Goal: Task Accomplishment & Management: Use online tool/utility

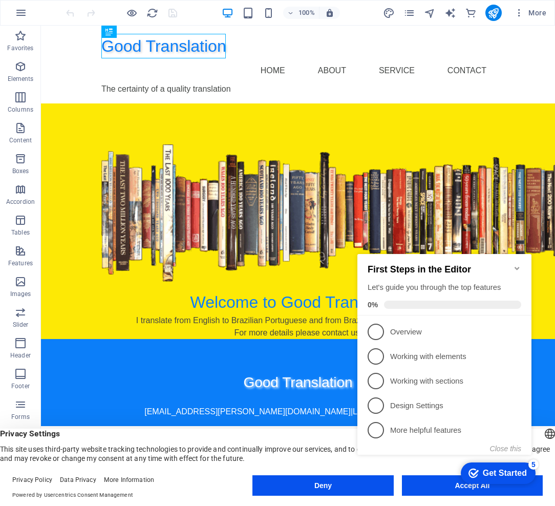
click at [516, 264] on icon "Minimize checklist" at bounding box center [517, 268] width 8 height 8
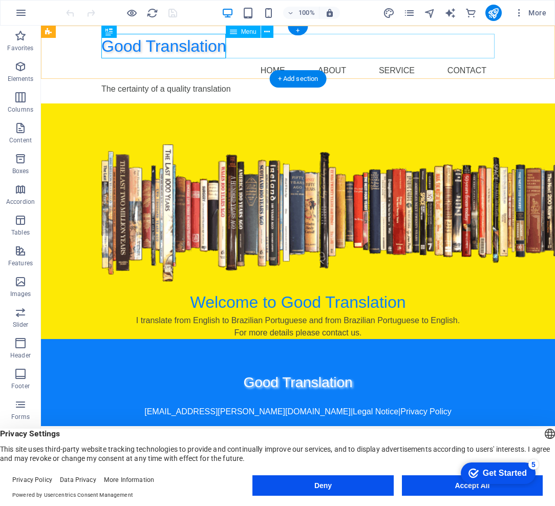
click at [404, 58] on nav "Home About Service Contact" at bounding box center [297, 70] width 393 height 25
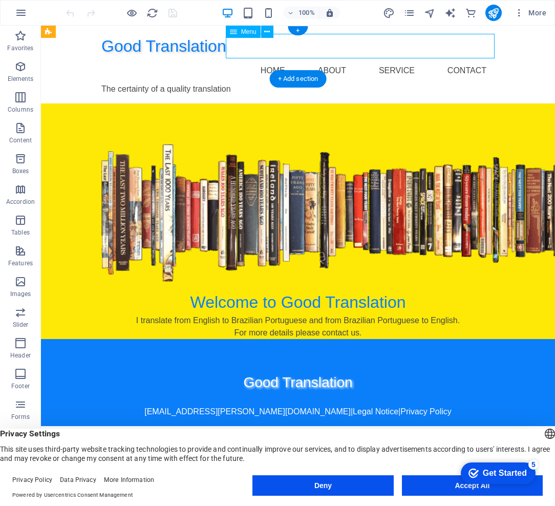
click at [401, 58] on nav "Home About Service Contact" at bounding box center [297, 70] width 393 height 25
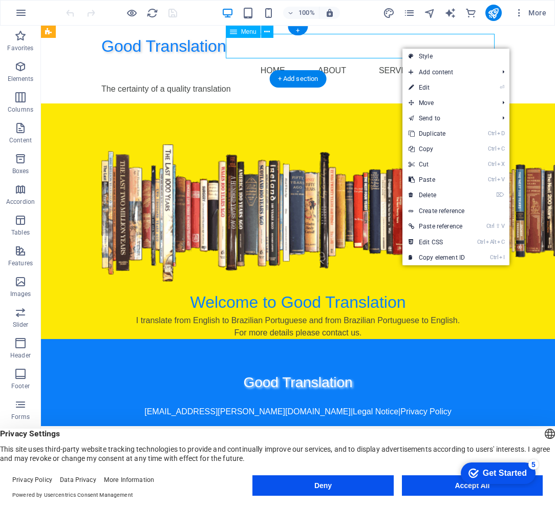
click at [395, 58] on nav "Home About Service Contact" at bounding box center [297, 70] width 393 height 25
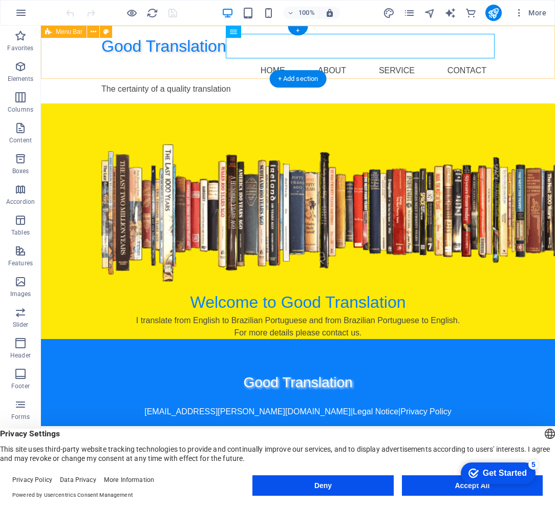
click at [510, 51] on div "Good Translation Home About Service Contact The certainty of a quality translat…" at bounding box center [298, 65] width 514 height 78
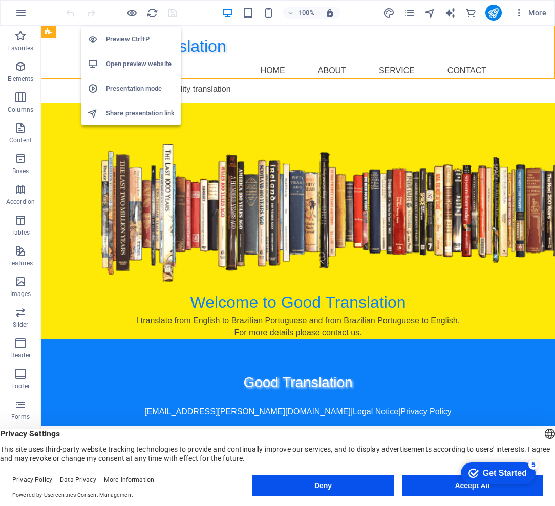
click at [131, 41] on h6 "Preview Ctrl+P" at bounding box center [140, 39] width 69 height 12
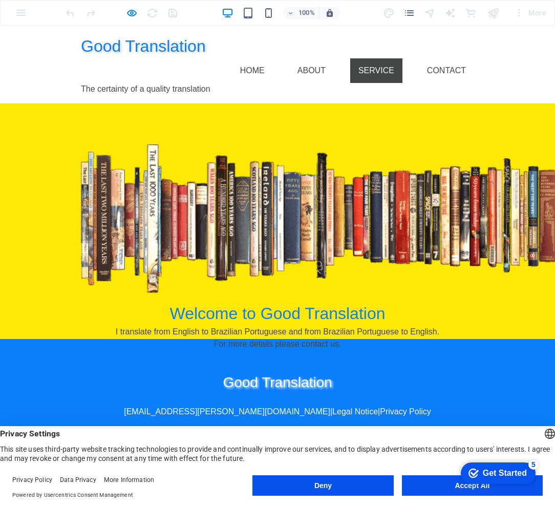
click at [376, 58] on link "Service" at bounding box center [376, 70] width 52 height 25
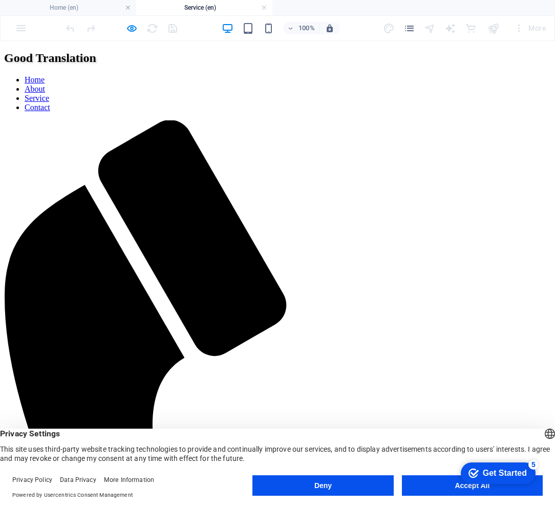
click at [96, 8] on h4 "Home (en)" at bounding box center [68, 7] width 136 height 11
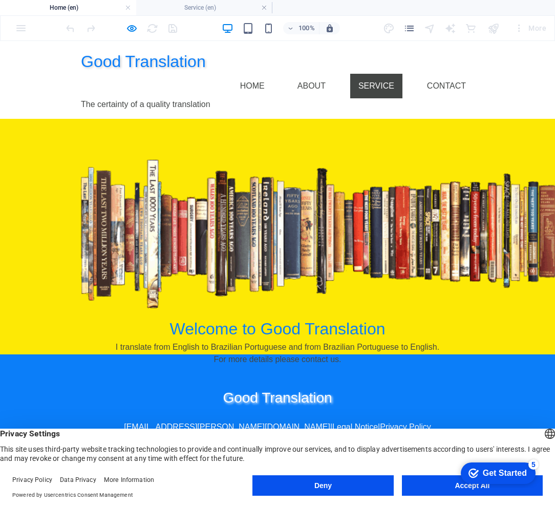
click at [380, 74] on link "Service" at bounding box center [376, 86] width 52 height 25
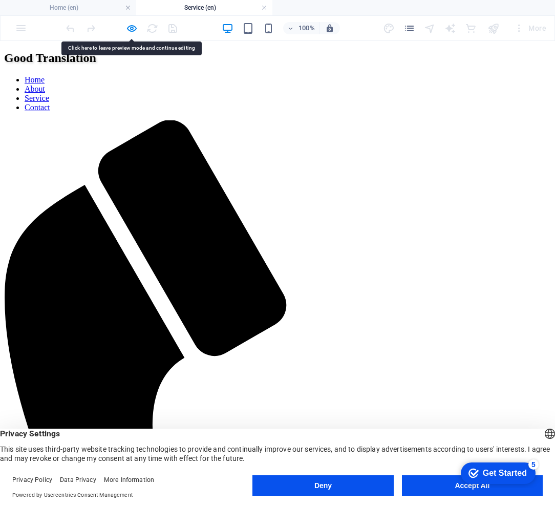
drag, startPoint x: 283, startPoint y: 124, endPoint x: 210, endPoint y: 115, distance: 72.7
click at [131, 28] on icon "button" at bounding box center [132, 29] width 12 height 12
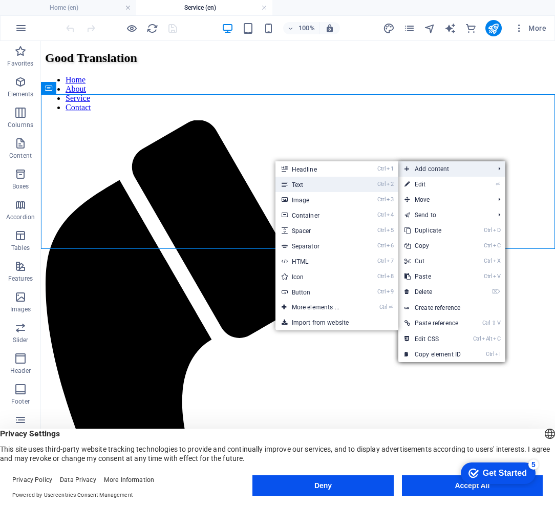
click at [296, 183] on link "Ctrl 2 Text" at bounding box center [317, 184] width 84 height 15
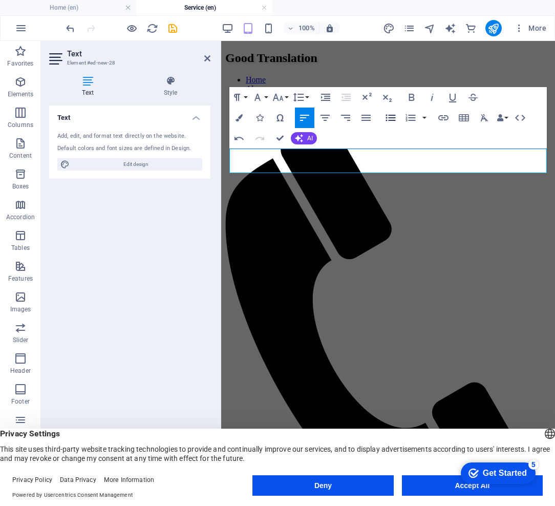
click at [387, 119] on icon "button" at bounding box center [390, 118] width 12 height 12
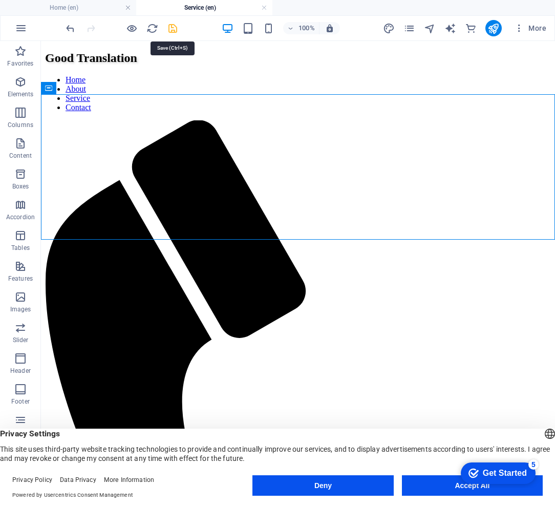
click at [168, 27] on icon "save" at bounding box center [173, 29] width 12 height 12
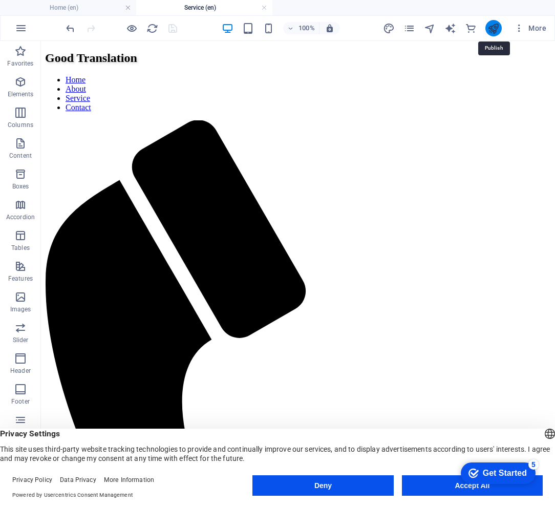
click at [493, 27] on icon "publish" at bounding box center [493, 29] width 12 height 12
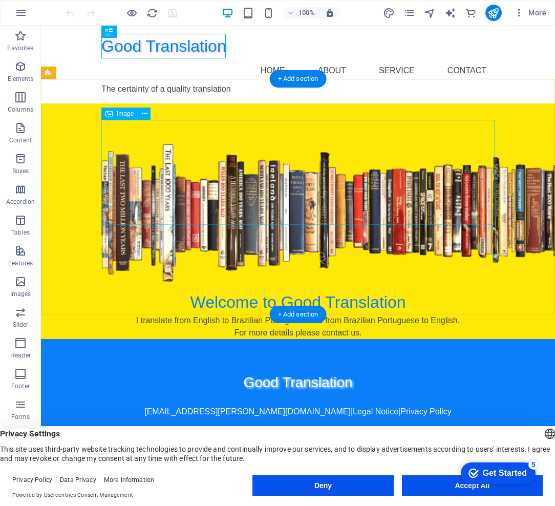
click at [429, 215] on figure at bounding box center [297, 212] width 393 height 137
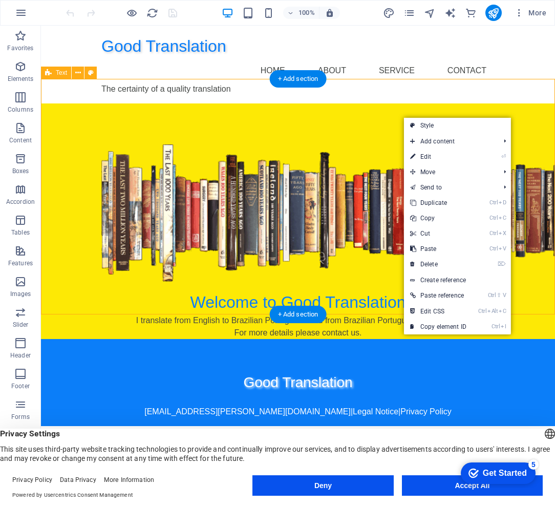
click at [526, 106] on div "Welcome to Good Translation I translate from English to Brazilian Portuguese an…" at bounding box center [298, 220] width 514 height 235
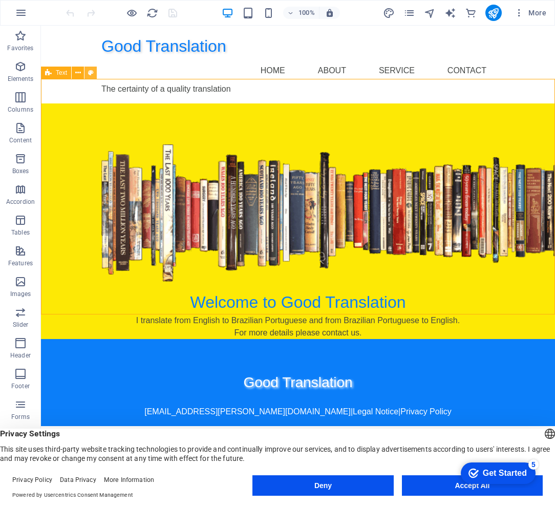
click at [91, 74] on icon at bounding box center [91, 73] width 6 height 11
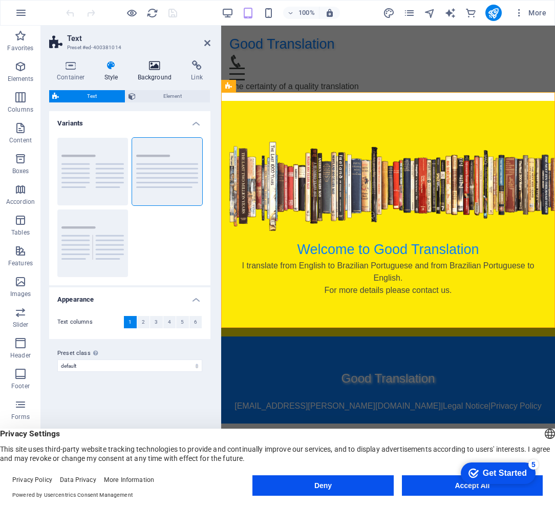
click at [153, 66] on icon at bounding box center [155, 65] width 50 height 10
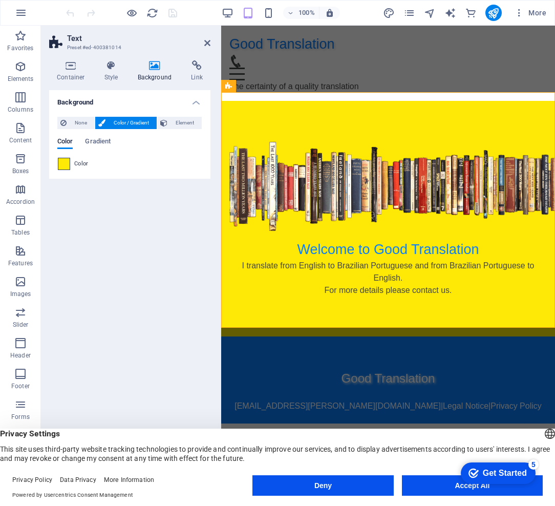
click at [69, 164] on span at bounding box center [63, 163] width 11 height 11
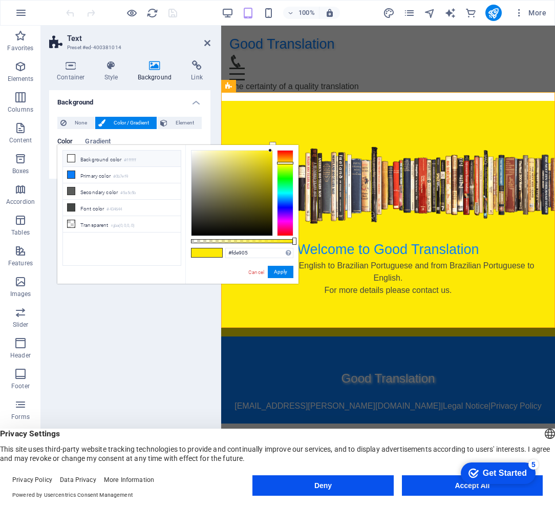
click at [71, 155] on icon at bounding box center [71, 158] width 7 height 7
type input "#ffffff"
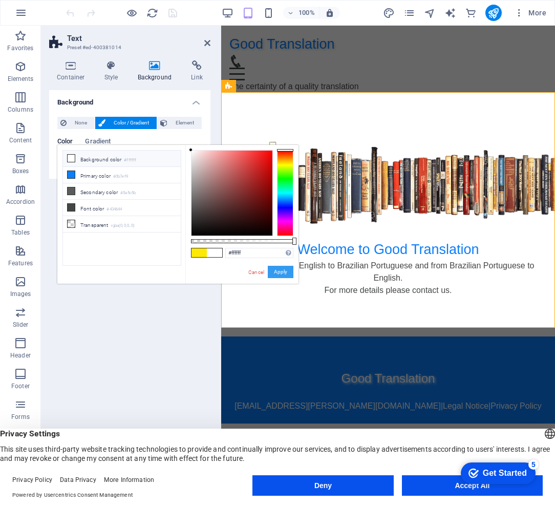
click at [282, 271] on button "Apply" at bounding box center [281, 272] width 26 height 12
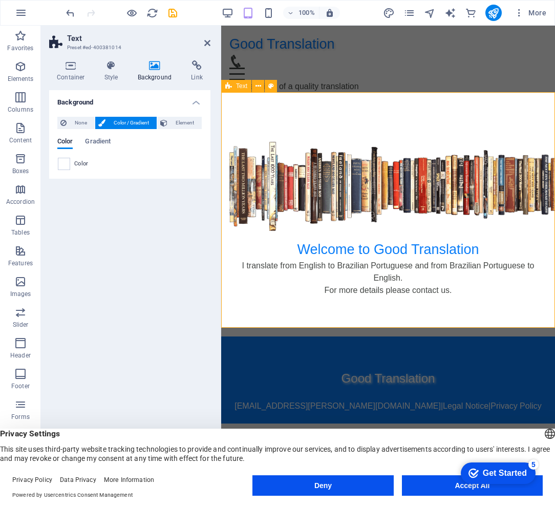
click at [477, 315] on div "Welcome to Good Translation I translate from English to Brazilian Portuguese an…" at bounding box center [388, 218] width 334 height 235
click at [66, 63] on icon at bounding box center [71, 65] width 44 height 10
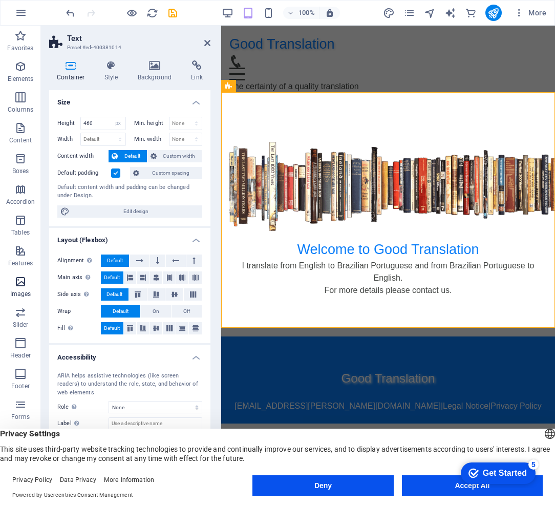
click at [16, 281] on icon "button" at bounding box center [20, 281] width 12 height 12
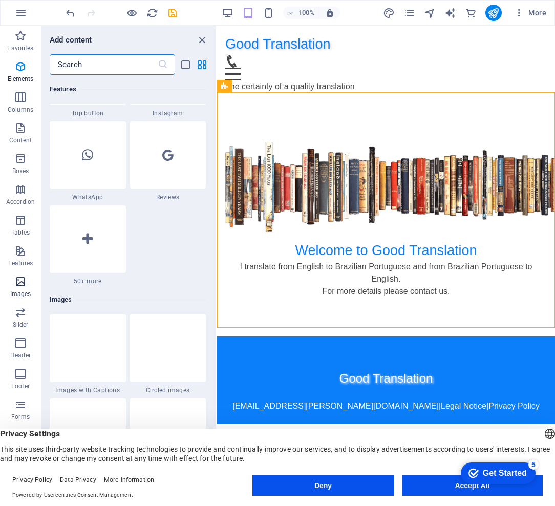
scroll to position [5190, 0]
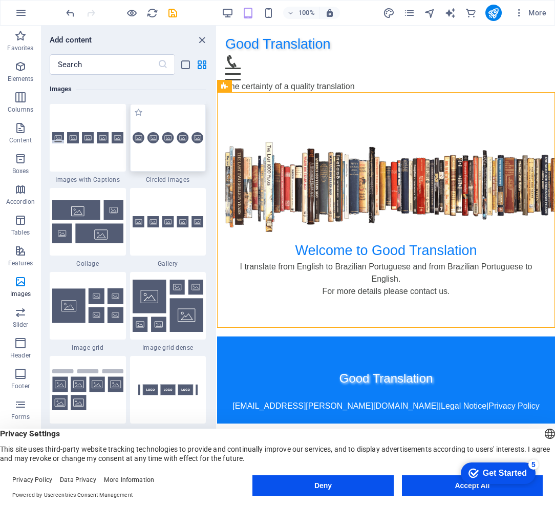
click at [166, 138] on img at bounding box center [168, 138] width 71 height 12
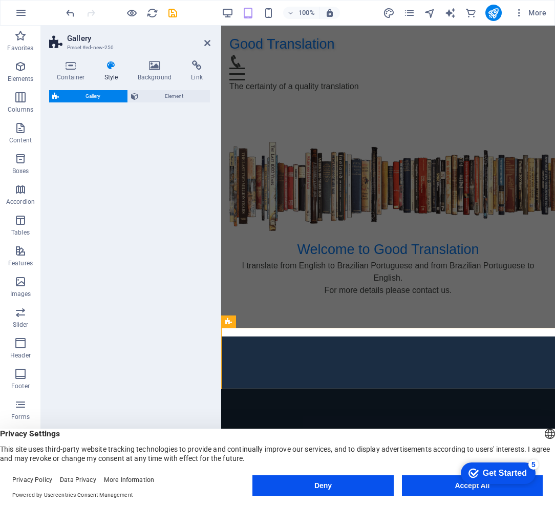
select select "rem"
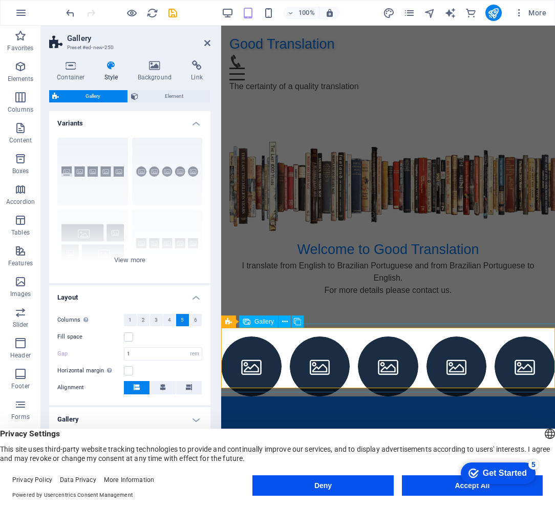
click at [257, 347] on li at bounding box center [251, 366] width 60 height 60
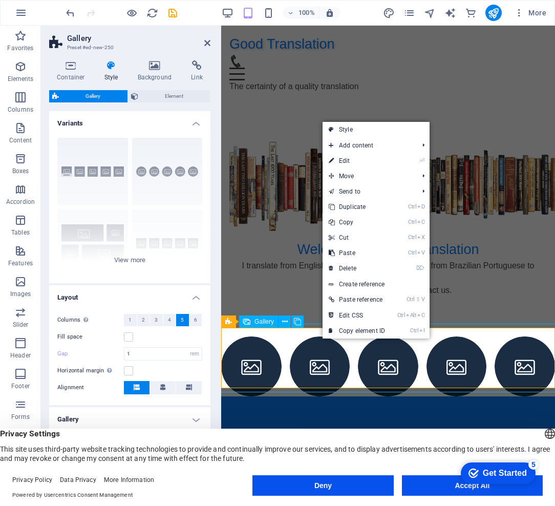
click at [315, 344] on li at bounding box center [320, 366] width 60 height 60
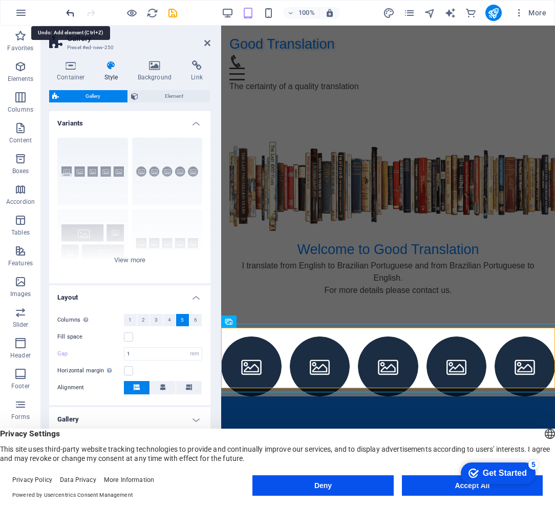
click at [70, 14] on icon "undo" at bounding box center [70, 13] width 12 height 12
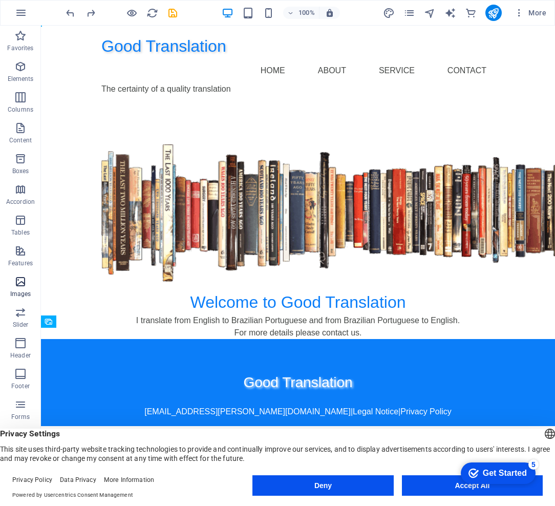
click at [20, 280] on icon "button" at bounding box center [20, 281] width 12 height 12
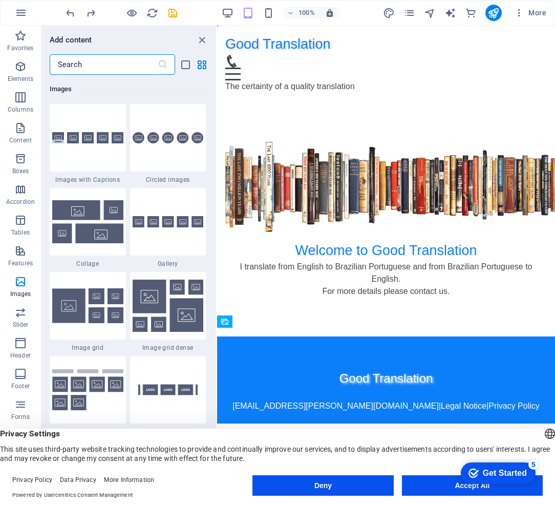
click at [107, 67] on input "text" at bounding box center [104, 64] width 108 height 20
click at [76, 62] on input "text" at bounding box center [104, 64] width 108 height 20
click at [179, 223] on img at bounding box center [168, 222] width 71 height 12
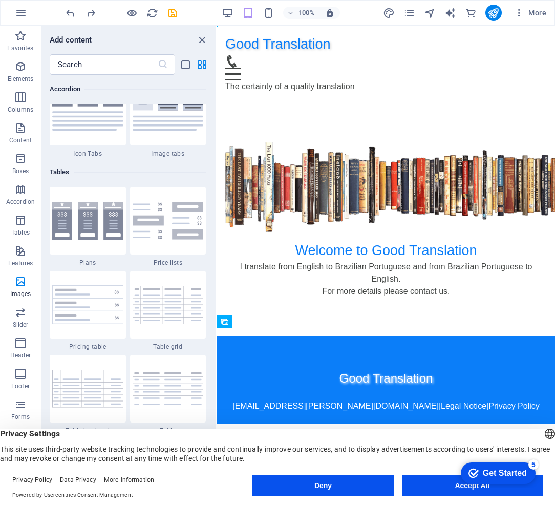
scroll to position [3422, 0]
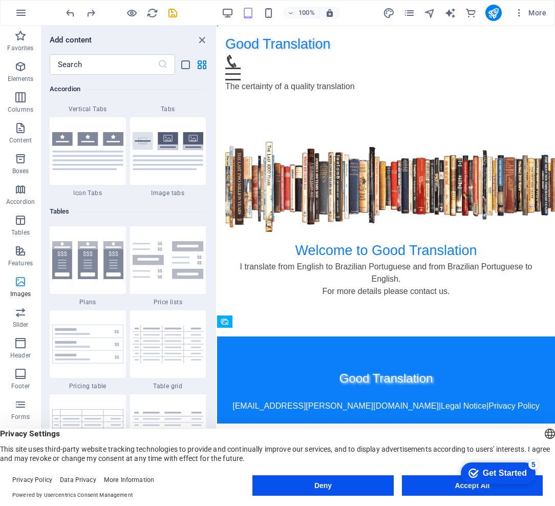
click at [21, 285] on icon "button" at bounding box center [20, 281] width 12 height 12
click at [12, 288] on span "Images" at bounding box center [20, 287] width 41 height 25
click at [21, 287] on icon "button" at bounding box center [20, 281] width 12 height 12
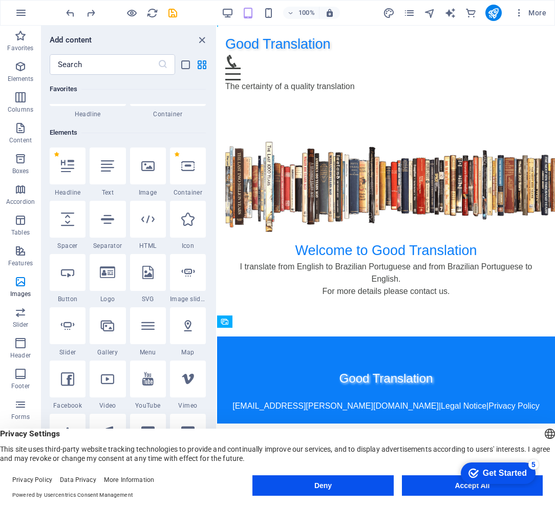
scroll to position [78, 0]
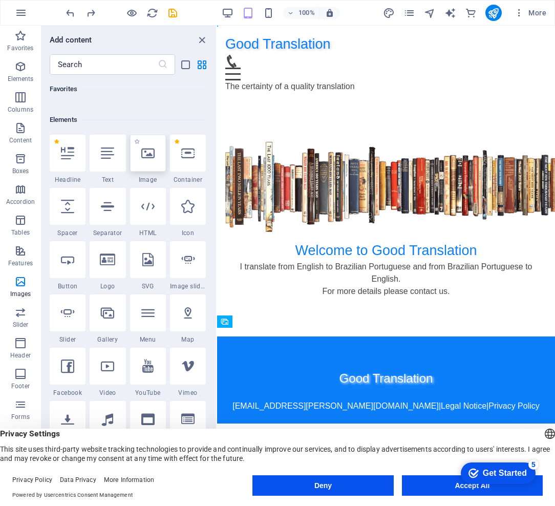
click at [148, 161] on div at bounding box center [148, 153] width 36 height 37
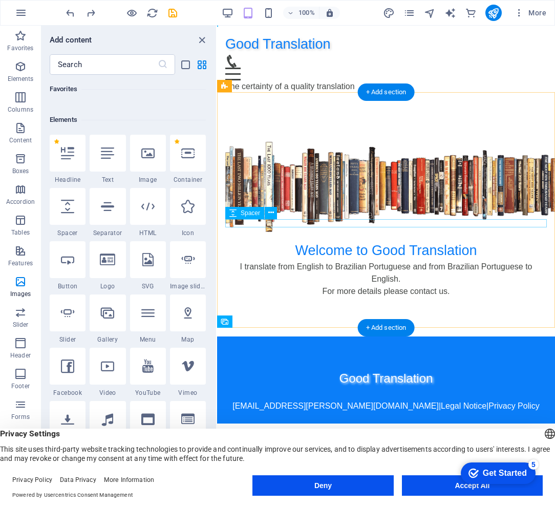
click at [380, 232] on div at bounding box center [385, 236] width 321 height 8
select select "rem"
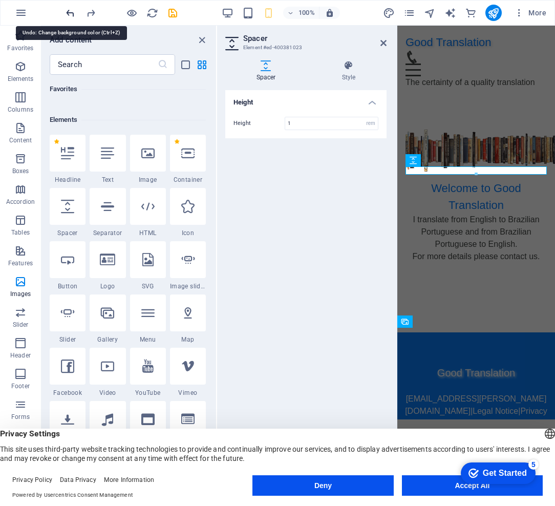
click at [74, 13] on icon "undo" at bounding box center [70, 13] width 12 height 12
click at [69, 13] on icon "undo" at bounding box center [70, 13] width 12 height 12
click at [66, 12] on icon "undo" at bounding box center [70, 13] width 12 height 12
click at [310, 205] on div "Height Height 1 px rem vh vw" at bounding box center [305, 285] width 161 height 391
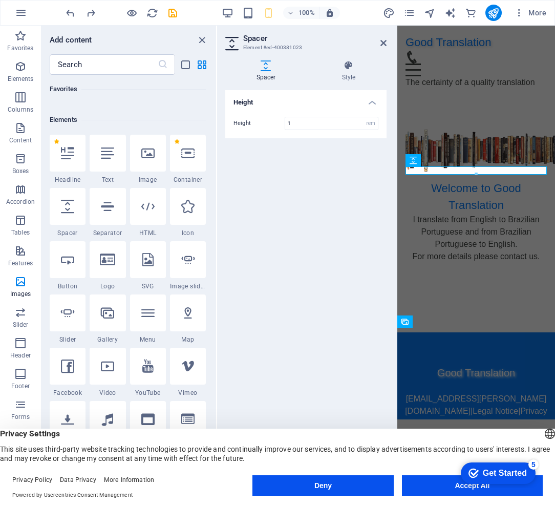
click at [386, 44] on aside "Spacer Element #ed-400381023 Spacer Style Height Height 1 px rem vh vw Text Ele…" at bounding box center [307, 258] width 180 height 464
click at [383, 44] on icon at bounding box center [383, 43] width 6 height 8
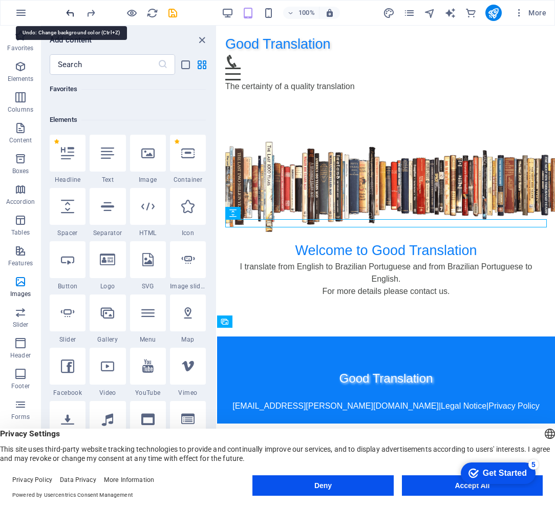
click at [67, 13] on icon "undo" at bounding box center [70, 13] width 12 height 12
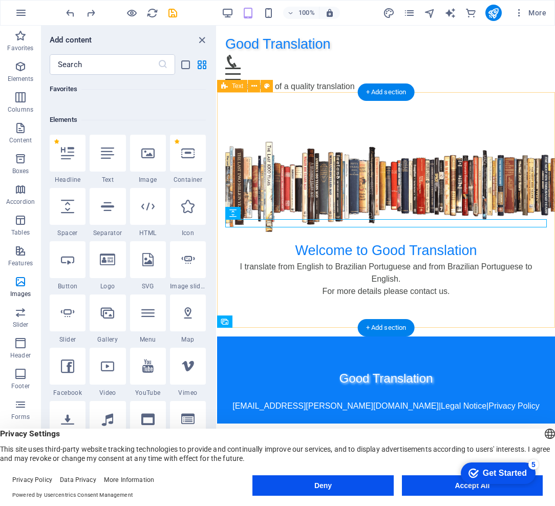
click at [463, 125] on div "Welcome to Good Translation I translate from English to Brazilian Portuguese an…" at bounding box center [386, 218] width 338 height 235
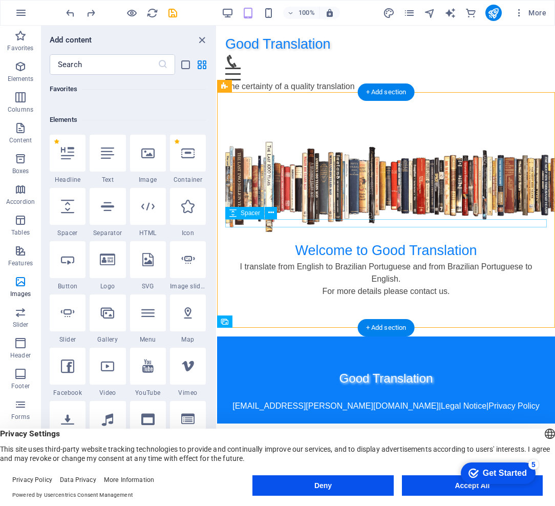
click at [410, 232] on div at bounding box center [385, 236] width 321 height 8
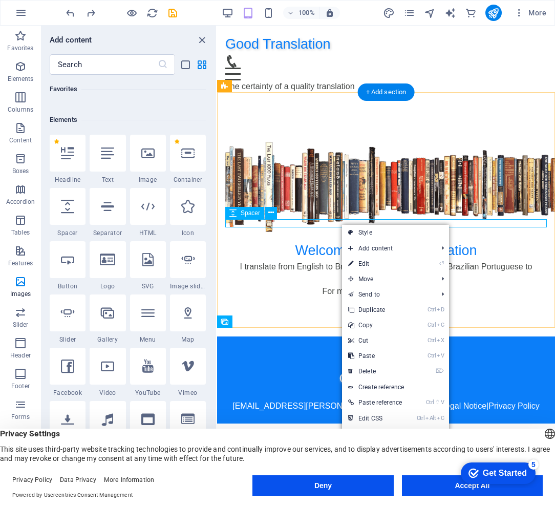
click at [333, 232] on div at bounding box center [385, 236] width 321 height 8
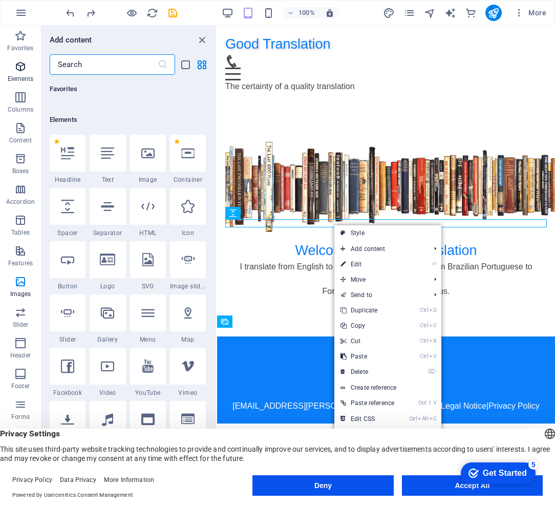
drag, startPoint x: 96, startPoint y: 66, endPoint x: 35, endPoint y: 57, distance: 61.0
click at [35, 58] on div "Favorites Elements Columns Content Boxes Accordion Tables Features Images Slide…" at bounding box center [108, 258] width 217 height 464
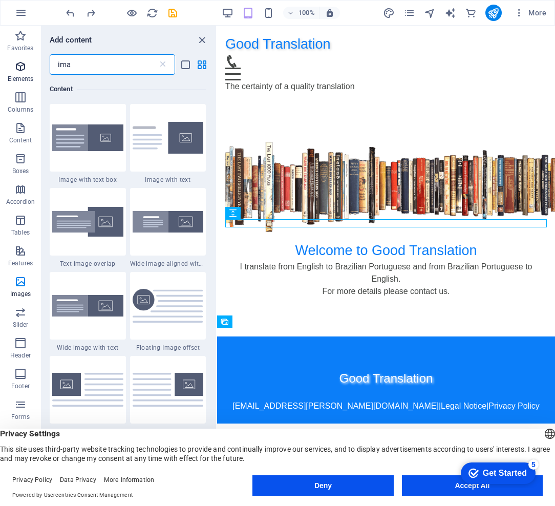
scroll to position [0, 0]
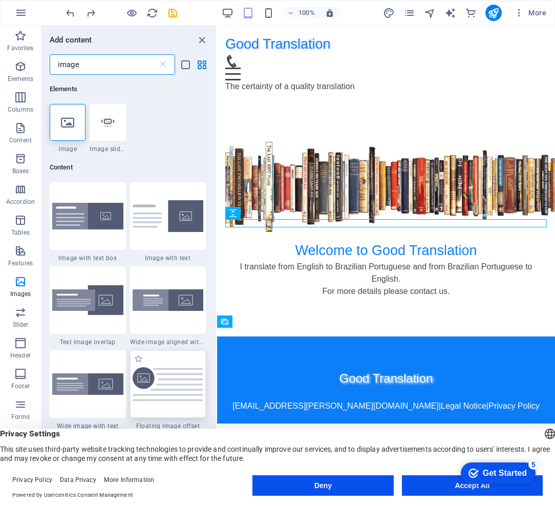
type input "image"
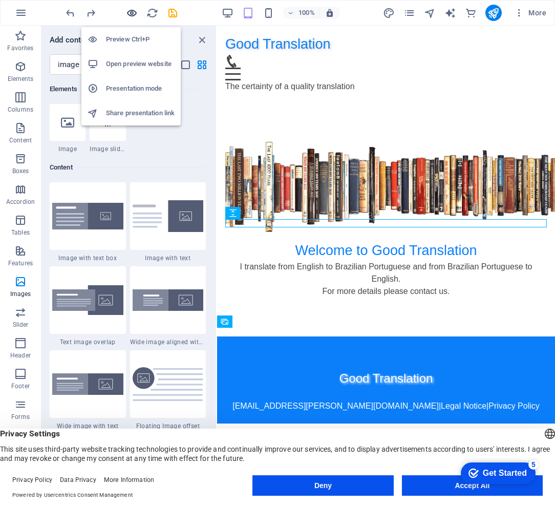
click at [129, 12] on icon "button" at bounding box center [132, 13] width 12 height 12
click at [131, 37] on h6 "Preview Ctrl+P" at bounding box center [140, 39] width 69 height 12
click at [98, 37] on icon at bounding box center [93, 39] width 10 height 10
click at [133, 14] on icon "button" at bounding box center [132, 13] width 12 height 12
click at [126, 65] on h6 "Open preview website" at bounding box center [140, 64] width 69 height 12
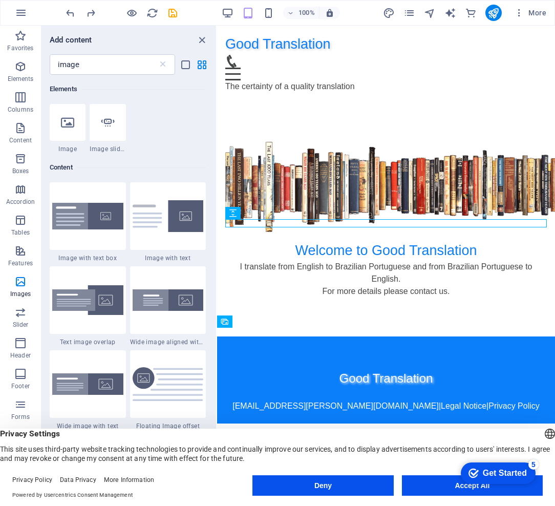
click at [110, 11] on div at bounding box center [111, 13] width 12 height 12
click at [173, 13] on icon "save" at bounding box center [173, 13] width 12 height 12
click at [202, 39] on icon "close panel" at bounding box center [202, 40] width 12 height 12
click at [199, 39] on icon "close panel" at bounding box center [202, 40] width 12 height 12
click at [292, 75] on div "Good Translation Home About Service Contact The certainty of a quality translat…" at bounding box center [386, 63] width 338 height 75
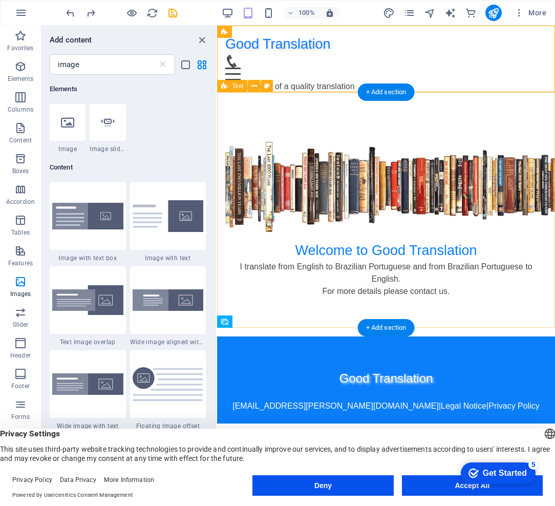
click at [305, 113] on div "Welcome to Good Translation I translate from English to Brazilian Portuguese an…" at bounding box center [386, 218] width 338 height 235
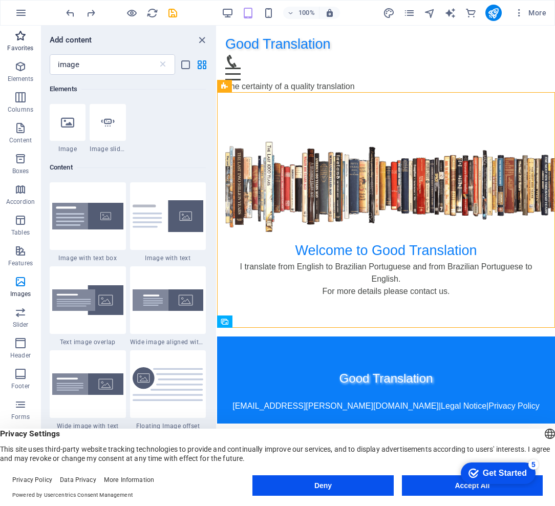
click at [19, 41] on span "Favorites" at bounding box center [20, 42] width 41 height 25
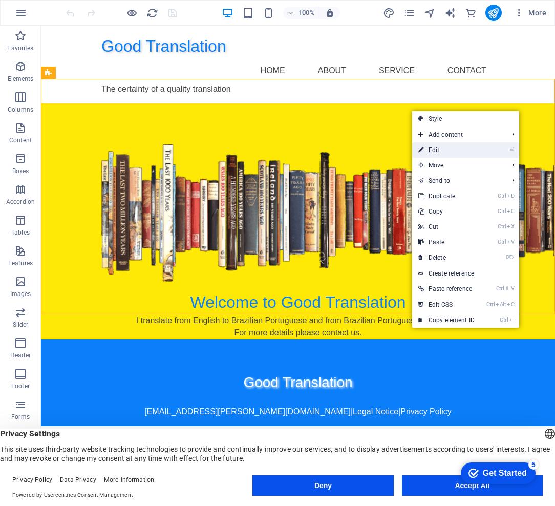
click at [470, 155] on link "⏎ Edit" at bounding box center [446, 149] width 69 height 15
select select "px"
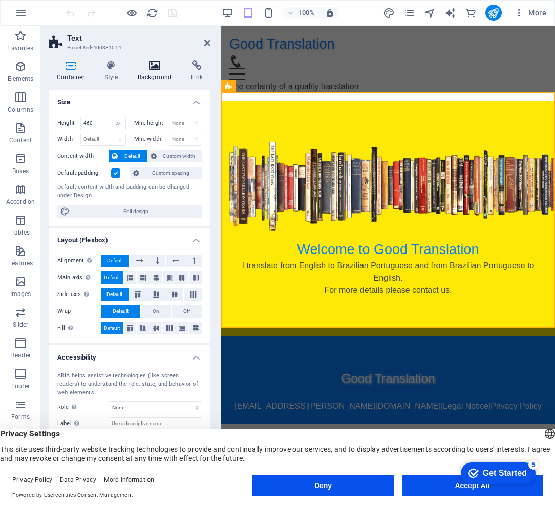
click at [158, 69] on icon at bounding box center [155, 65] width 50 height 10
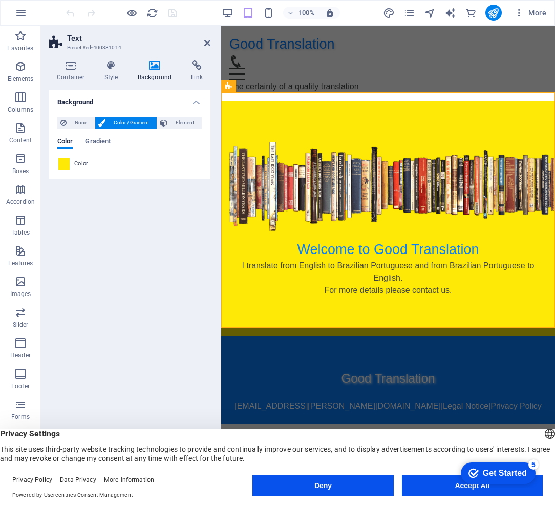
click at [61, 166] on span at bounding box center [63, 163] width 11 height 11
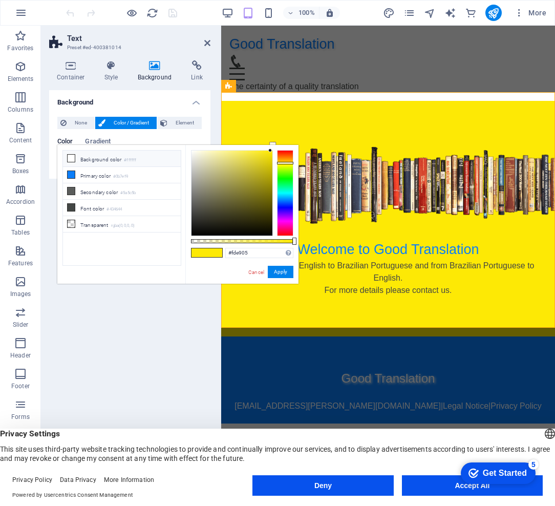
click at [69, 156] on icon at bounding box center [71, 158] width 7 height 7
type input "#ffffff"
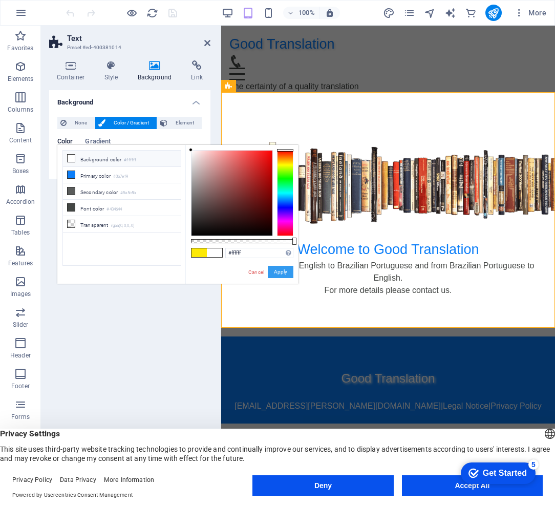
click at [287, 271] on button "Apply" at bounding box center [281, 272] width 26 height 12
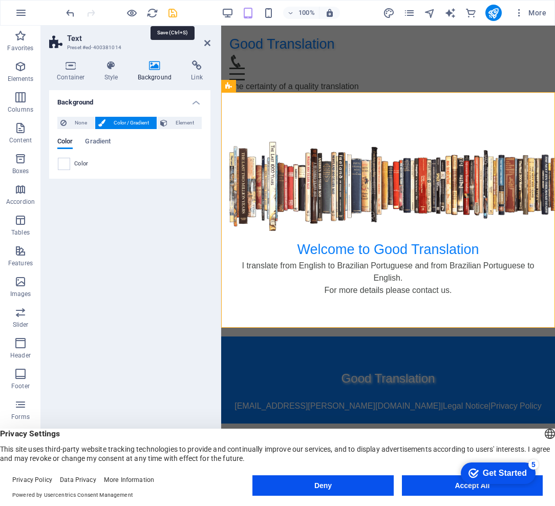
click at [173, 13] on icon "save" at bounding box center [173, 13] width 12 height 12
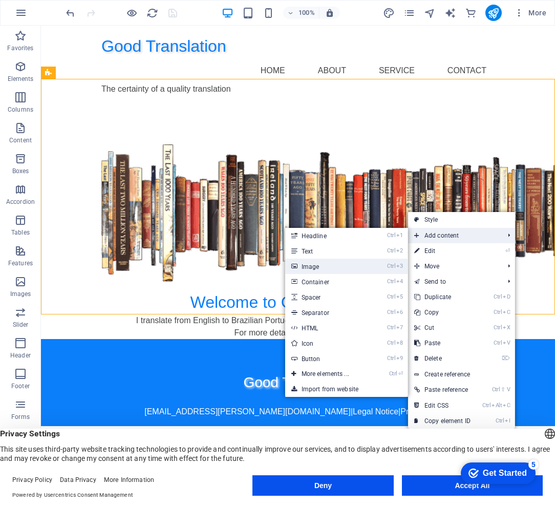
click at [323, 269] on link "Ctrl 3 Image" at bounding box center [327, 265] width 84 height 15
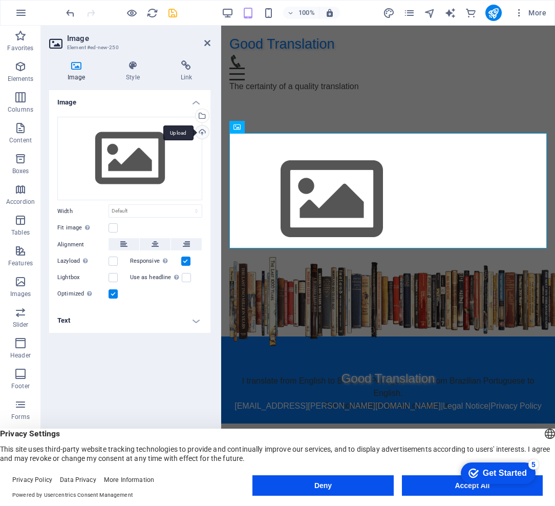
click at [204, 133] on div "Upload" at bounding box center [200, 132] width 15 height 15
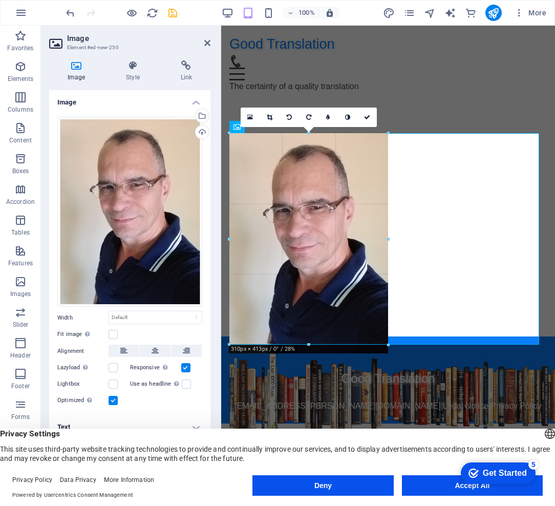
drag, startPoint x: 228, startPoint y: 133, endPoint x: 382, endPoint y: 370, distance: 282.6
type input "309"
select select "px"
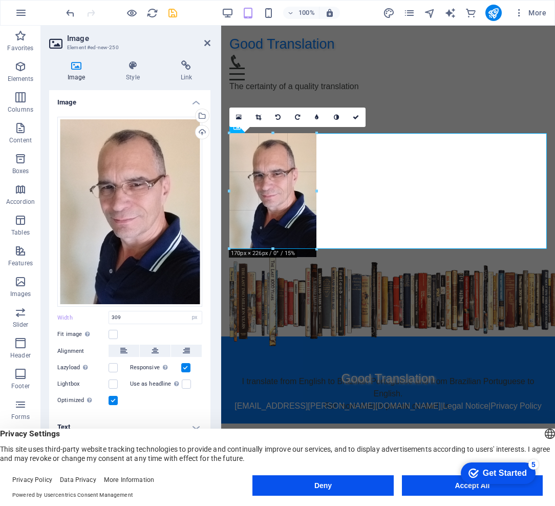
drag, startPoint x: 388, startPoint y: 133, endPoint x: 263, endPoint y: 230, distance: 158.7
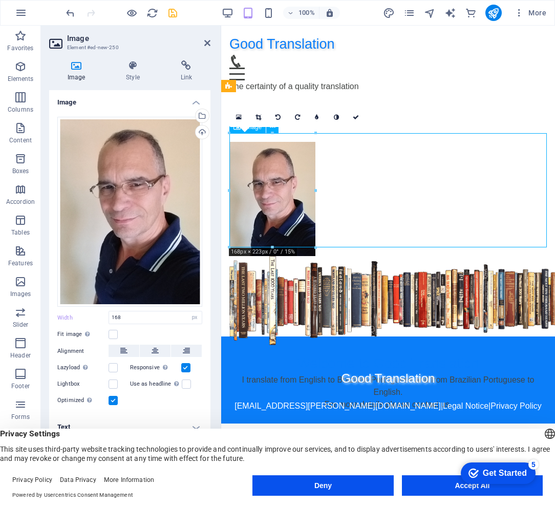
drag, startPoint x: 270, startPoint y: 180, endPoint x: 364, endPoint y: 189, distance: 94.6
click at [364, 189] on figure at bounding box center [387, 199] width 317 height 114
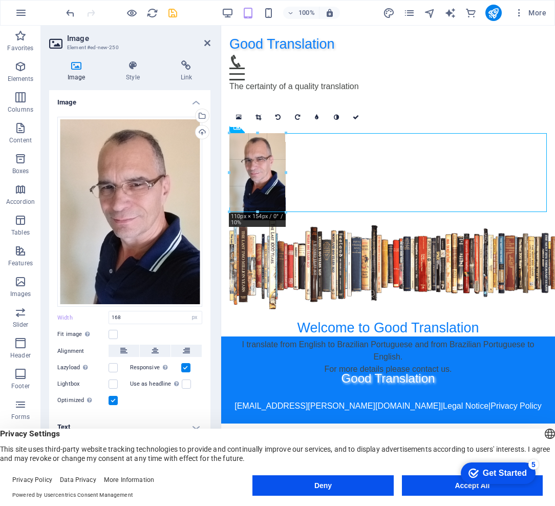
drag, startPoint x: 228, startPoint y: 133, endPoint x: 255, endPoint y: 174, distance: 49.8
type input "109"
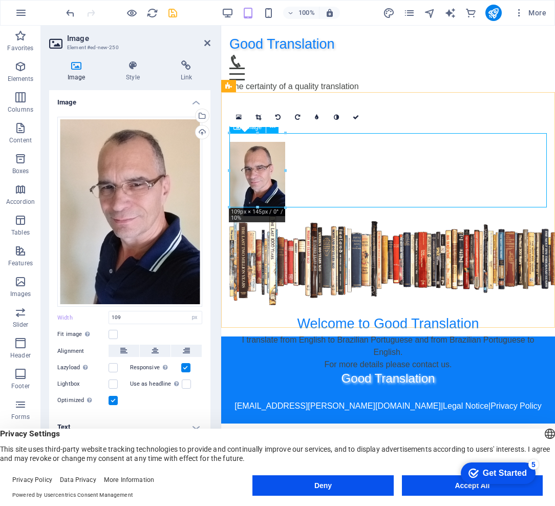
click at [327, 158] on figure at bounding box center [387, 179] width 317 height 74
click at [126, 66] on icon at bounding box center [132, 65] width 50 height 10
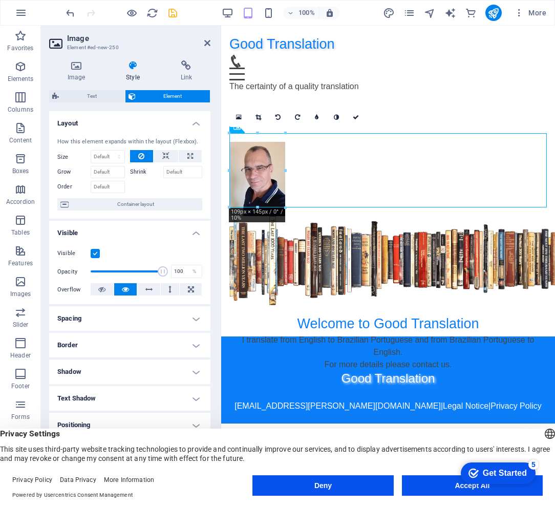
click at [190, 346] on h4 "Border" at bounding box center [129, 345] width 161 height 25
click at [195, 345] on h4 "Border" at bounding box center [129, 342] width 161 height 18
click at [257, 116] on icon at bounding box center [258, 117] width 6 height 6
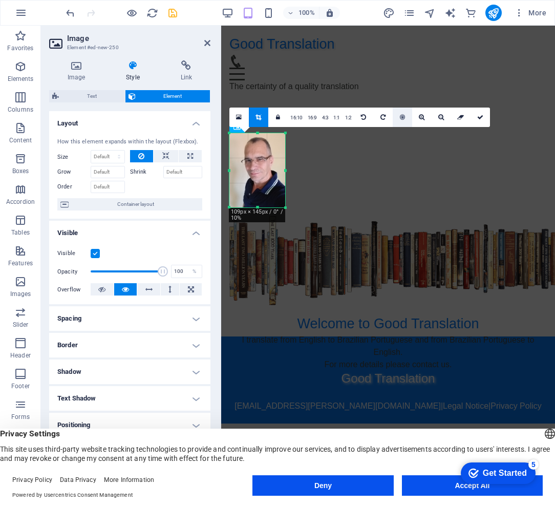
click at [400, 120] on icon at bounding box center [402, 117] width 5 height 6
click at [339, 82] on div "Good Translation Home About Service Contact The certainty of a quality translat…" at bounding box center [388, 63] width 334 height 75
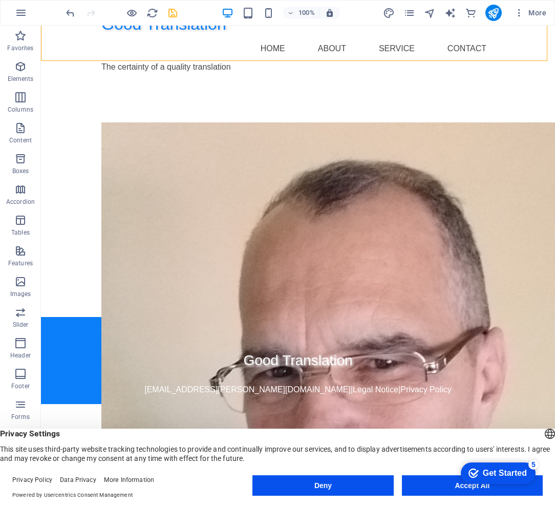
scroll to position [17, 0]
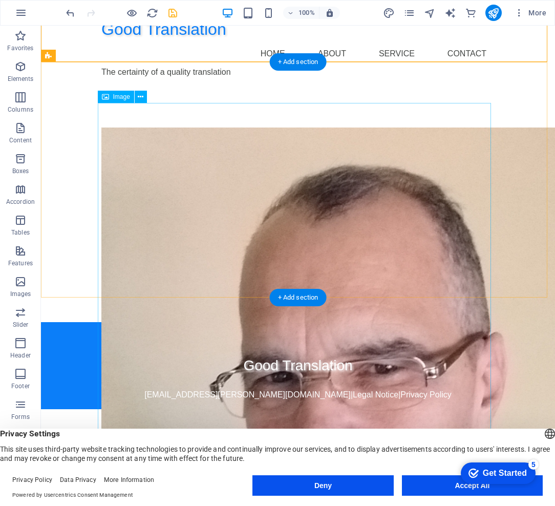
click at [397, 148] on figure at bounding box center [297, 467] width 393 height 681
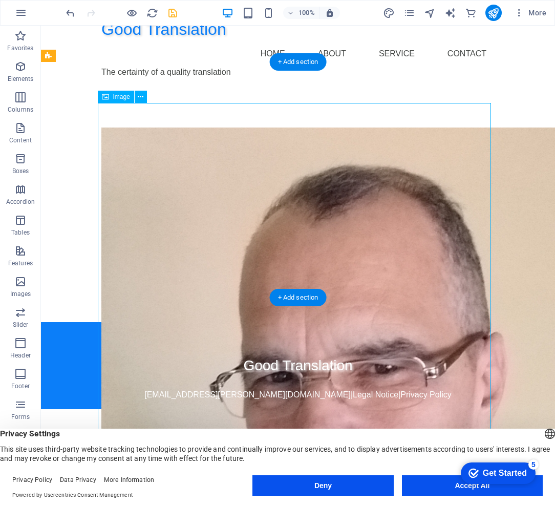
click at [415, 135] on figure at bounding box center [297, 467] width 393 height 681
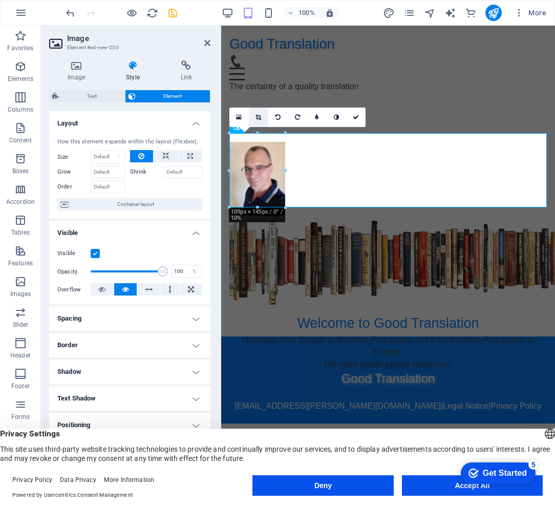
click at [257, 118] on icon at bounding box center [258, 117] width 6 height 6
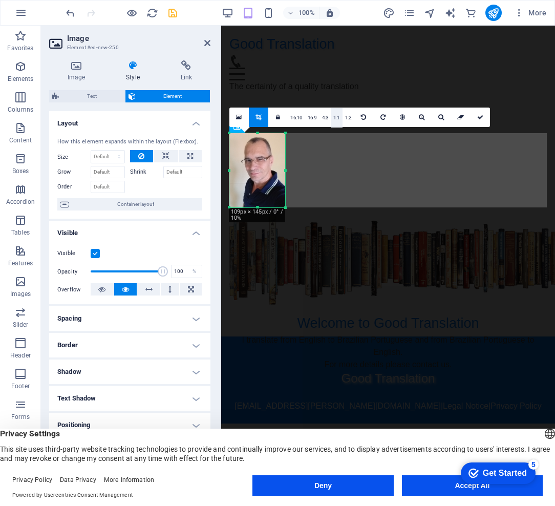
click at [333, 118] on link "1:1" at bounding box center [337, 117] width 12 height 19
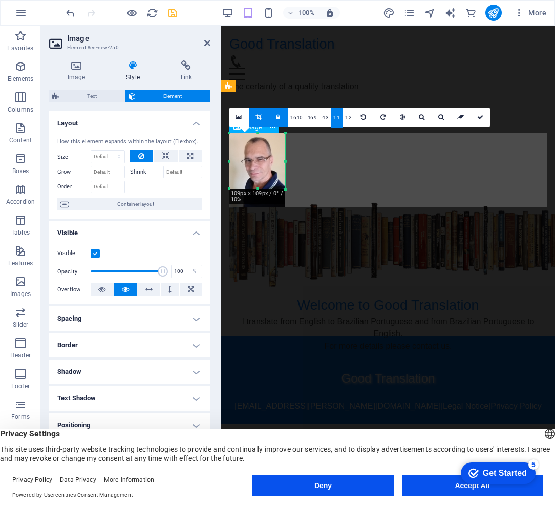
click at [300, 173] on figure at bounding box center [387, 170] width 317 height 56
click at [477, 118] on icon at bounding box center [480, 117] width 6 height 6
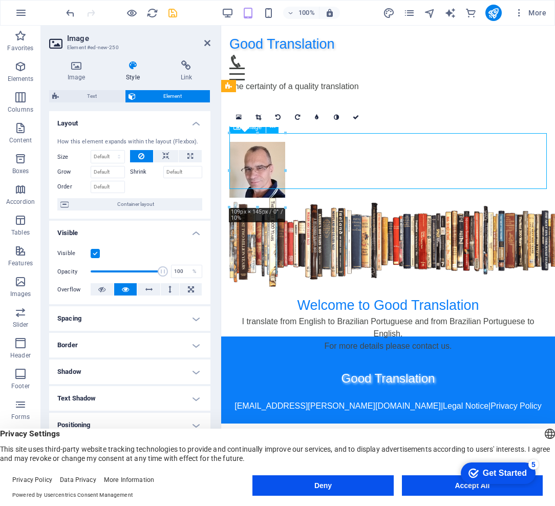
drag, startPoint x: 276, startPoint y: 152, endPoint x: 370, endPoint y: 156, distance: 93.2
click at [370, 156] on figure at bounding box center [387, 170] width 317 height 56
click at [336, 157] on figure at bounding box center [387, 170] width 317 height 56
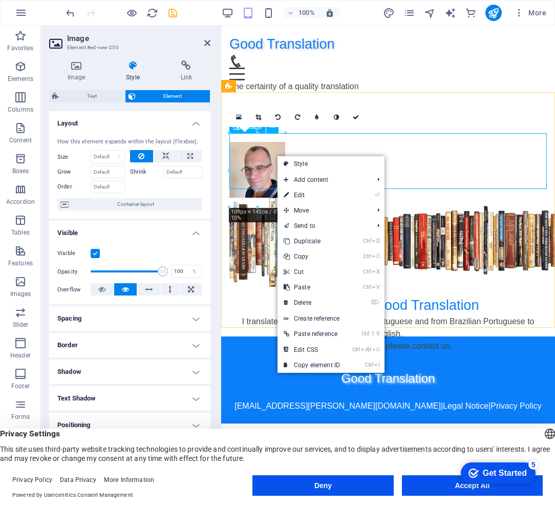
click at [275, 149] on figure at bounding box center [387, 170] width 317 height 56
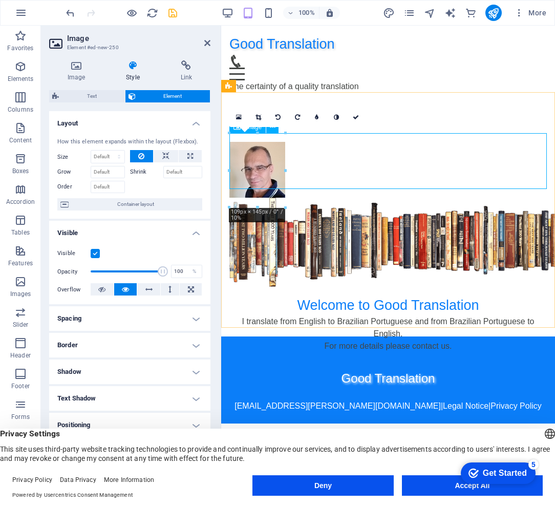
click at [275, 149] on figure at bounding box center [387, 170] width 317 height 56
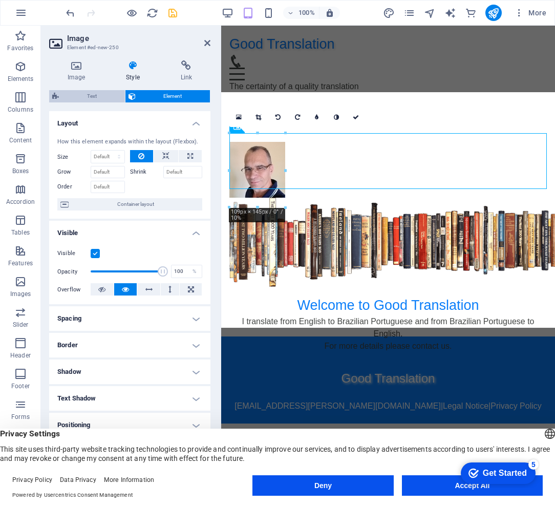
click at [52, 93] on icon at bounding box center [55, 96] width 7 height 12
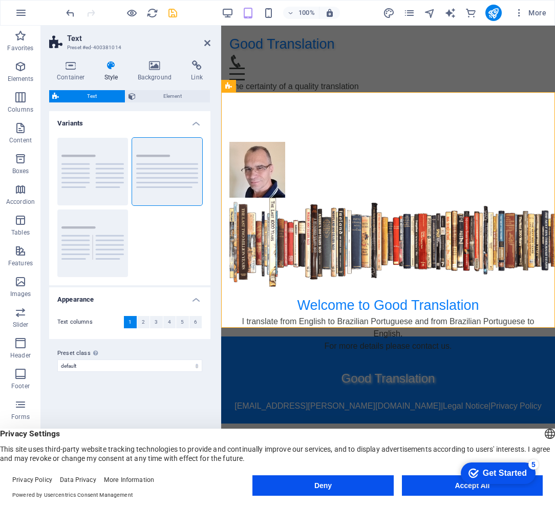
click at [112, 70] on icon at bounding box center [111, 65] width 29 height 10
click at [158, 69] on icon at bounding box center [155, 65] width 50 height 10
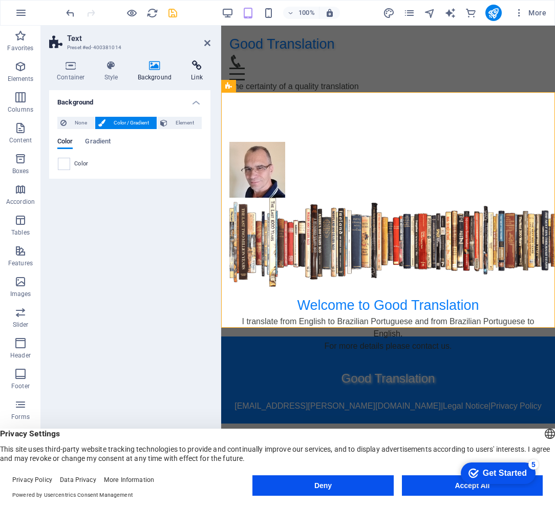
click at [197, 70] on icon at bounding box center [196, 65] width 27 height 10
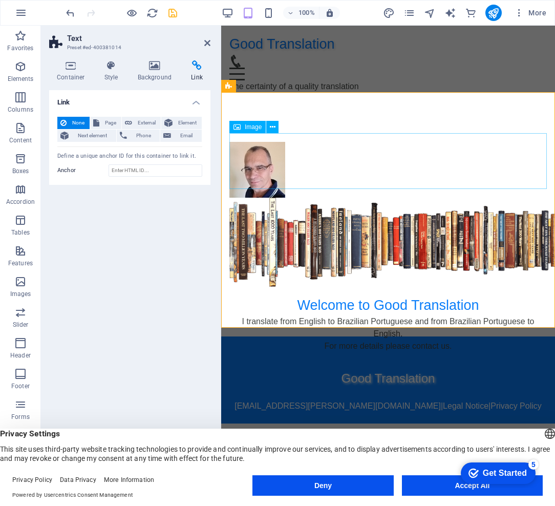
click at [264, 163] on figure at bounding box center [387, 170] width 317 height 56
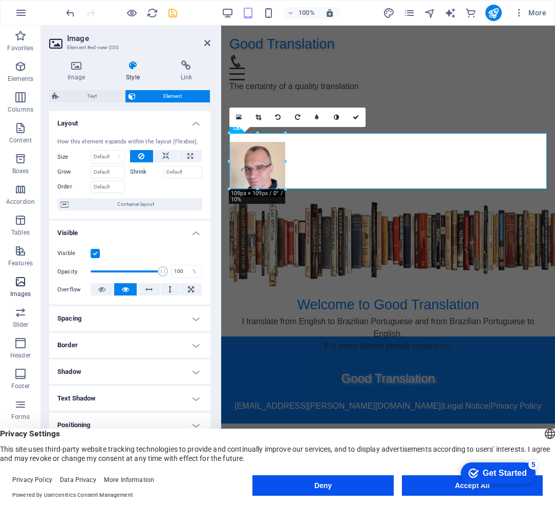
click at [21, 280] on icon "button" at bounding box center [20, 281] width 12 height 12
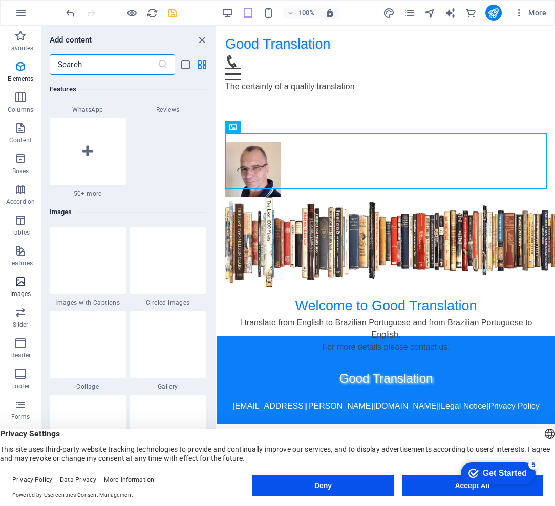
scroll to position [5190, 0]
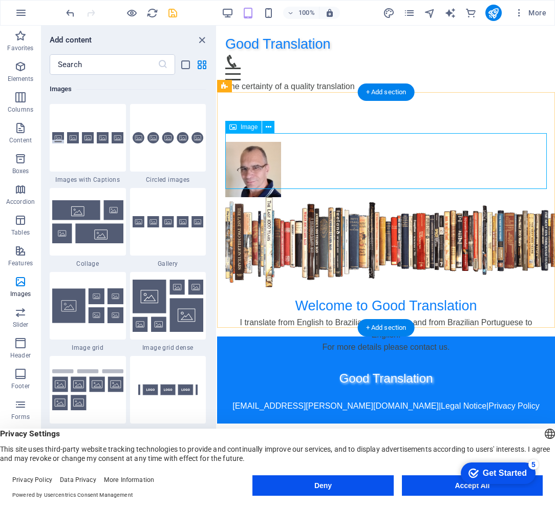
click at [269, 159] on figure at bounding box center [385, 170] width 321 height 56
click at [259, 162] on figure at bounding box center [385, 170] width 321 height 56
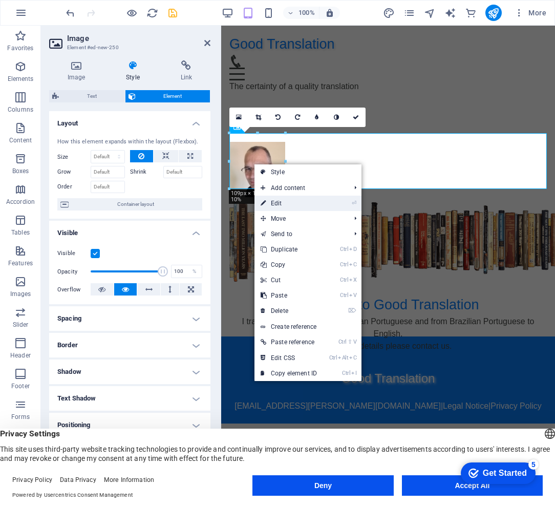
click at [306, 204] on link "⏎ Edit" at bounding box center [288, 203] width 69 height 15
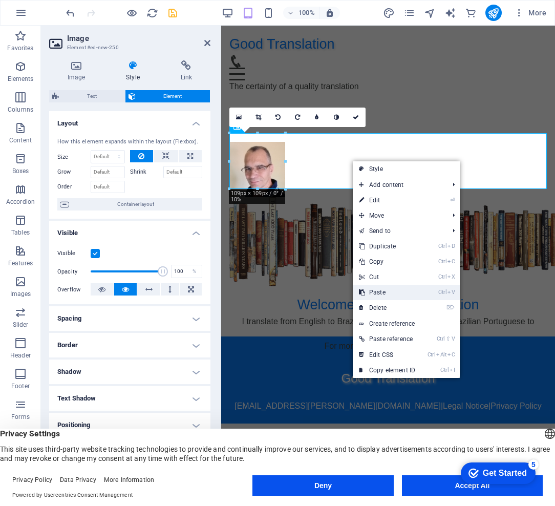
click at [396, 292] on link "Ctrl V Paste" at bounding box center [387, 292] width 69 height 15
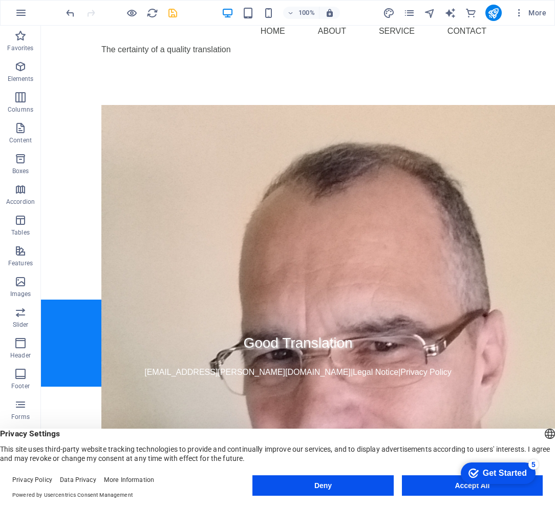
scroll to position [32, 0]
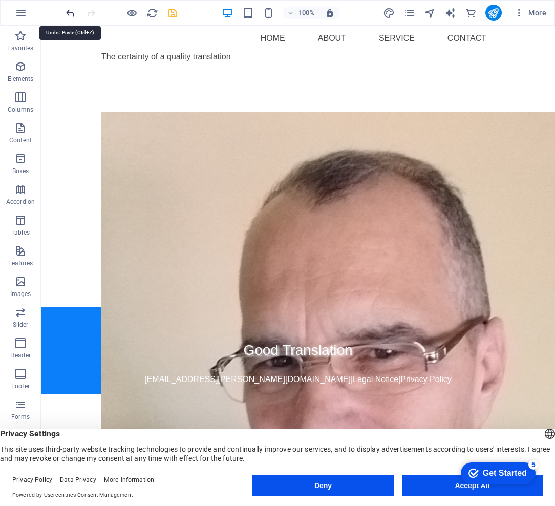
click at [73, 14] on icon "undo" at bounding box center [70, 13] width 12 height 12
click at [71, 14] on icon "undo" at bounding box center [70, 13] width 12 height 12
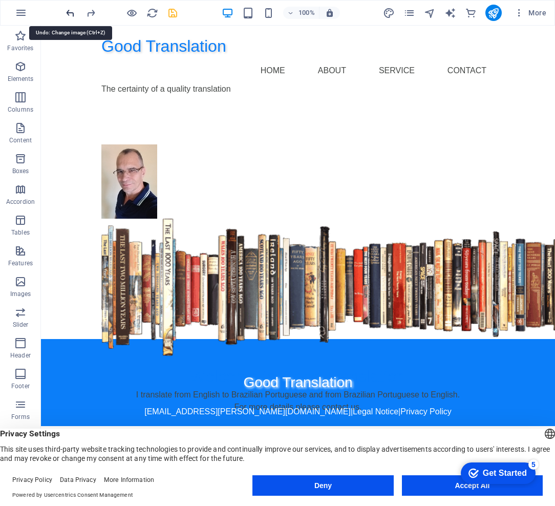
scroll to position [0, 0]
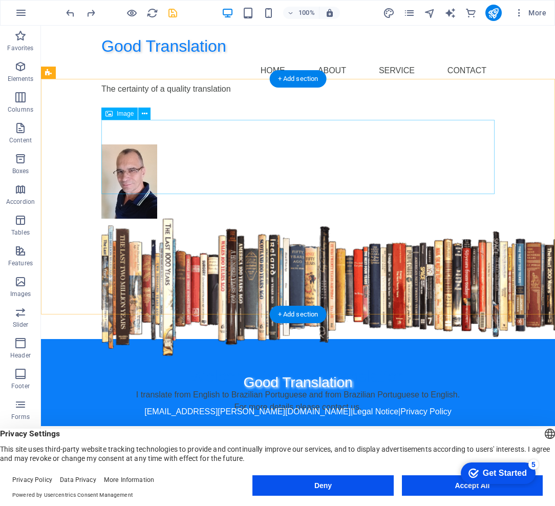
click at [148, 167] on figure at bounding box center [297, 181] width 393 height 74
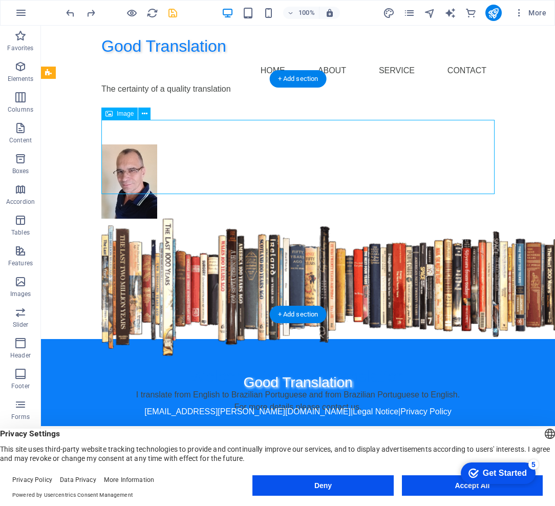
click at [150, 153] on figure at bounding box center [297, 181] width 393 height 74
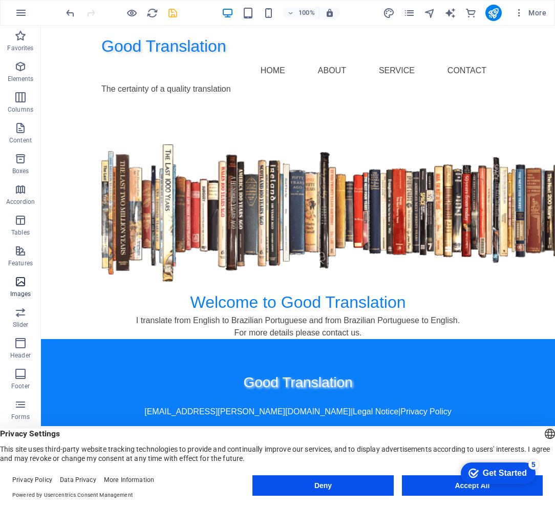
click at [20, 283] on icon "button" at bounding box center [20, 281] width 12 height 12
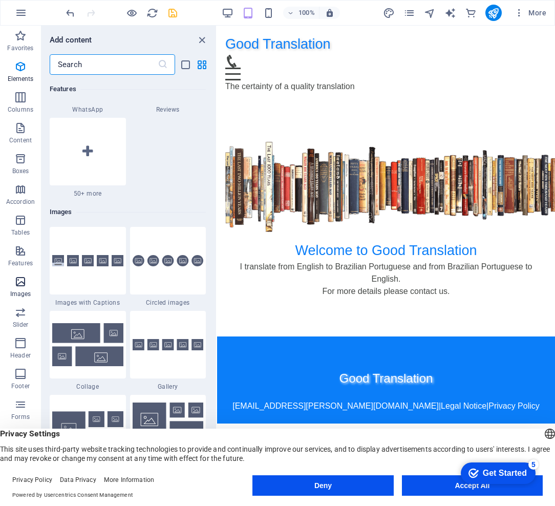
scroll to position [5190, 0]
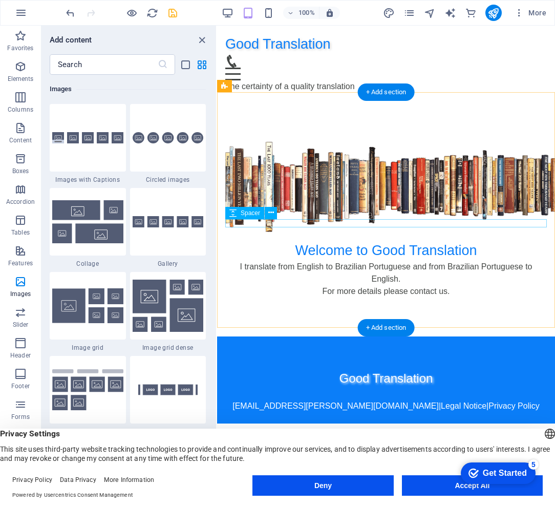
click at [390, 232] on div at bounding box center [385, 236] width 321 height 8
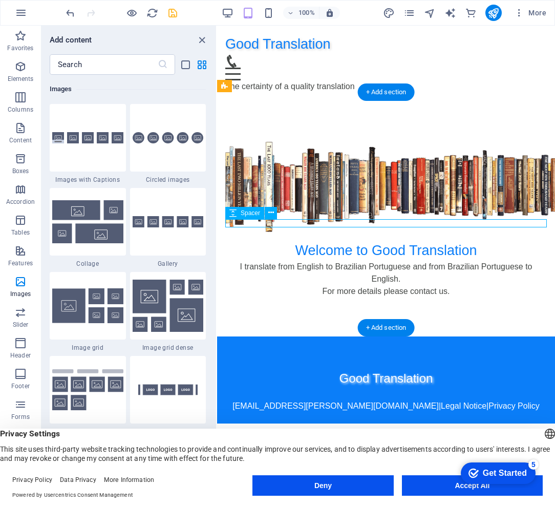
click at [390, 232] on div at bounding box center [385, 236] width 321 height 8
select select "rem"
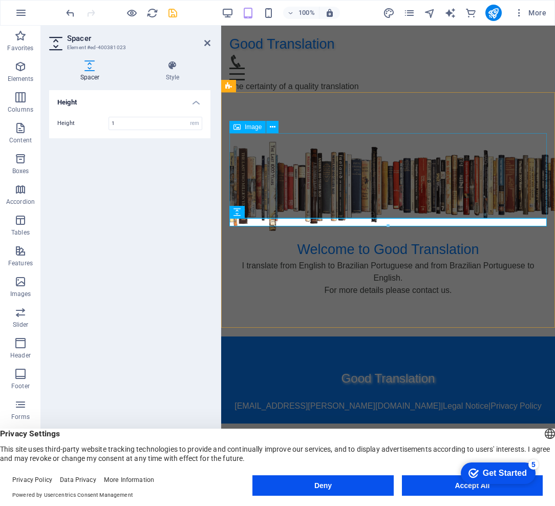
click at [398, 205] on figure at bounding box center [387, 186] width 317 height 89
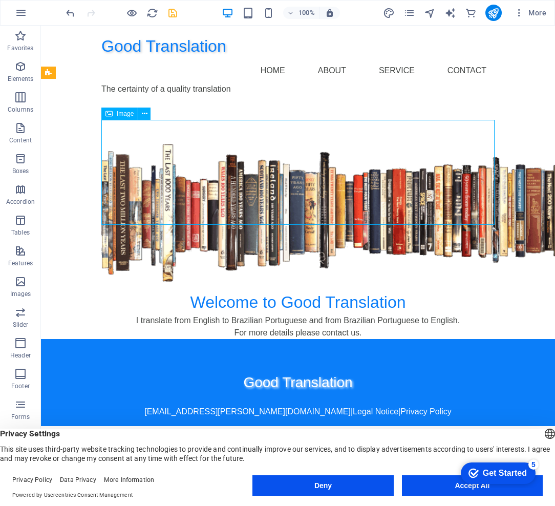
click at [295, 205] on figure at bounding box center [297, 212] width 393 height 137
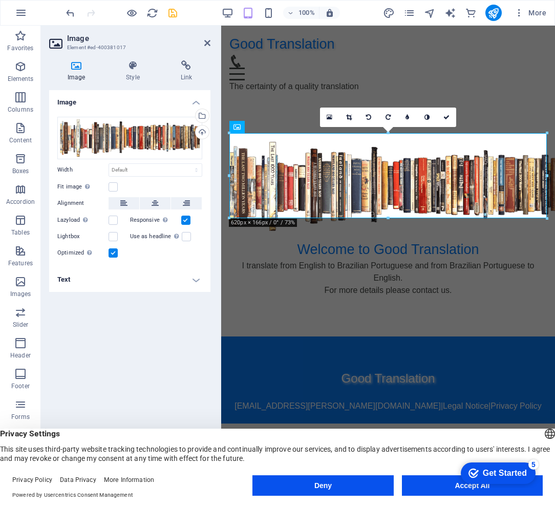
click at [74, 68] on icon at bounding box center [76, 65] width 54 height 10
click at [18, 286] on icon "button" at bounding box center [20, 281] width 12 height 12
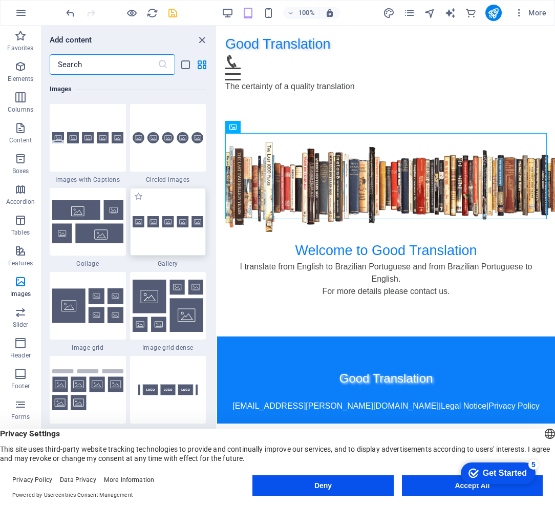
click at [180, 231] on div at bounding box center [168, 222] width 76 height 68
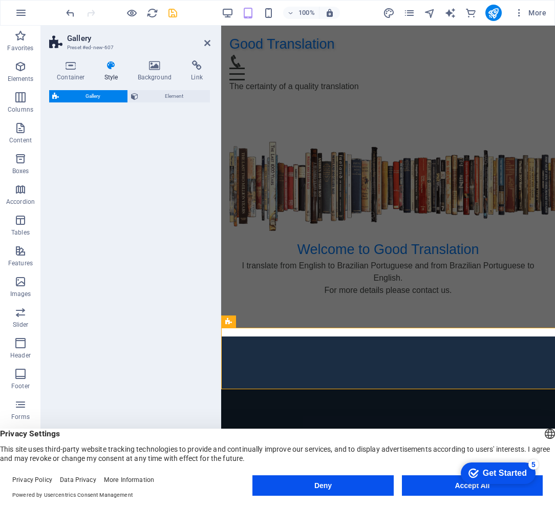
select select "rem"
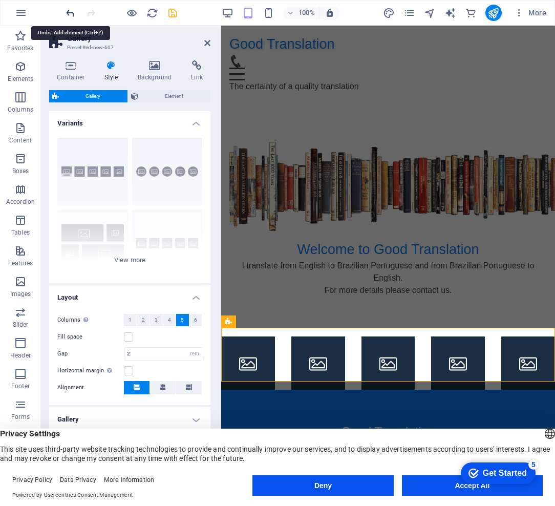
click at [66, 14] on icon "undo" at bounding box center [70, 13] width 12 height 12
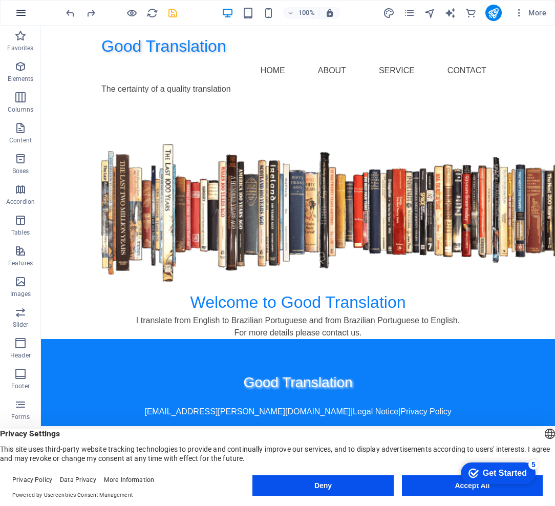
click at [19, 11] on icon "button" at bounding box center [21, 13] width 12 height 12
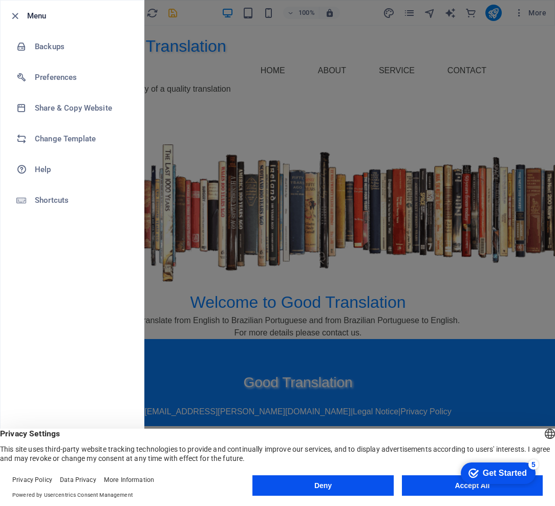
click at [406, 175] on div at bounding box center [277, 253] width 555 height 506
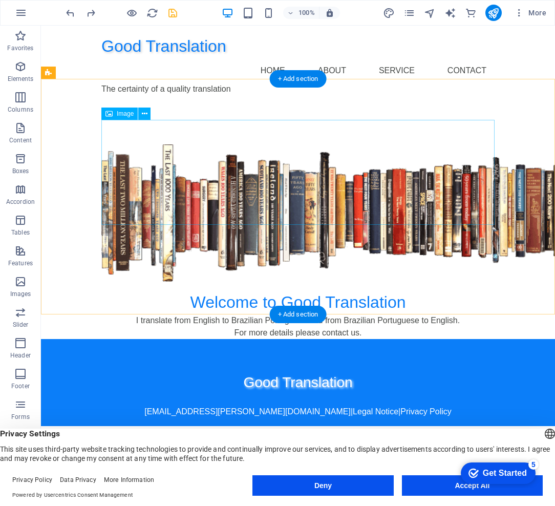
click at [406, 175] on figure at bounding box center [297, 212] width 393 height 137
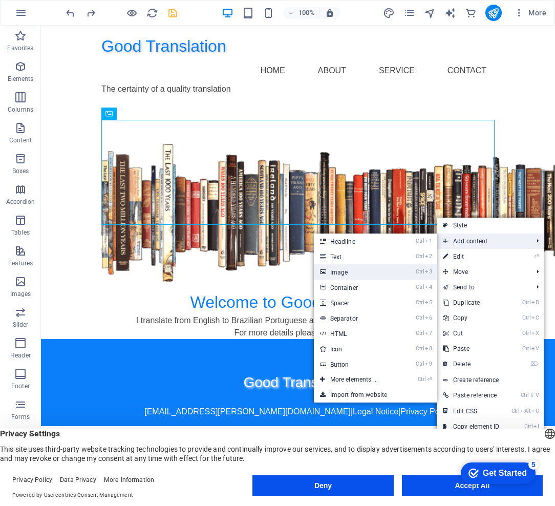
click at [353, 272] on link "Ctrl 3 Image" at bounding box center [356, 271] width 84 height 15
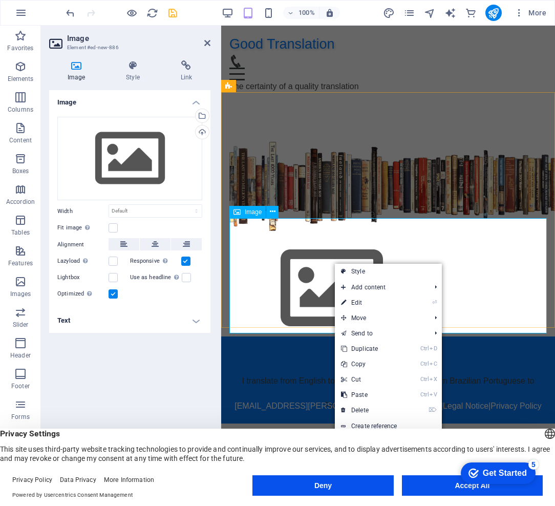
click at [249, 214] on span "Image" at bounding box center [253, 212] width 17 height 6
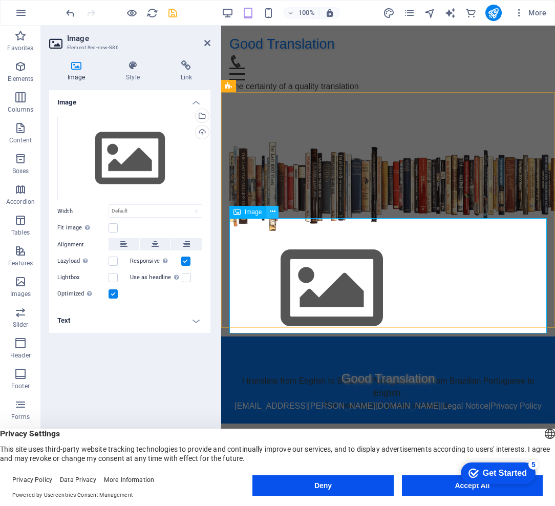
click at [273, 212] on icon at bounding box center [273, 211] width 6 height 11
click at [257, 277] on figure at bounding box center [387, 288] width 317 height 115
click at [24, 283] on icon "button" at bounding box center [20, 281] width 12 height 12
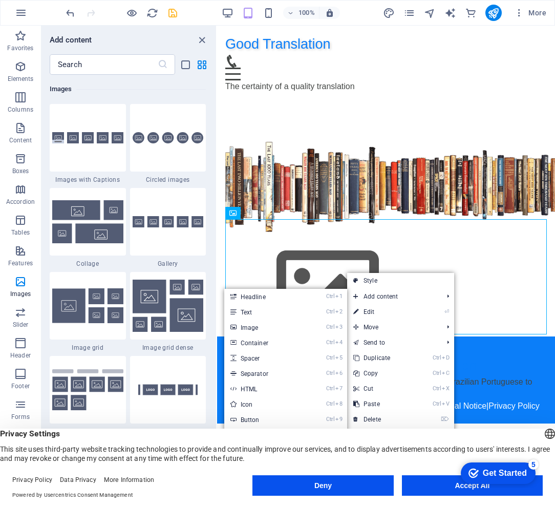
click at [509, 263] on figure at bounding box center [385, 289] width 321 height 115
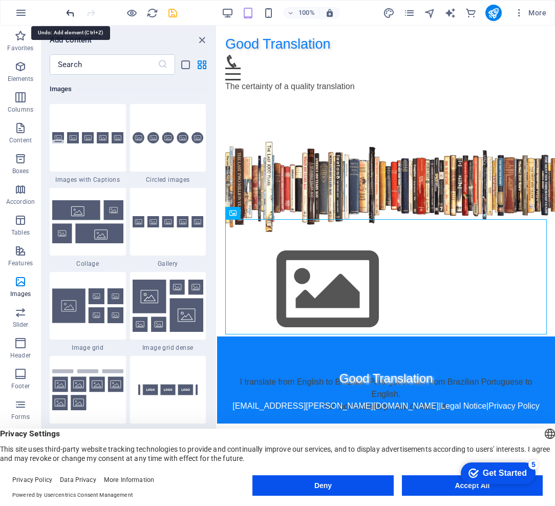
click at [72, 12] on icon "undo" at bounding box center [70, 13] width 12 height 12
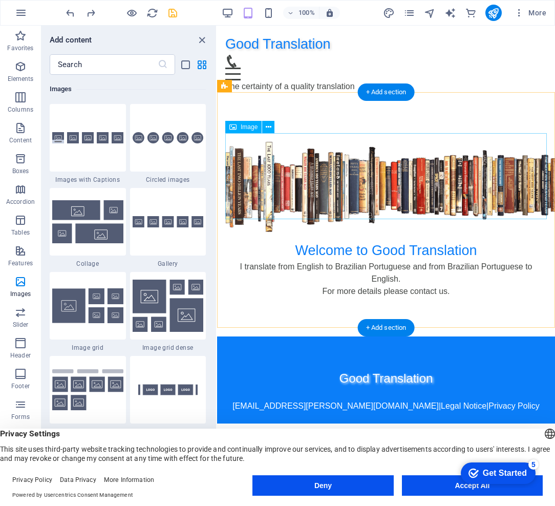
click at [334, 185] on figure at bounding box center [385, 187] width 321 height 90
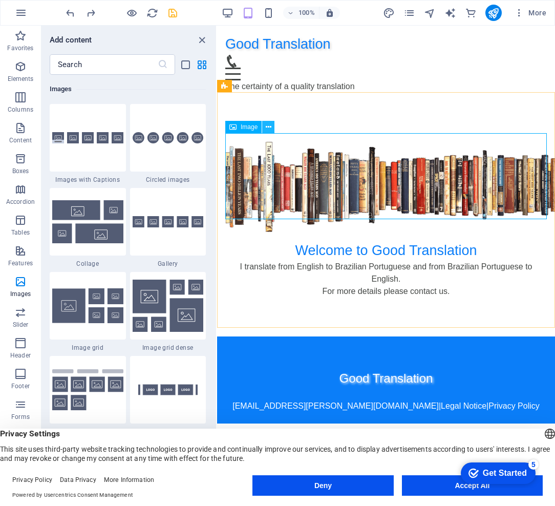
click at [266, 127] on icon at bounding box center [269, 127] width 6 height 11
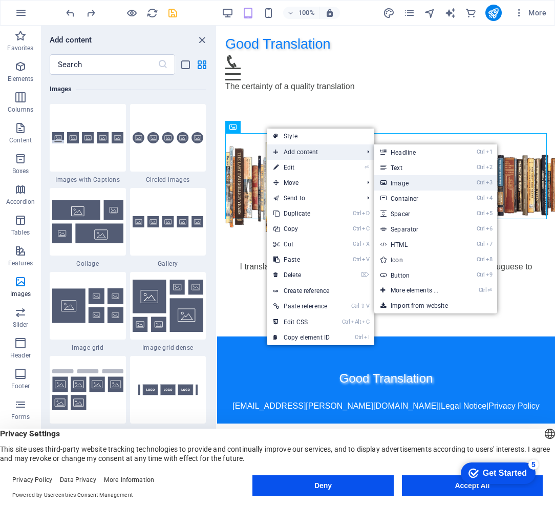
click at [420, 185] on link "Ctrl 3 Image" at bounding box center [416, 182] width 84 height 15
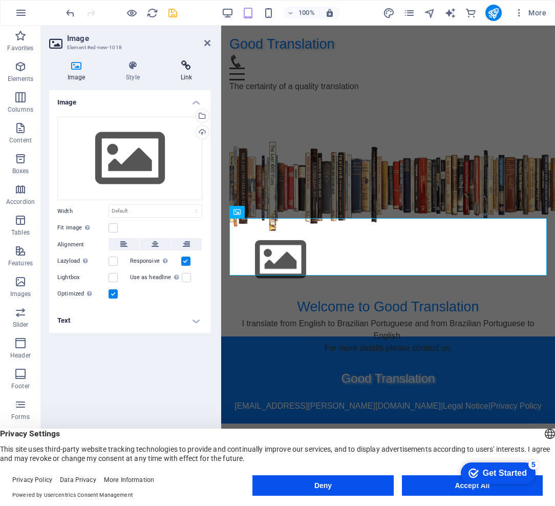
click at [182, 71] on h4 "Link" at bounding box center [186, 70] width 48 height 21
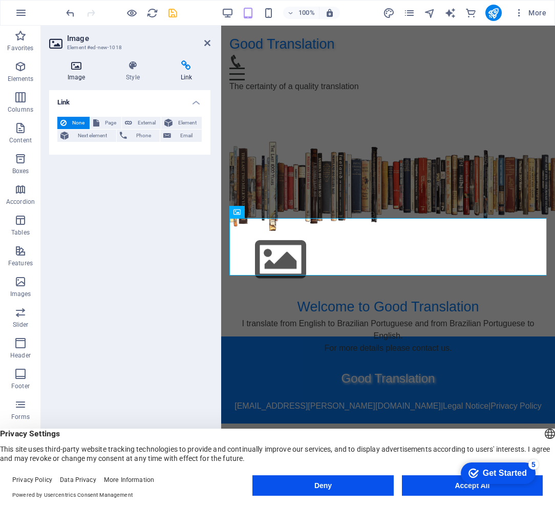
click at [75, 71] on h4 "Image" at bounding box center [78, 70] width 58 height 21
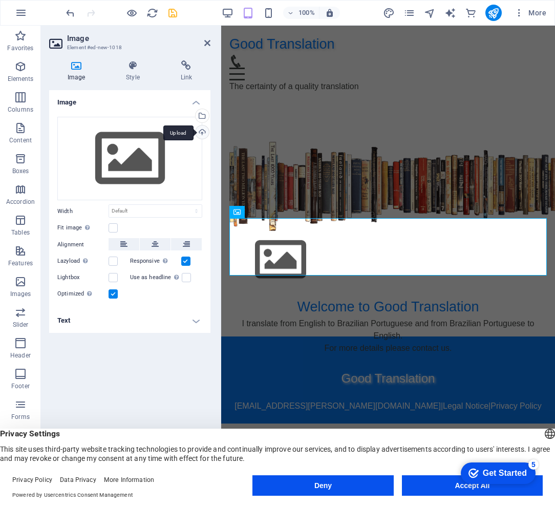
click at [203, 133] on div "Upload" at bounding box center [200, 132] width 15 height 15
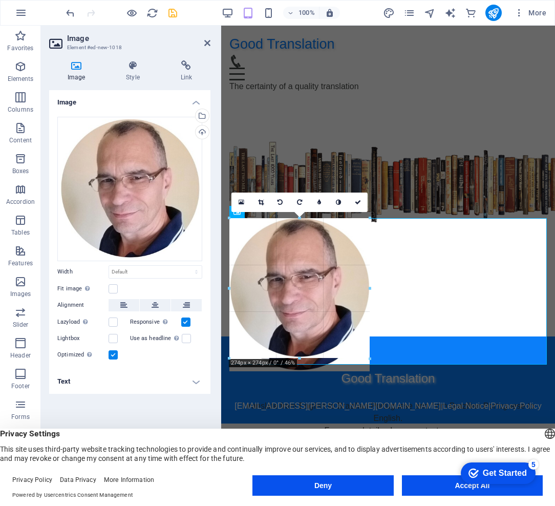
drag, startPoint x: 538, startPoint y: 216, endPoint x: 221, endPoint y: 383, distance: 358.3
type input "273"
select select "px"
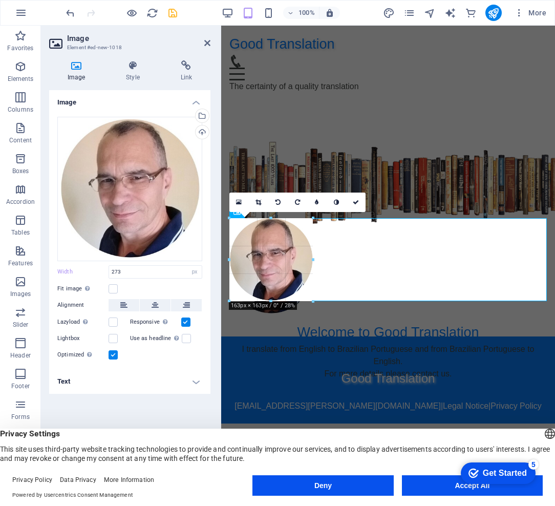
drag, startPoint x: 368, startPoint y: 218, endPoint x: 292, endPoint y: 272, distance: 93.3
type input "162"
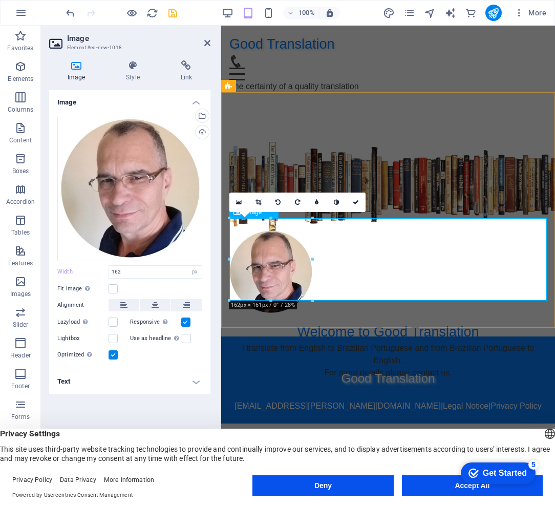
click at [372, 255] on figure at bounding box center [387, 272] width 317 height 82
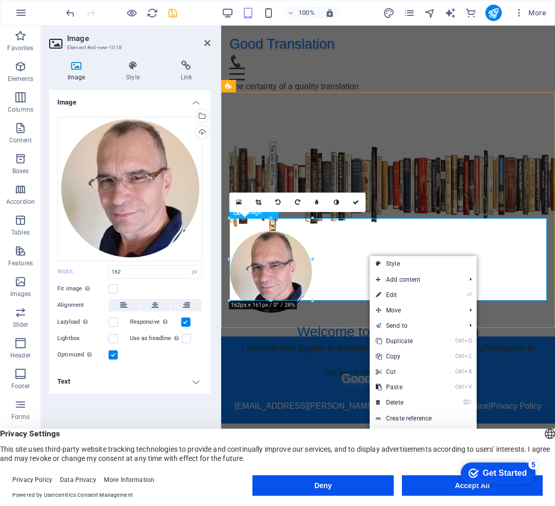
click at [346, 246] on figure at bounding box center [387, 272] width 317 height 82
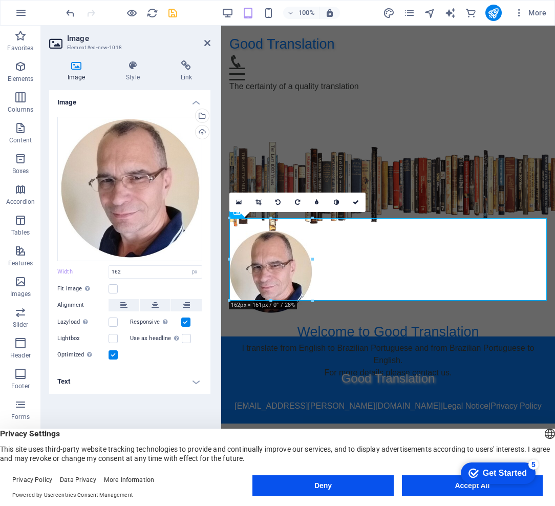
click at [234, 212] on div "16:10 16:9 4:3 1:1 1:2 0" at bounding box center [297, 201] width 136 height 19
click at [394, 256] on figure at bounding box center [387, 272] width 317 height 82
click at [363, 250] on figure at bounding box center [387, 272] width 317 height 82
click at [279, 259] on figure at bounding box center [387, 272] width 317 height 82
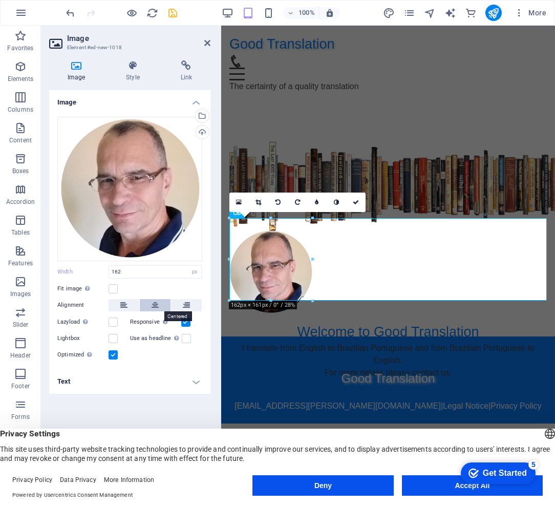
click at [160, 305] on button at bounding box center [155, 305] width 31 height 12
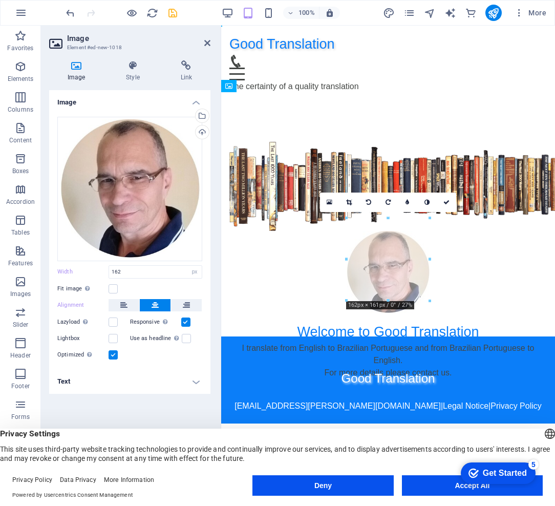
drag, startPoint x: 473, startPoint y: 247, endPoint x: 472, endPoint y: 230, distance: 16.4
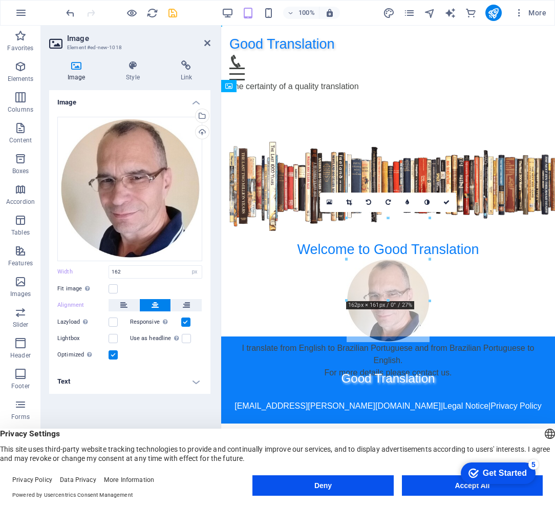
drag, startPoint x: 477, startPoint y: 255, endPoint x: 460, endPoint y: 290, distance: 38.2
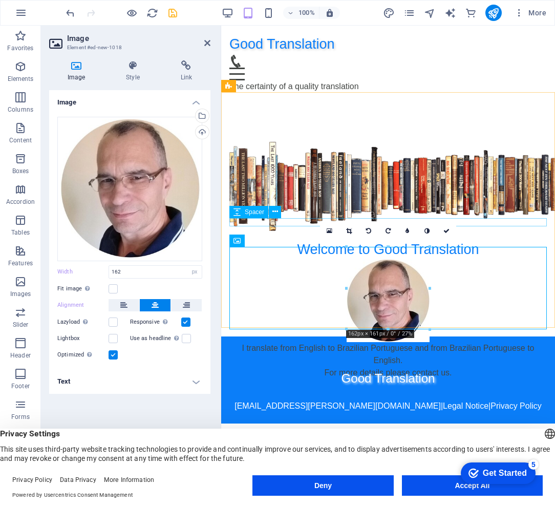
click at [525, 231] on div at bounding box center [387, 235] width 317 height 8
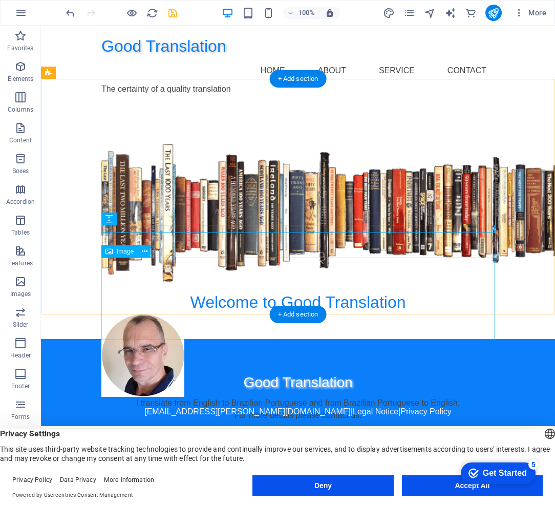
click at [144, 314] on figure at bounding box center [297, 355] width 393 height 82
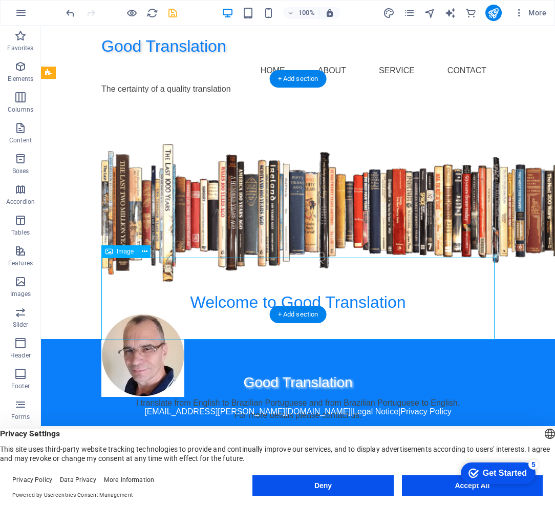
click at [141, 314] on figure at bounding box center [297, 355] width 393 height 82
select select "px"
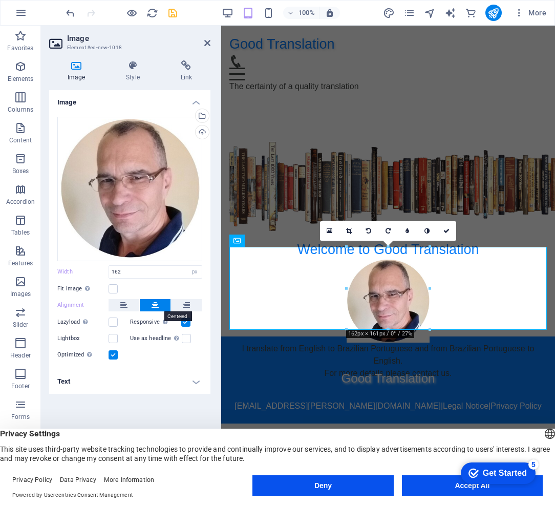
click at [153, 305] on icon at bounding box center [154, 305] width 7 height 12
click at [515, 80] on div "Good Translation Home About Service Contact The certainty of a quality translat…" at bounding box center [388, 63] width 334 height 75
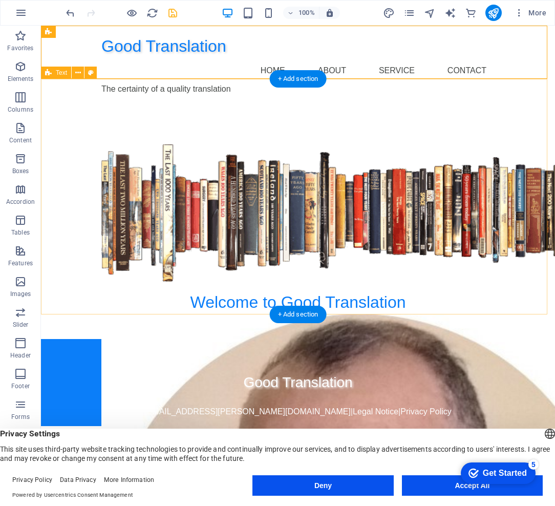
click at [510, 220] on div "Welcome to Good Translation I translate from English to Brazilian Portuguese an…" at bounding box center [298, 220] width 514 height 235
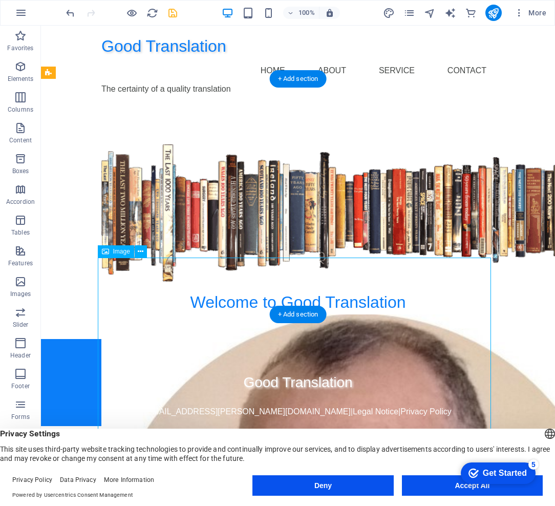
select select "px"
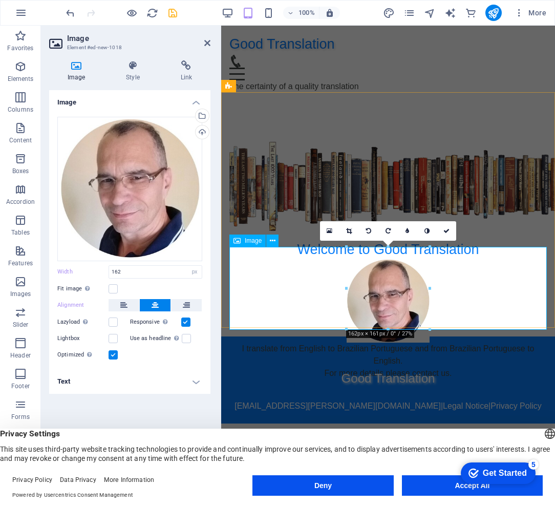
click at [411, 271] on figure at bounding box center [387, 300] width 317 height 82
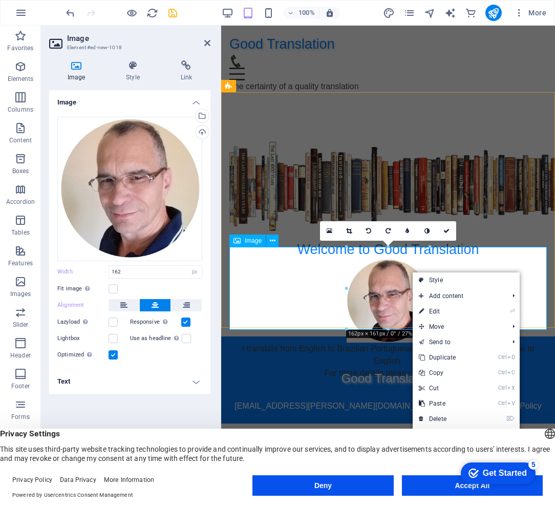
click at [381, 273] on figure at bounding box center [387, 300] width 317 height 82
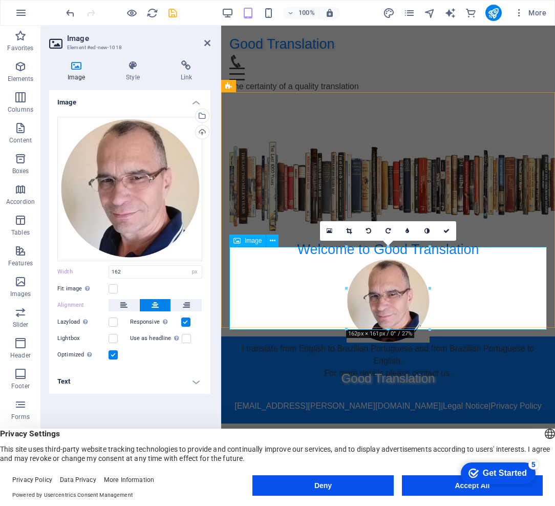
click at [381, 273] on figure at bounding box center [387, 300] width 317 height 82
drag, startPoint x: 128, startPoint y: 271, endPoint x: 105, endPoint y: 263, distance: 24.4
click at [100, 270] on div "Width 162 Default auto px rem % em vh vw" at bounding box center [129, 271] width 145 height 13
type input "80"
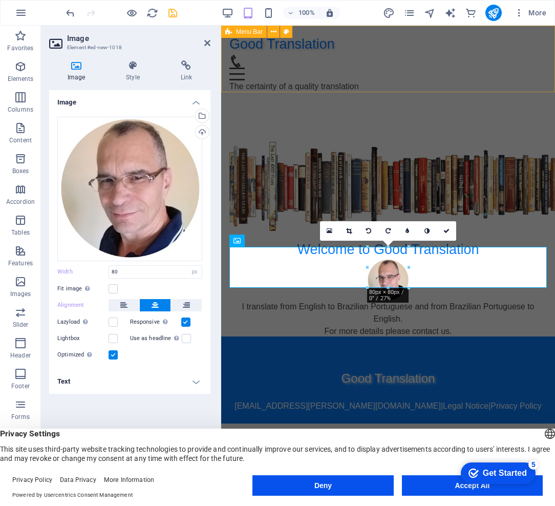
click at [470, 68] on div "Good Translation Home About Service Contact The certainty of a quality translat…" at bounding box center [388, 63] width 334 height 75
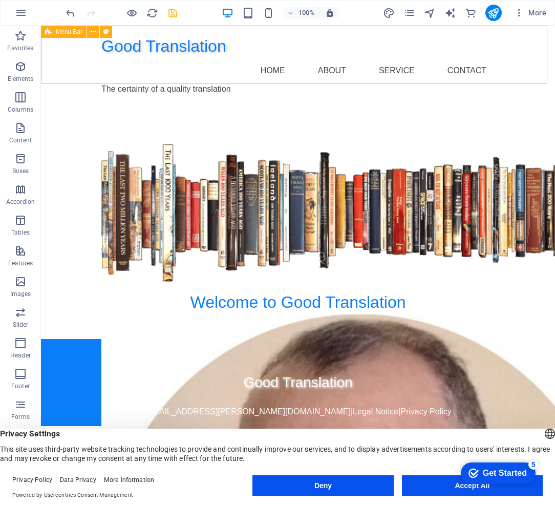
click at [470, 68] on div "Good Translation Home About Service Contact The certainty of a quality translat…" at bounding box center [298, 65] width 514 height 78
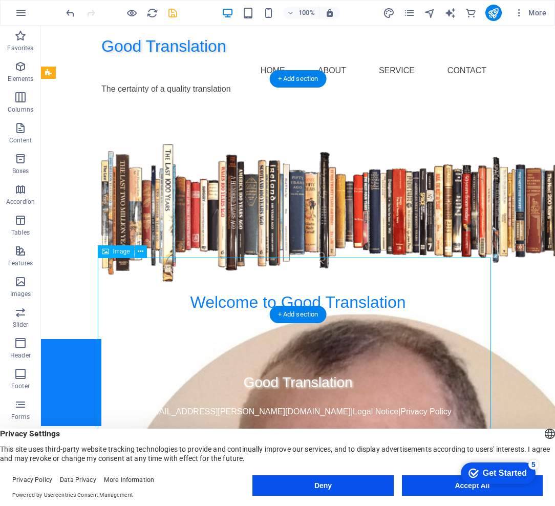
select select "px"
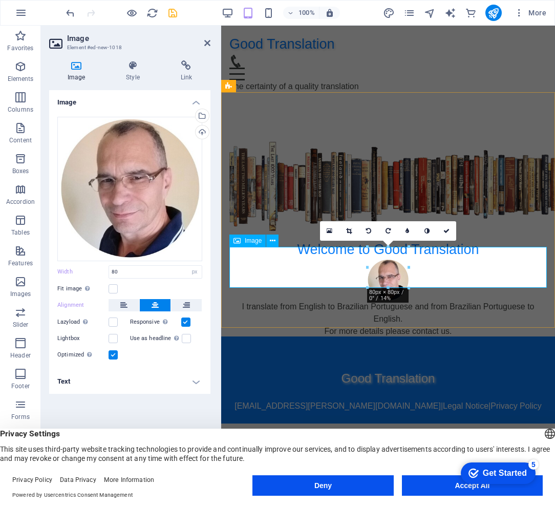
click at [250, 240] on span "Image" at bounding box center [253, 240] width 17 height 6
click at [301, 259] on figure at bounding box center [387, 279] width 317 height 41
click at [300, 259] on figure at bounding box center [387, 279] width 317 height 41
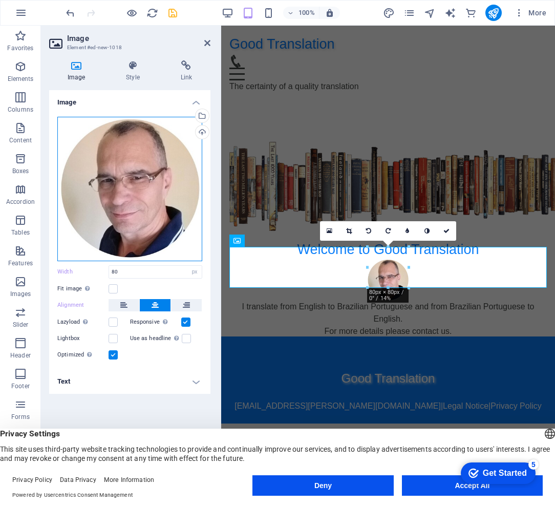
click at [86, 153] on div "Drag files here, click to choose files or select files from Files or our free s…" at bounding box center [129, 189] width 145 height 144
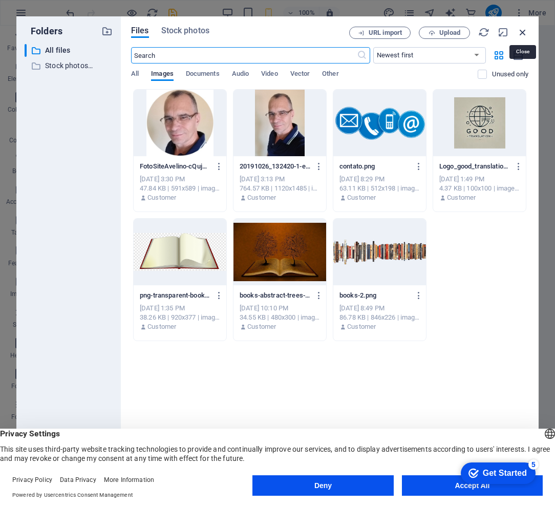
click at [523, 29] on icon "button" at bounding box center [522, 32] width 11 height 11
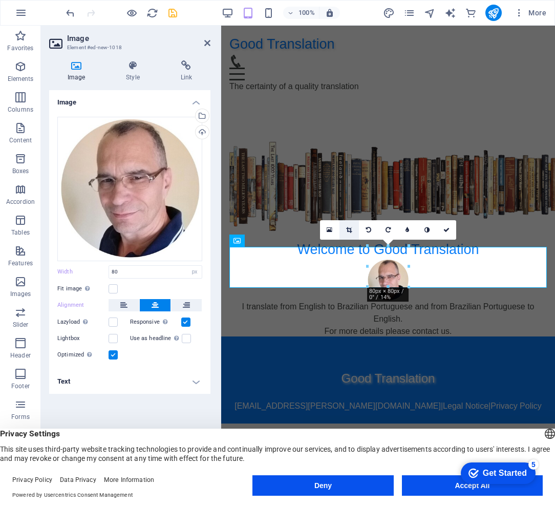
click at [351, 230] on icon at bounding box center [349, 230] width 6 height 6
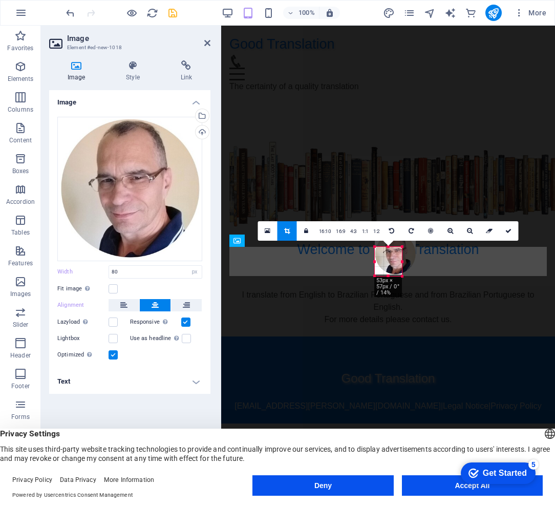
drag, startPoint x: 409, startPoint y: 247, endPoint x: 395, endPoint y: 260, distance: 19.2
click at [395, 260] on div "180 170 160 150 140 130 120 110 100 90 80 70 60 50 40 30 20 10 0 -10 -20 -30 -4…" at bounding box center [388, 261] width 27 height 29
click at [392, 231] on icon at bounding box center [391, 231] width 5 height 6
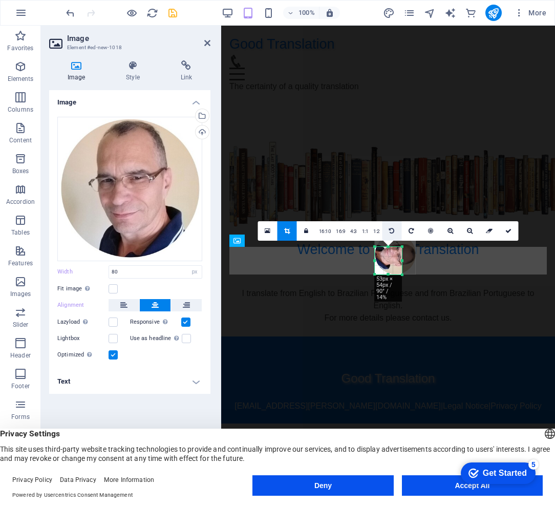
click at [392, 231] on icon at bounding box center [391, 231] width 5 height 6
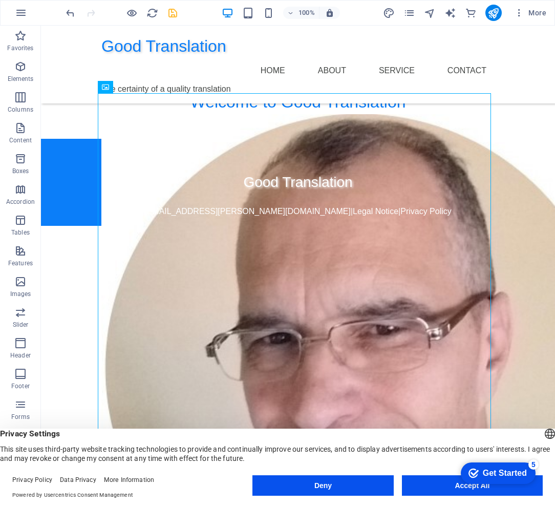
scroll to position [178, 0]
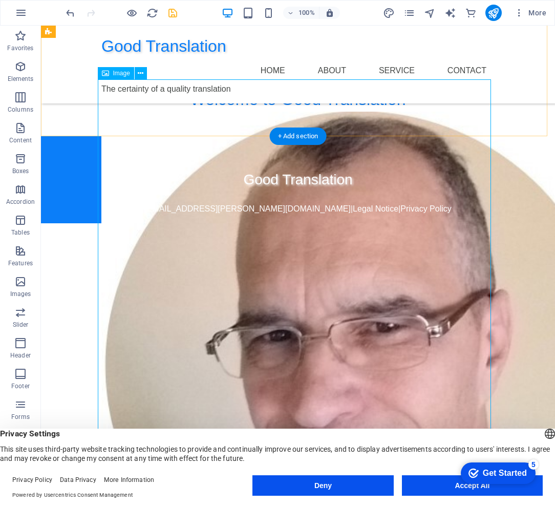
click at [405, 318] on figure at bounding box center [297, 368] width 393 height 512
drag, startPoint x: 446, startPoint y: 343, endPoint x: 405, endPoint y: 318, distance: 48.3
click at [405, 318] on figure at bounding box center [297, 368] width 393 height 512
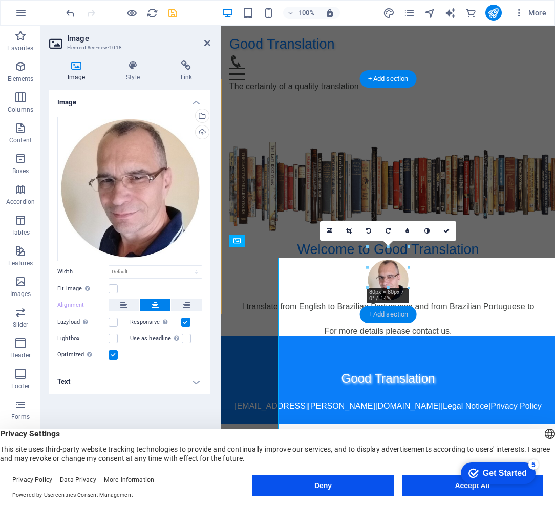
scroll to position [0, 0]
type input "80"
select select "px"
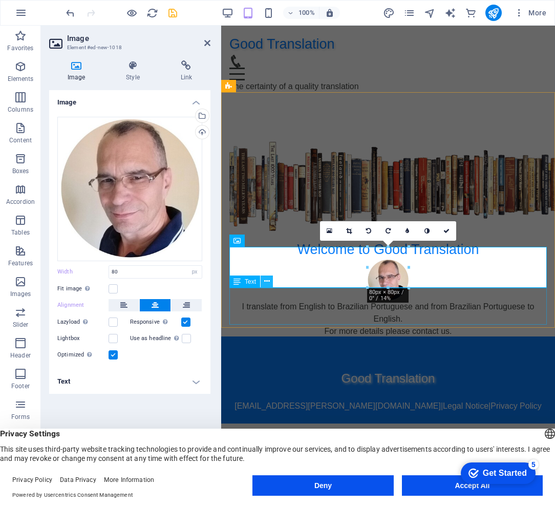
click at [265, 281] on icon at bounding box center [267, 281] width 6 height 11
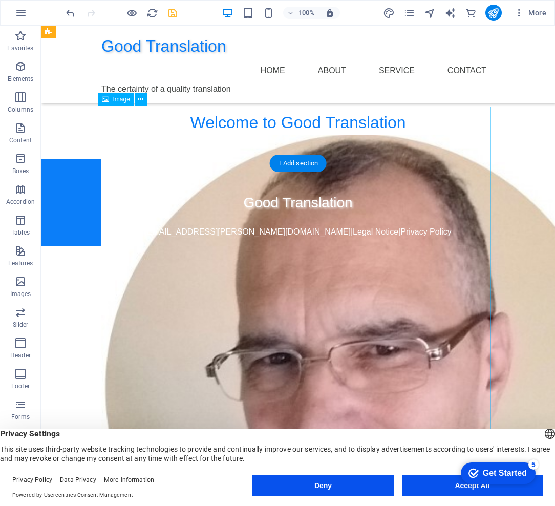
scroll to position [226, 0]
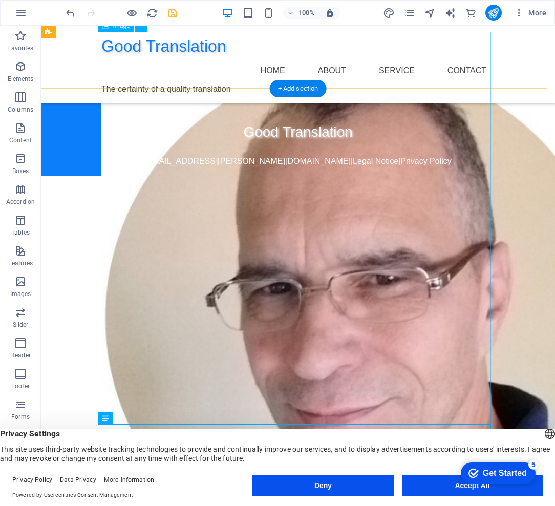
click at [458, 221] on figure at bounding box center [297, 320] width 393 height 512
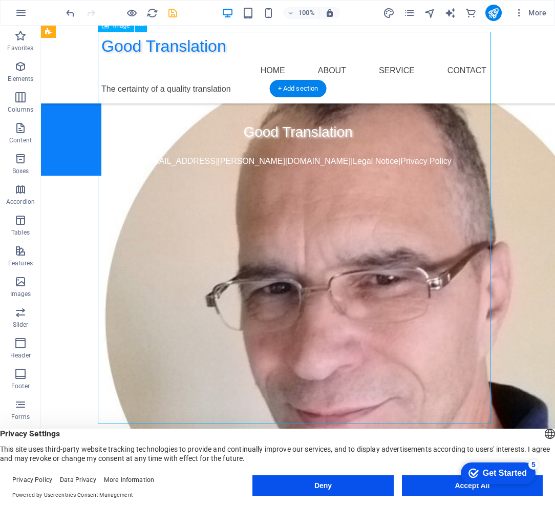
click at [458, 221] on figure at bounding box center [297, 320] width 393 height 512
select select "px"
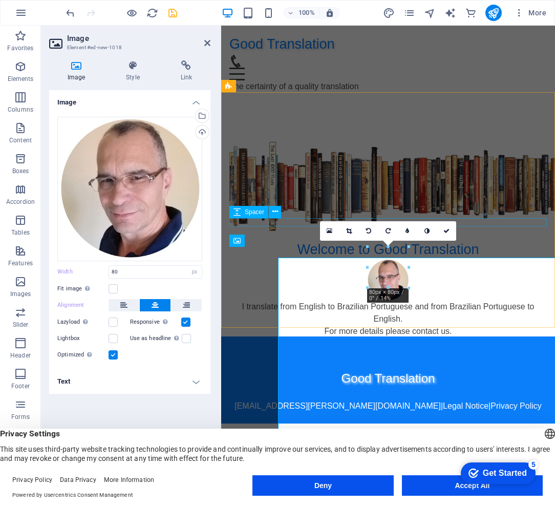
click at [458, 221] on div "Good Translation Home About Service Contact The certainty of a quality translat…" at bounding box center [388, 225] width 334 height 398
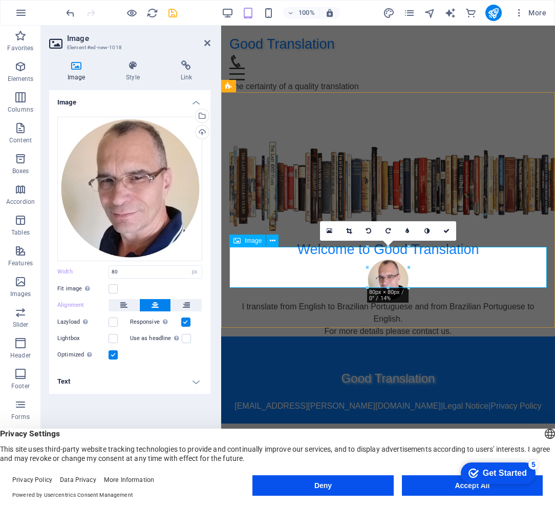
click at [305, 260] on figure at bounding box center [387, 279] width 317 height 41
click at [114, 289] on label at bounding box center [112, 288] width 9 height 9
click at [0, 0] on input "Fit image Automatically fit image to a fixed width and height" at bounding box center [0, 0] width 0 height 0
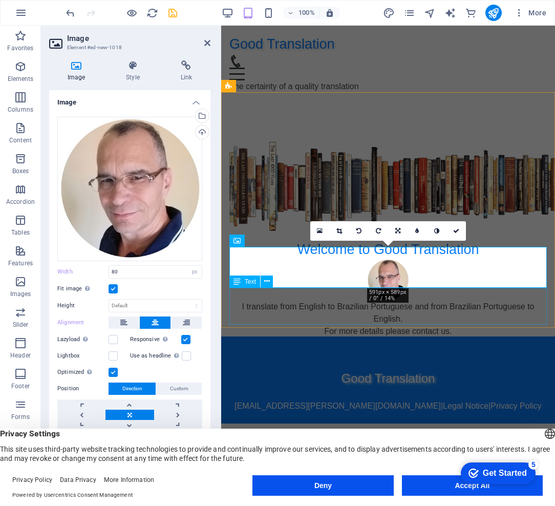
click at [500, 309] on div "I translate from English to Brazilian Portuguese and from Brazilian Portuguese …" at bounding box center [387, 318] width 317 height 37
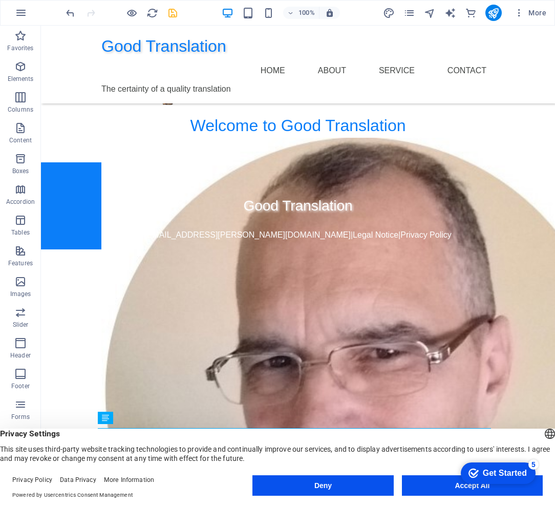
scroll to position [226, 0]
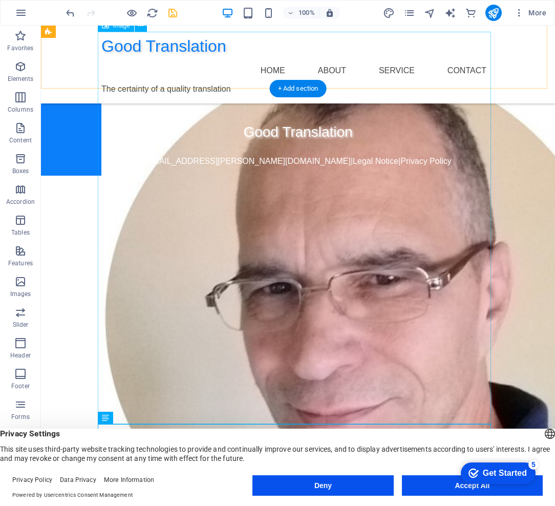
click at [439, 268] on figure at bounding box center [297, 320] width 393 height 512
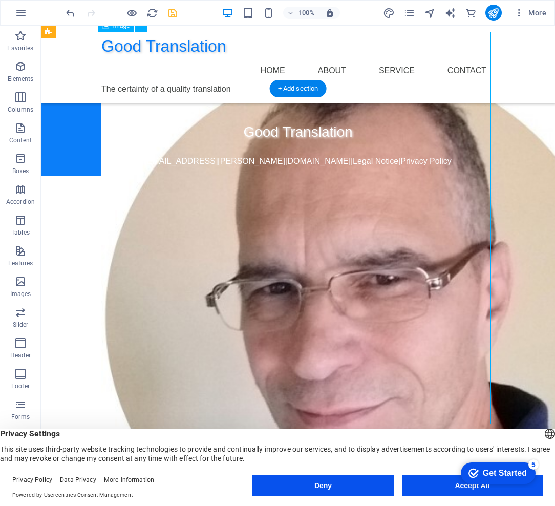
click at [439, 268] on figure at bounding box center [297, 320] width 393 height 512
select select "px"
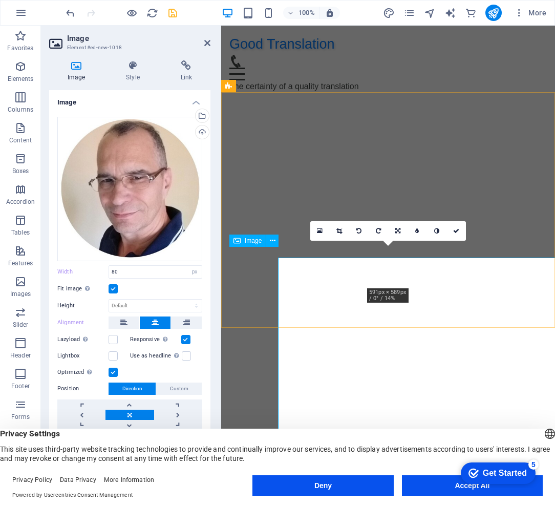
scroll to position [0, 0]
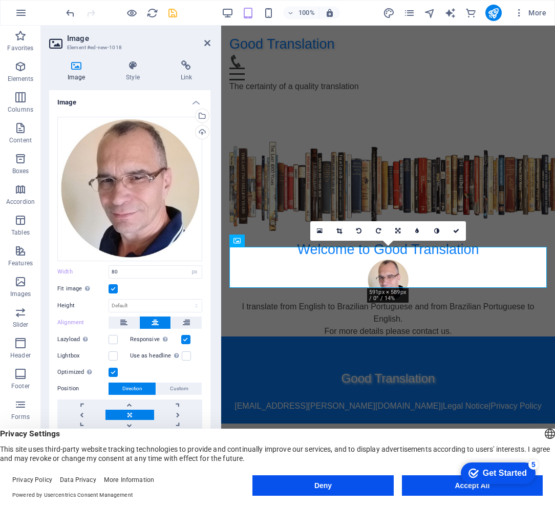
click at [113, 289] on label at bounding box center [112, 288] width 9 height 9
click at [0, 0] on input "Fit image Automatically fit image to a fixed width and height" at bounding box center [0, 0] width 0 height 0
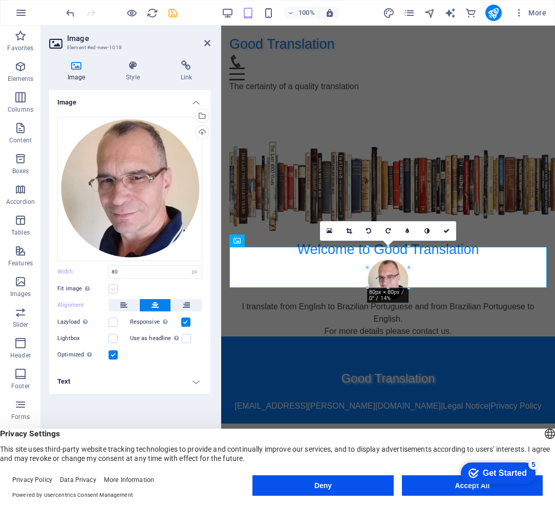
click at [113, 289] on label at bounding box center [112, 288] width 9 height 9
click at [0, 0] on input "Fit image Automatically fit image to a fixed width and height" at bounding box center [0, 0] width 0 height 0
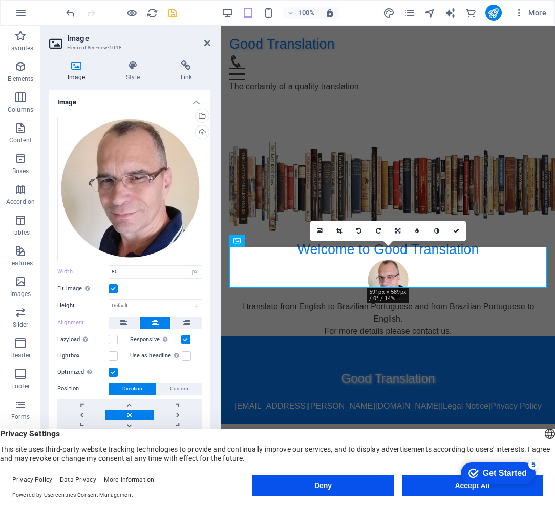
click at [113, 289] on label at bounding box center [112, 288] width 9 height 9
click at [0, 0] on input "Fit image Automatically fit image to a fixed width and height" at bounding box center [0, 0] width 0 height 0
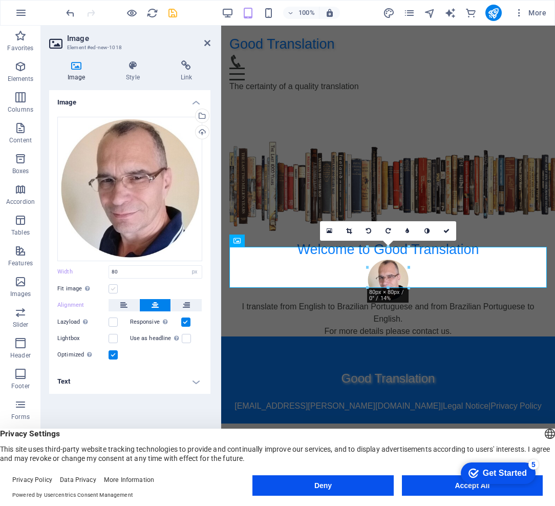
click at [113, 289] on label at bounding box center [112, 288] width 9 height 9
click at [0, 0] on input "Fit image Automatically fit image to a fixed width and height" at bounding box center [0, 0] width 0 height 0
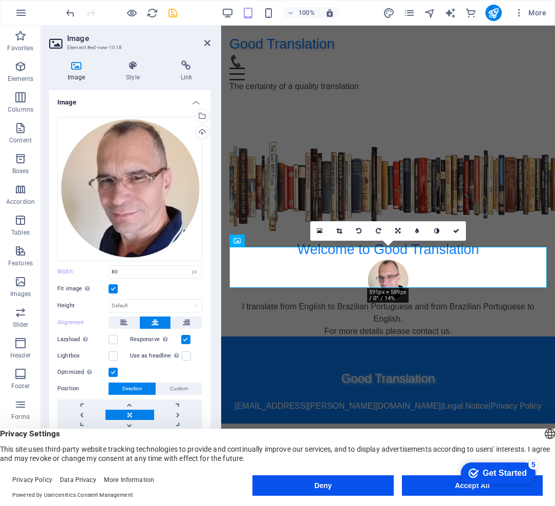
click at [113, 289] on label at bounding box center [112, 288] width 9 height 9
click at [0, 0] on input "Fit image Automatically fit image to a fixed width and height" at bounding box center [0, 0] width 0 height 0
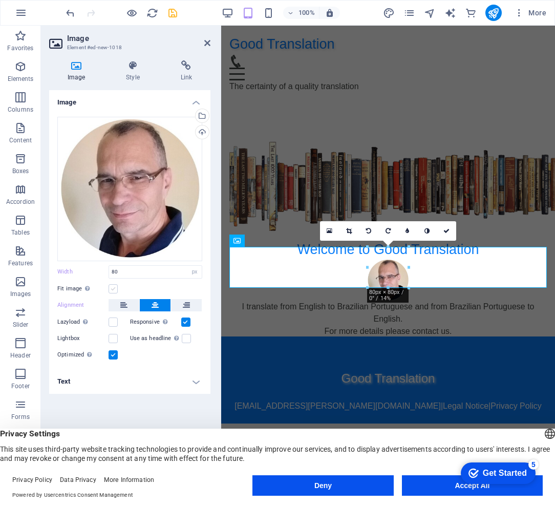
click at [113, 289] on label at bounding box center [112, 288] width 9 height 9
click at [0, 0] on input "Fit image Automatically fit image to a fixed width and height" at bounding box center [0, 0] width 0 height 0
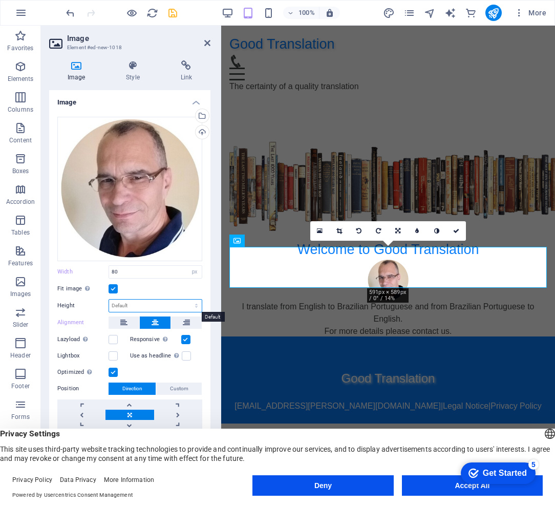
click at [142, 302] on select "Default auto px" at bounding box center [155, 305] width 93 height 12
click at [141, 286] on div "Fit image Automatically fit image to a fixed width and height" at bounding box center [129, 289] width 145 height 12
click at [388, 270] on figure at bounding box center [387, 279] width 317 height 41
click at [388, 268] on figure at bounding box center [387, 279] width 317 height 41
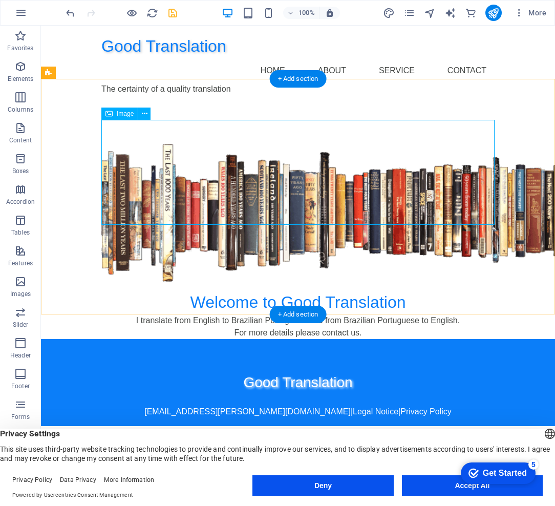
click at [460, 210] on figure at bounding box center [297, 212] width 393 height 137
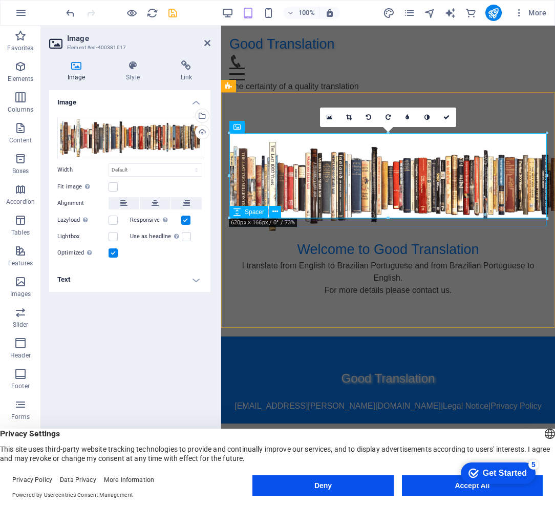
click at [349, 231] on div at bounding box center [387, 235] width 317 height 8
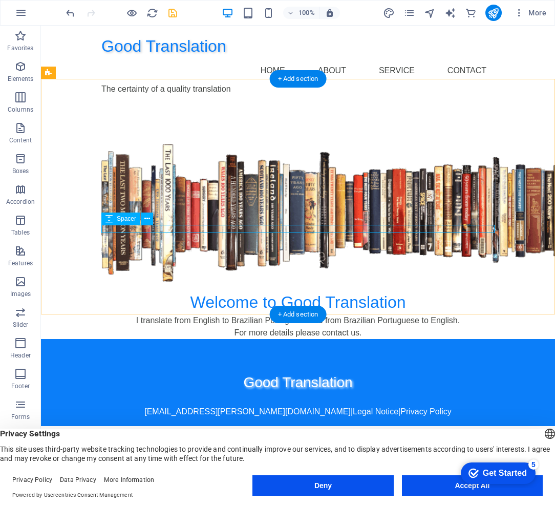
click at [338, 281] on div at bounding box center [297, 285] width 393 height 8
select select "rem"
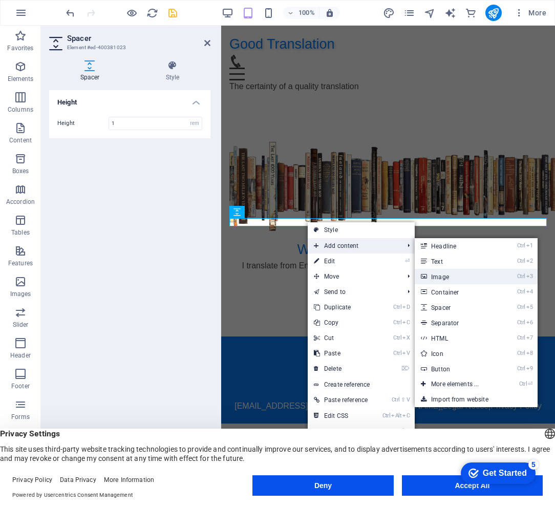
click at [461, 277] on link "Ctrl 3 Image" at bounding box center [457, 276] width 84 height 15
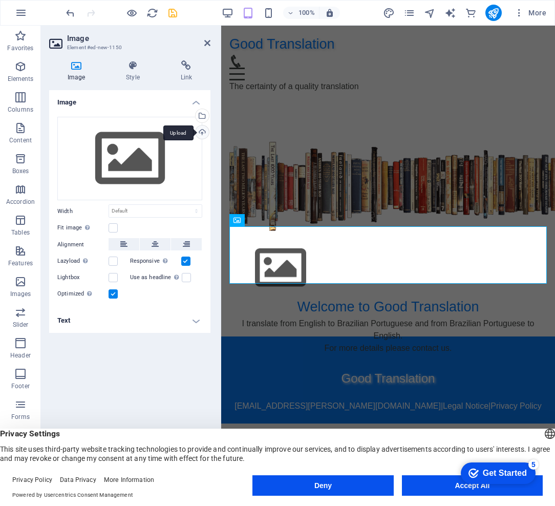
click at [203, 133] on div "Upload" at bounding box center [200, 132] width 15 height 15
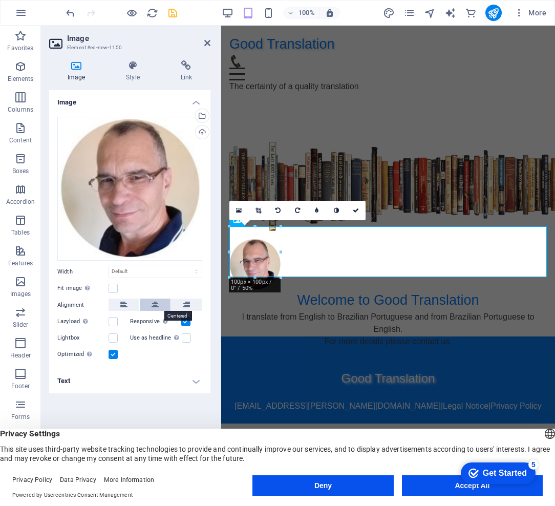
click at [157, 305] on icon at bounding box center [154, 304] width 7 height 12
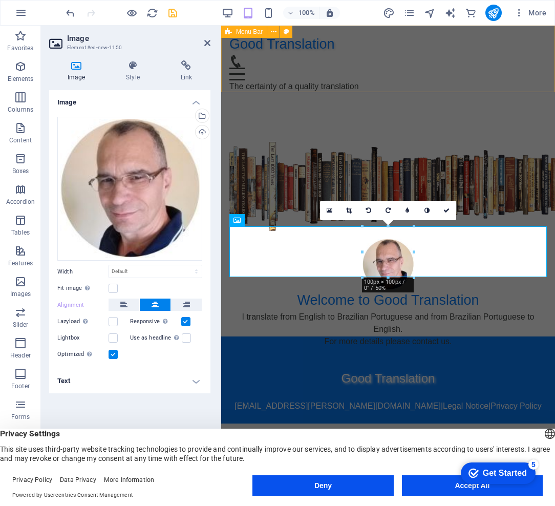
click at [365, 69] on div "Good Translation Home About Service Contact The certainty of a quality translat…" at bounding box center [388, 63] width 334 height 75
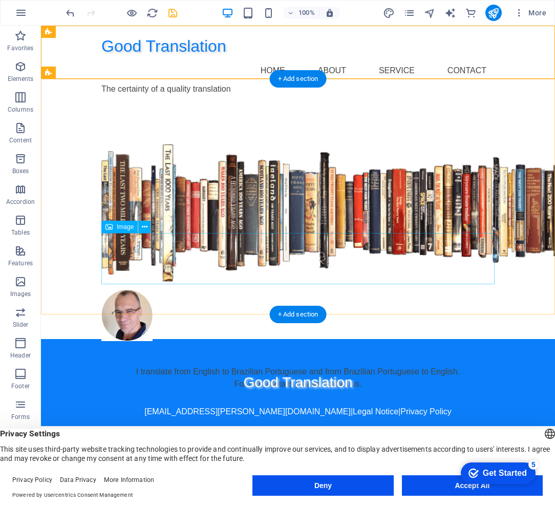
click at [140, 290] on figure at bounding box center [297, 315] width 393 height 51
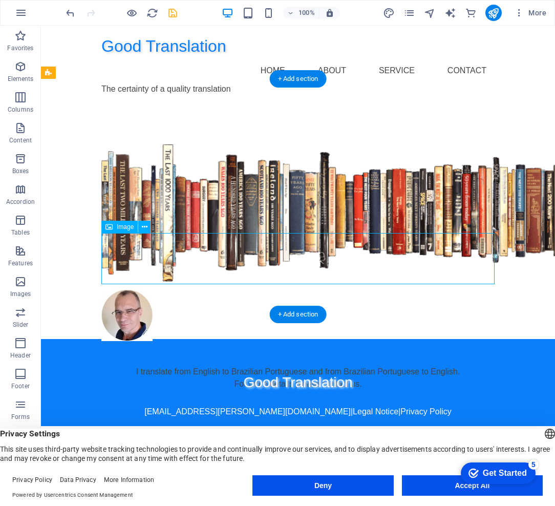
click at [137, 290] on figure at bounding box center [297, 315] width 393 height 51
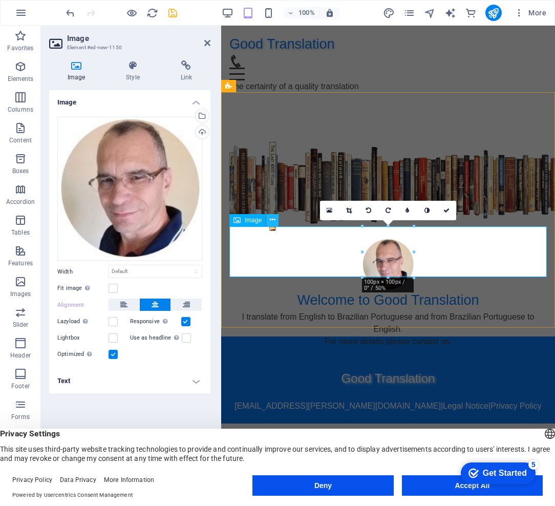
click at [272, 220] on icon at bounding box center [273, 219] width 6 height 11
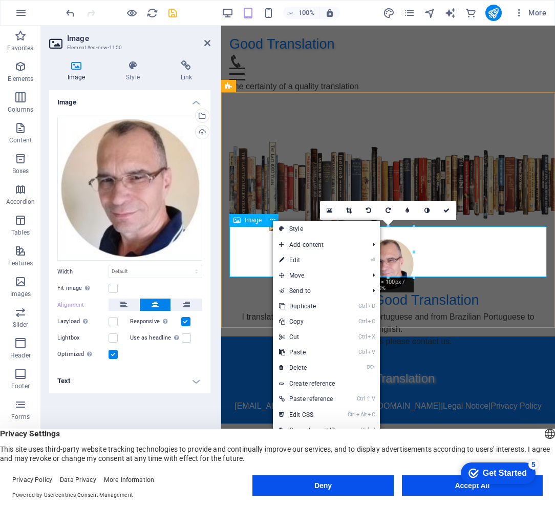
click at [251, 252] on figure at bounding box center [387, 264] width 317 height 51
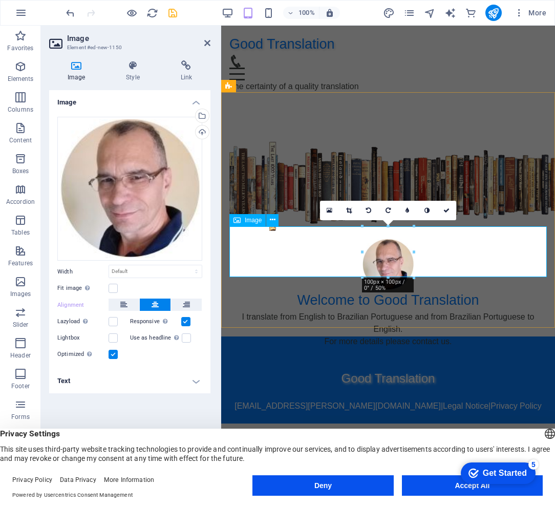
click at [256, 222] on span "Image" at bounding box center [253, 220] width 17 height 6
click at [331, 212] on icon at bounding box center [330, 210] width 6 height 7
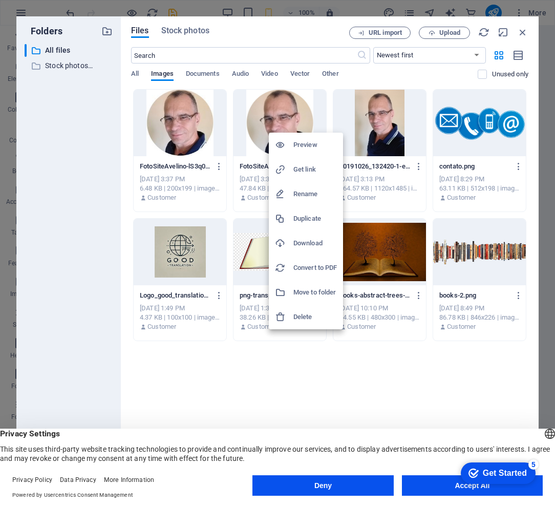
click at [522, 31] on div at bounding box center [277, 253] width 555 height 506
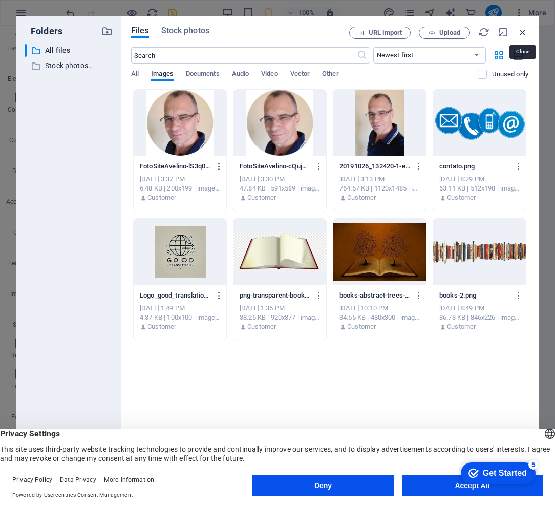
click at [523, 32] on icon "button" at bounding box center [522, 32] width 11 height 11
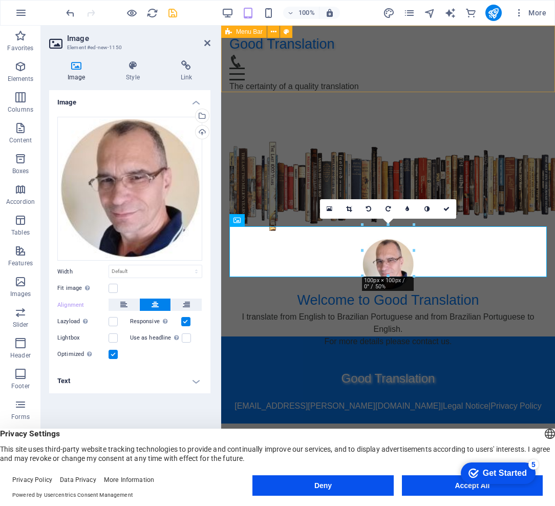
click at [357, 74] on div "Good Translation Home About Service Contact The certainty of a quality translat…" at bounding box center [388, 63] width 334 height 75
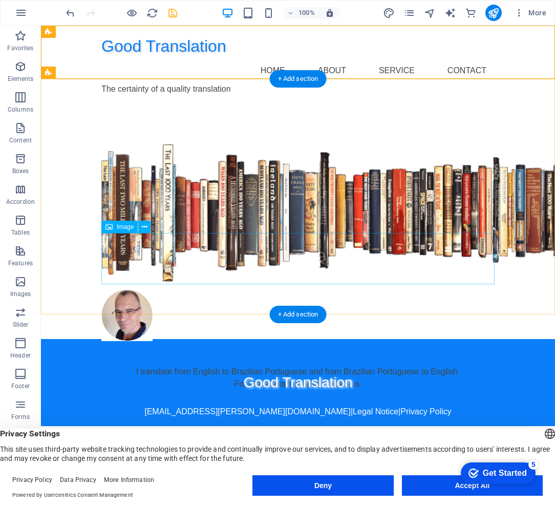
click at [128, 290] on figure at bounding box center [297, 315] width 393 height 51
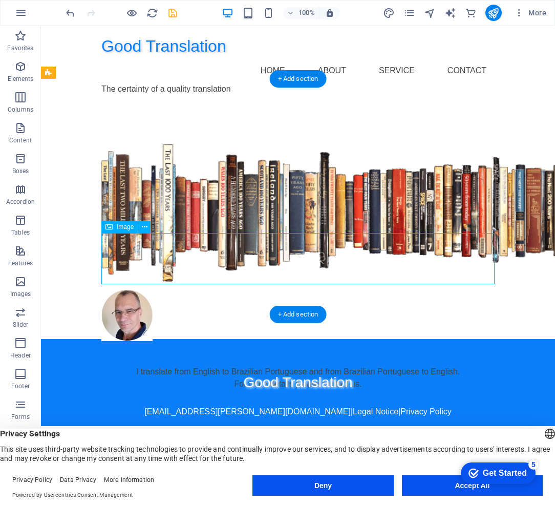
click at [128, 290] on figure at bounding box center [297, 315] width 393 height 51
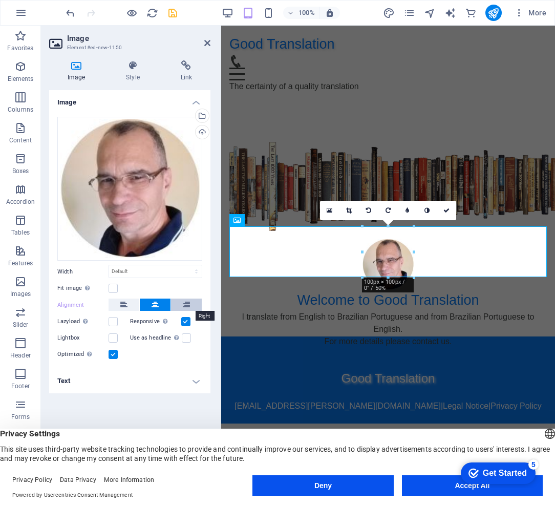
click at [188, 305] on icon at bounding box center [186, 304] width 7 height 12
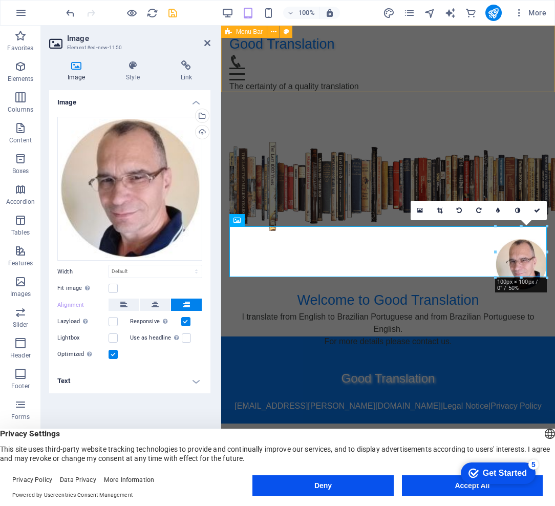
click at [343, 67] on div "Good Translation Home About Service Contact The certainty of a quality translat…" at bounding box center [388, 63] width 334 height 75
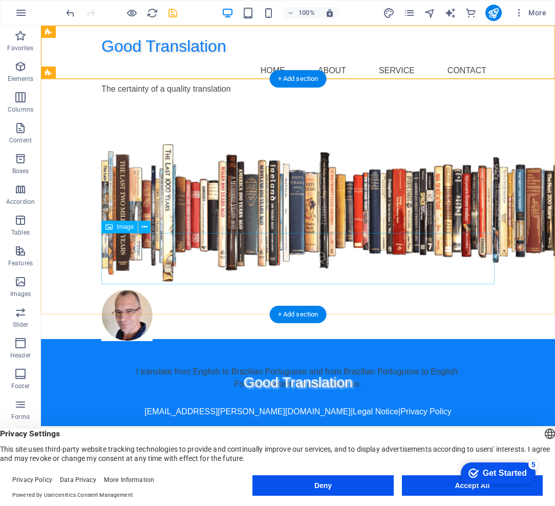
click at [188, 290] on figure at bounding box center [297, 315] width 393 height 51
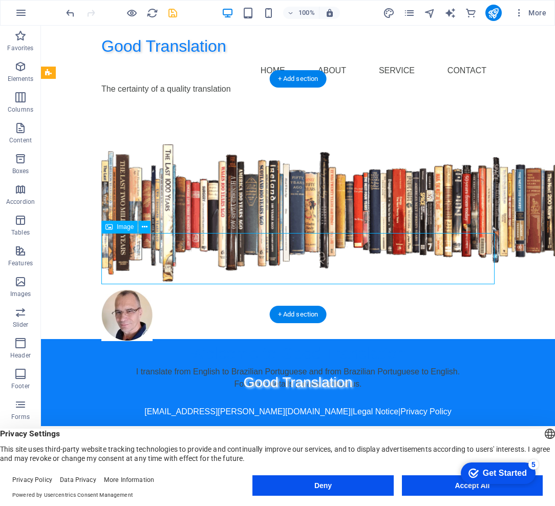
click at [188, 290] on figure at bounding box center [297, 315] width 393 height 51
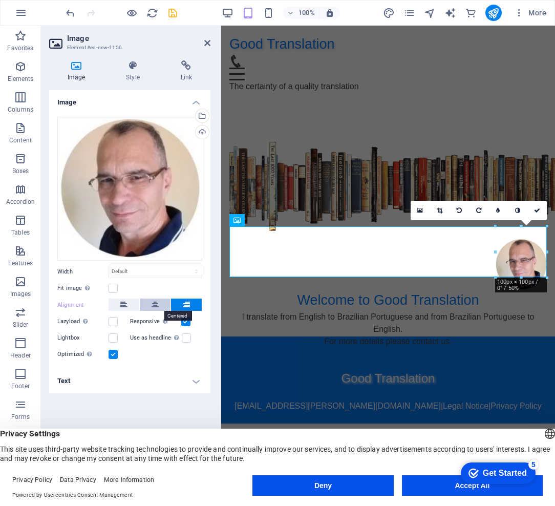
click at [156, 304] on icon at bounding box center [154, 304] width 7 height 12
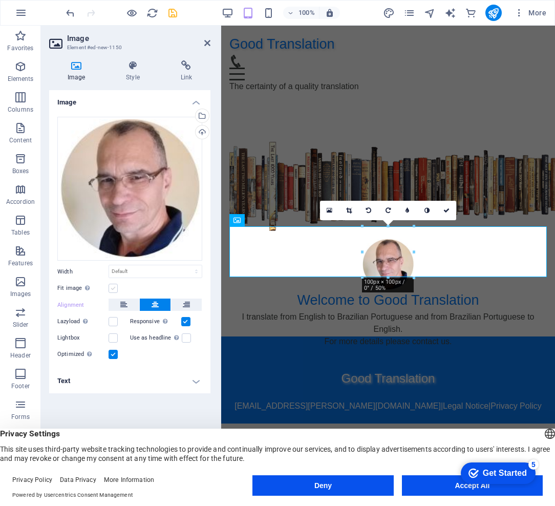
click at [111, 289] on label at bounding box center [112, 288] width 9 height 9
click at [0, 0] on input "Fit image Automatically fit image to a fixed width and height" at bounding box center [0, 0] width 0 height 0
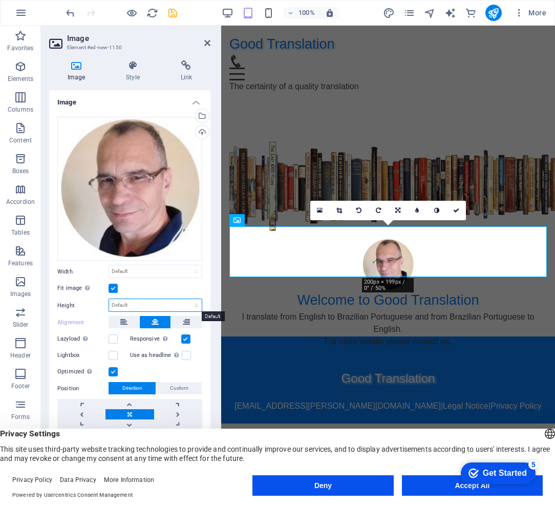
click at [156, 302] on select "Default auto px" at bounding box center [155, 305] width 93 height 12
click at [342, 71] on div "Good Translation Home About Service Contact The certainty of a quality translat…" at bounding box center [388, 63] width 334 height 75
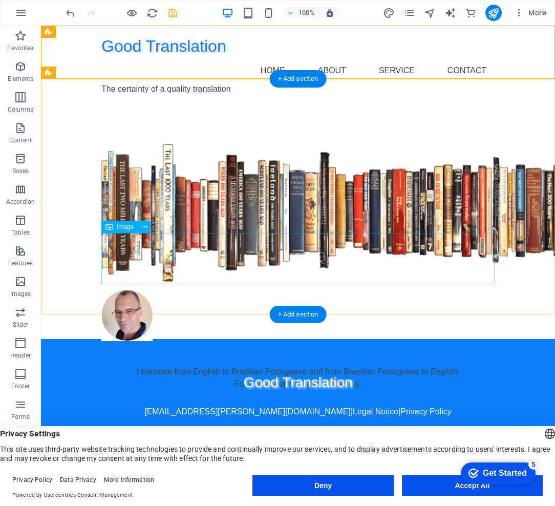
click at [127, 290] on figure at bounding box center [297, 315] width 393 height 51
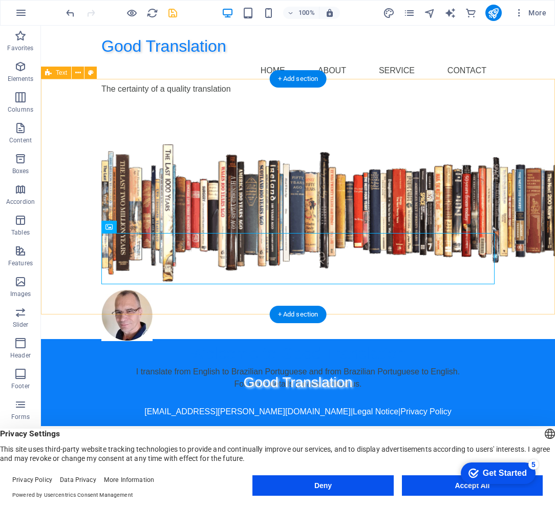
click at [533, 223] on div "Welcome to Good Translation I translate from English to Brazilian Portuguese an…" at bounding box center [298, 220] width 514 height 235
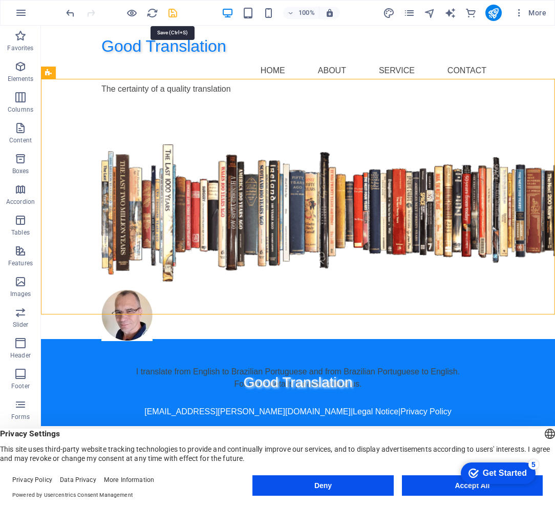
click at [170, 12] on icon "save" at bounding box center [173, 13] width 12 height 12
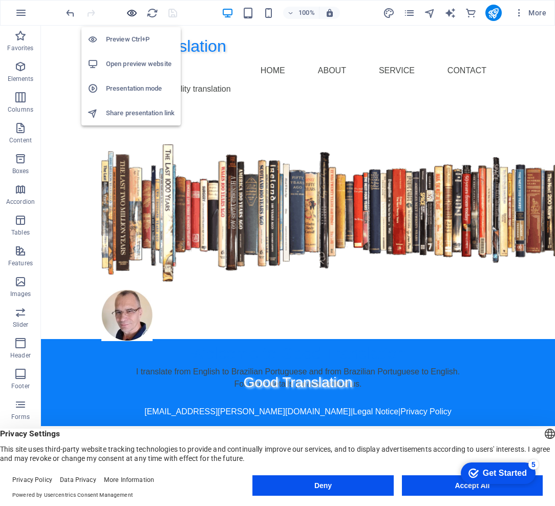
click at [131, 12] on icon "button" at bounding box center [132, 13] width 12 height 12
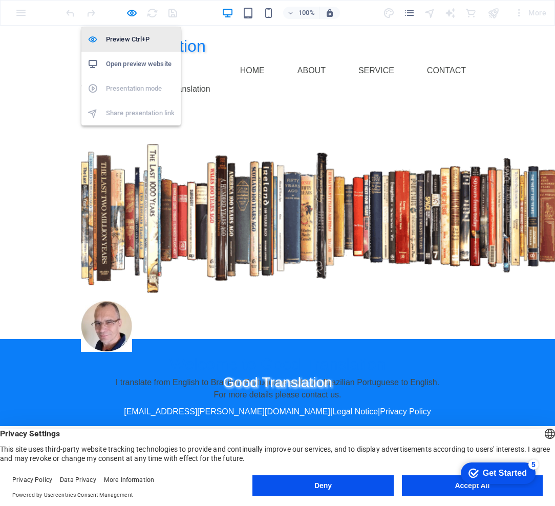
click at [132, 41] on h6 "Preview Ctrl+P" at bounding box center [140, 39] width 69 height 12
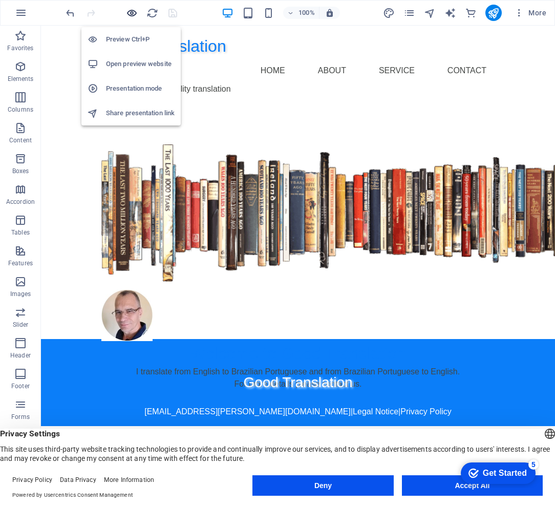
click at [126, 13] on icon "button" at bounding box center [132, 13] width 12 height 12
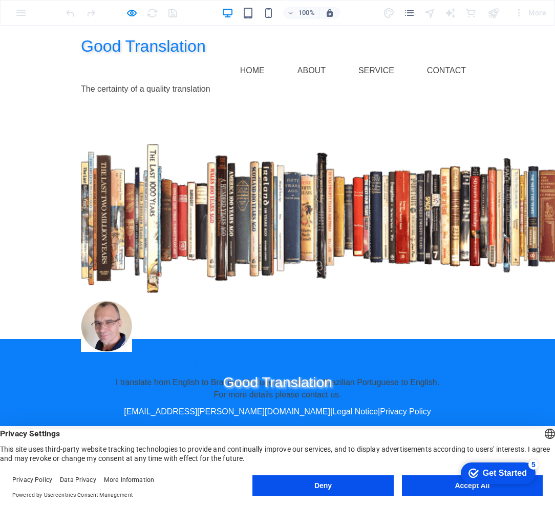
click at [513, 195] on div "Welcome to Good Translation I translate from English to Brazilian Portuguese an…" at bounding box center [277, 220] width 555 height 235
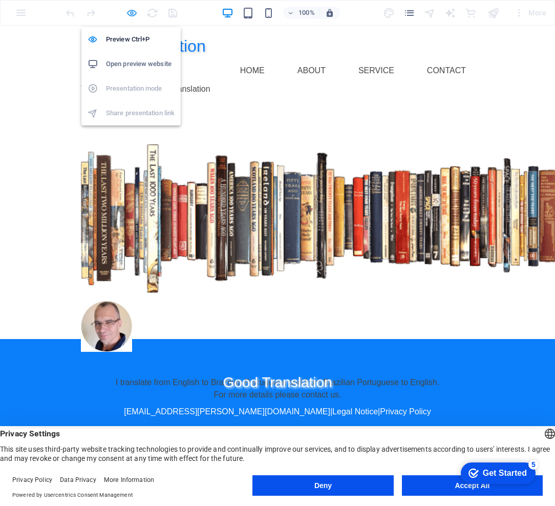
click at [131, 13] on icon "button" at bounding box center [132, 13] width 12 height 12
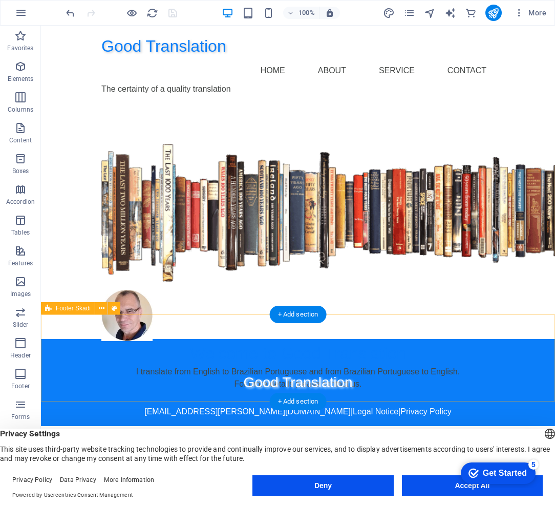
click at [433, 339] on div "Good Translation [EMAIL_ADDRESS][PERSON_NAME][DOMAIN_NAME] | Legal Notice | Pri…" at bounding box center [298, 382] width 514 height 87
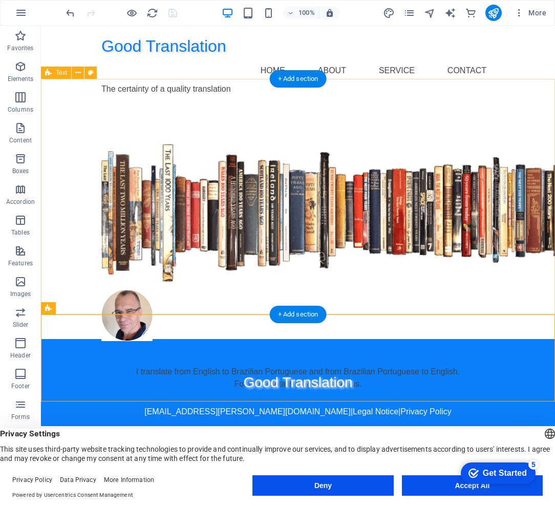
click at [518, 212] on div "Welcome to Good Translation I translate from English to Brazilian Portuguese an…" at bounding box center [298, 220] width 514 height 235
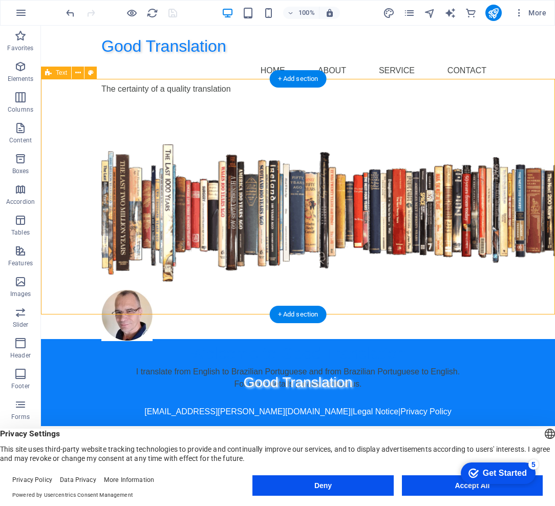
click at [518, 212] on div "Welcome to Good Translation I translate from English to Brazilian Portuguese an…" at bounding box center [298, 220] width 514 height 235
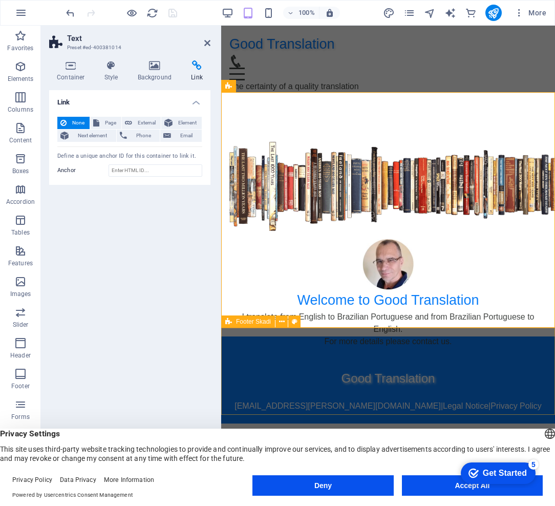
click at [446, 354] on div "Good Translation [EMAIL_ADDRESS][PERSON_NAME][DOMAIN_NAME] | Legal Notice | Pri…" at bounding box center [388, 379] width 334 height 87
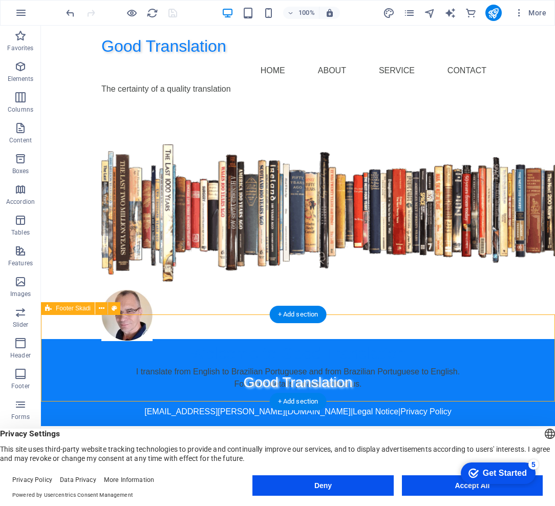
click at [506, 339] on div "Good Translation [EMAIL_ADDRESS][PERSON_NAME][DOMAIN_NAME] | Legal Notice | Pri…" at bounding box center [298, 382] width 514 height 87
click at [500, 343] on div "Good Translation [EMAIL_ADDRESS][PERSON_NAME][DOMAIN_NAME] | Legal Notice | Pri…" at bounding box center [298, 382] width 514 height 87
select select "px"
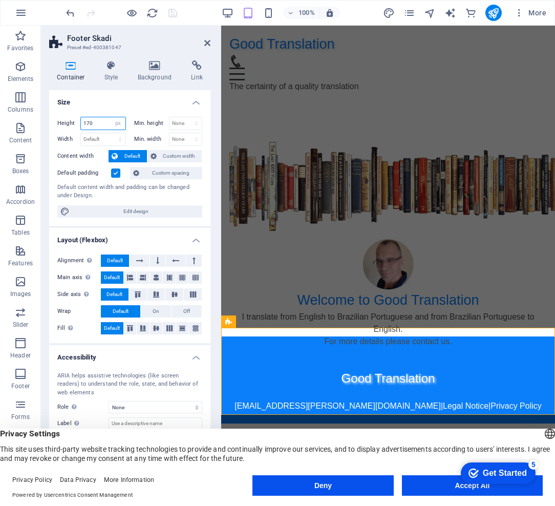
click at [97, 121] on input "170" at bounding box center [103, 123] width 45 height 12
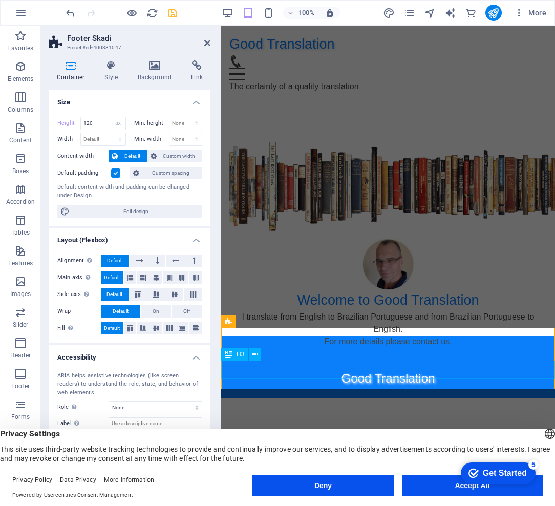
click at [503, 369] on div "Good Translation" at bounding box center [388, 378] width 334 height 18
click at [504, 342] on div "Good Translation [EMAIL_ADDRESS][PERSON_NAME][DOMAIN_NAME] | Legal Notice | Pri…" at bounding box center [388, 366] width 334 height 61
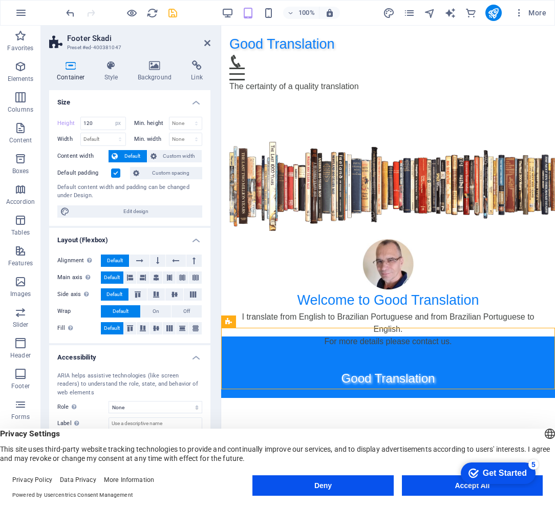
drag, startPoint x: 490, startPoint y: 349, endPoint x: 483, endPoint y: 396, distance: 47.6
click at [483, 396] on html "Good Translation Home About Service Contact The certainty of a quality translat…" at bounding box center [388, 212] width 334 height 372
click at [466, 398] on html "Good Translation Home About Service Contact The certainty of a quality translat…" at bounding box center [388, 212] width 334 height 372
click at [459, 337] on div "Good Translation [EMAIL_ADDRESS][PERSON_NAME][DOMAIN_NAME] | Legal Notice | Pri…" at bounding box center [388, 366] width 334 height 61
click at [281, 324] on icon at bounding box center [282, 321] width 6 height 11
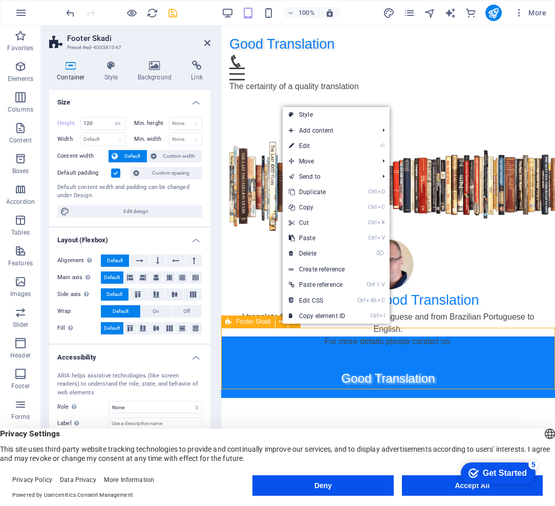
click at [277, 349] on div "Good Translation [EMAIL_ADDRESS][PERSON_NAME][DOMAIN_NAME] | Legal Notice | Pri…" at bounding box center [388, 366] width 334 height 61
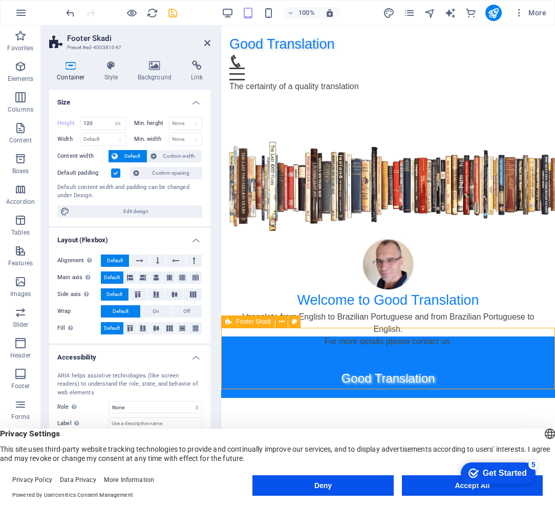
click at [480, 336] on div "Good Translation [EMAIL_ADDRESS][PERSON_NAME][DOMAIN_NAME] | Legal Notice | Pri…" at bounding box center [388, 366] width 334 height 61
drag, startPoint x: 99, startPoint y: 121, endPoint x: 77, endPoint y: 123, distance: 22.6
click at [77, 123] on div "Height 120 Default px rem % vh vw" at bounding box center [91, 123] width 69 height 13
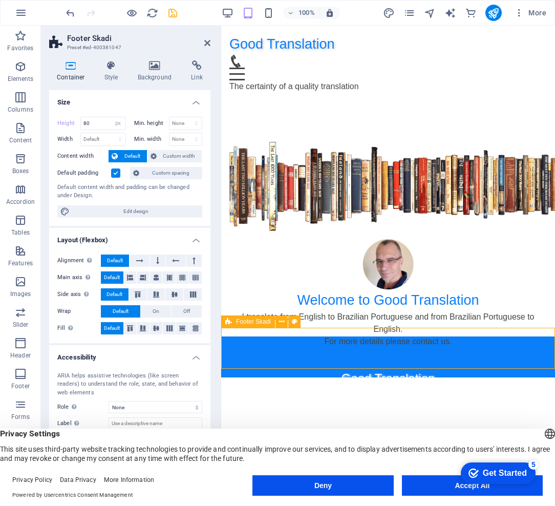
click at [275, 352] on div "Good Translation [EMAIL_ADDRESS][PERSON_NAME][DOMAIN_NAME] | Legal Notice | Pri…" at bounding box center [388, 356] width 334 height 41
drag, startPoint x: 278, startPoint y: 344, endPoint x: 276, endPoint y: 373, distance: 29.2
click at [276, 373] on html "Good Translation Home About Service Contact The certainty of a quality translat…" at bounding box center [388, 202] width 334 height 352
drag, startPoint x: 356, startPoint y: 364, endPoint x: 364, endPoint y: 365, distance: 8.2
click at [357, 369] on div "Good Translation" at bounding box center [388, 378] width 334 height 18
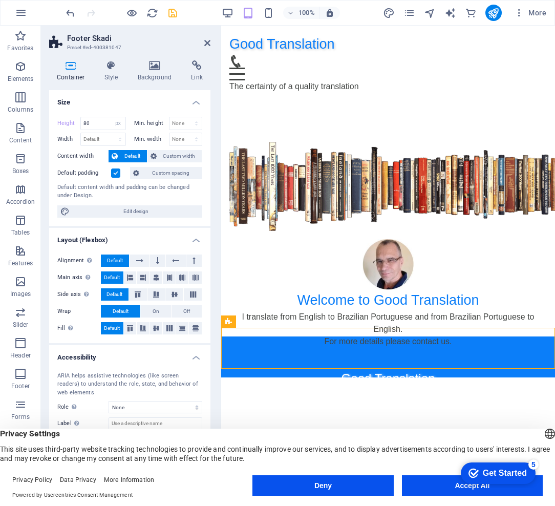
drag, startPoint x: 424, startPoint y: 374, endPoint x: 455, endPoint y: 383, distance: 32.1
click at [426, 374] on html "Good Translation Home About Service Contact The certainty of a quality translat…" at bounding box center [388, 202] width 334 height 352
click at [91, 124] on input "80" at bounding box center [103, 123] width 45 height 12
type input "8"
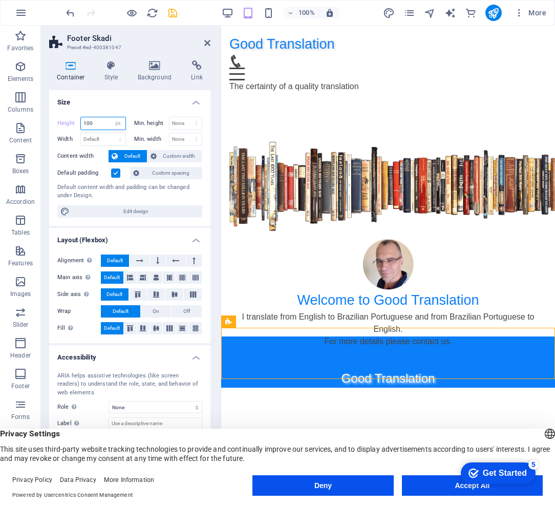
type input "100"
click at [156, 260] on icon at bounding box center [157, 260] width 3 height 12
click at [139, 260] on icon at bounding box center [139, 260] width 7 height 12
click at [182, 262] on button at bounding box center [175, 260] width 19 height 12
click at [197, 263] on button at bounding box center [193, 260] width 15 height 12
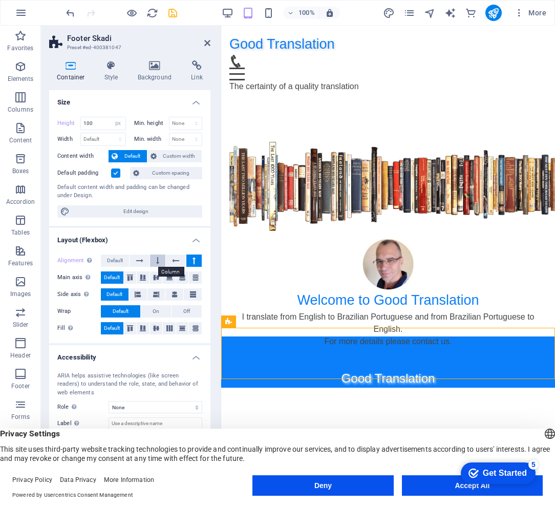
click at [160, 263] on button at bounding box center [157, 260] width 15 height 12
click at [158, 263] on icon at bounding box center [157, 260] width 3 height 12
click at [114, 263] on span "Default" at bounding box center [115, 260] width 16 height 12
click at [484, 339] on div "Good Translation [EMAIL_ADDRESS][PERSON_NAME][DOMAIN_NAME] | Legal Notice | Pri…" at bounding box center [388, 361] width 334 height 51
click at [156, 70] on icon at bounding box center [155, 65] width 50 height 10
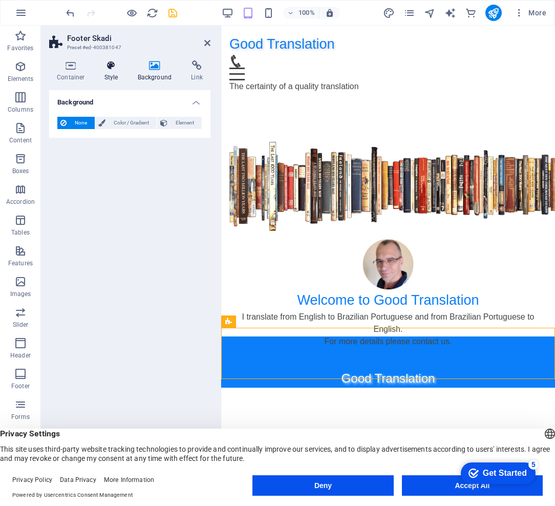
click at [111, 71] on h4 "Style" at bounding box center [113, 70] width 33 height 21
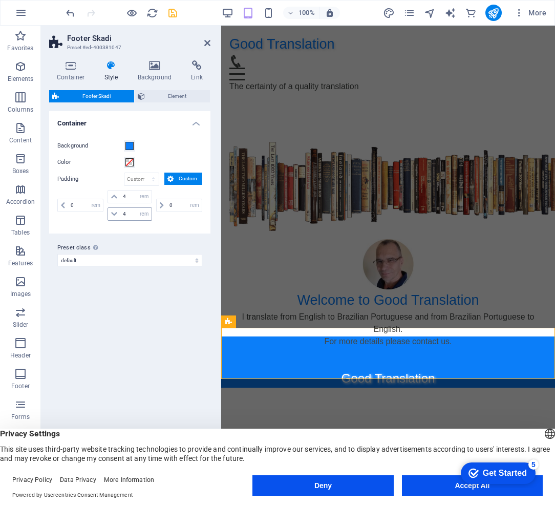
click at [113, 214] on icon at bounding box center [114, 214] width 6 height 6
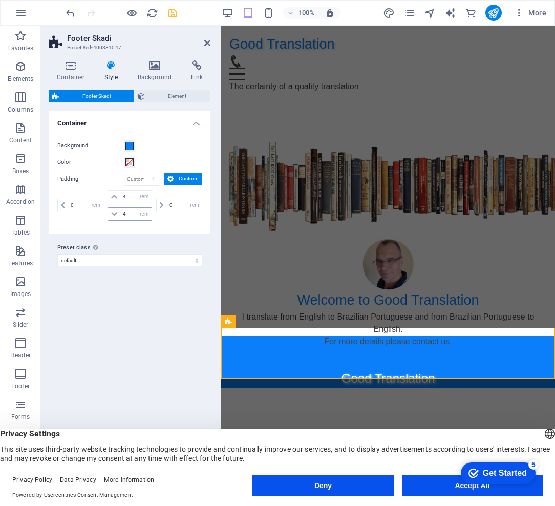
drag, startPoint x: 113, startPoint y: 214, endPoint x: 113, endPoint y: 208, distance: 6.1
click at [113, 213] on icon at bounding box center [114, 214] width 6 height 6
click at [115, 193] on icon at bounding box center [114, 196] width 6 height 6
click at [158, 94] on span "Element" at bounding box center [177, 96] width 59 height 12
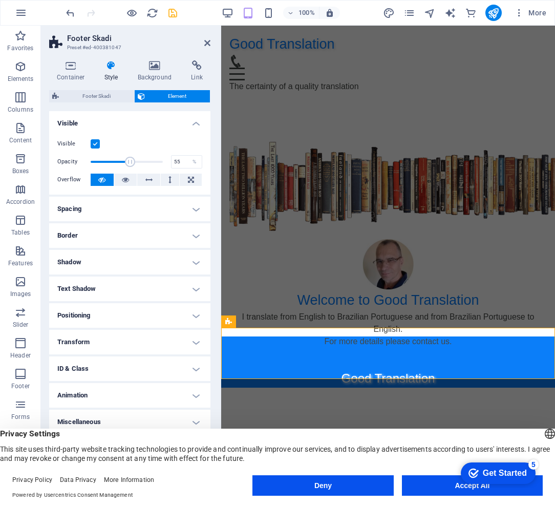
drag, startPoint x: 160, startPoint y: 161, endPoint x: 130, endPoint y: 161, distance: 30.2
click at [130, 161] on span at bounding box center [130, 162] width 10 height 10
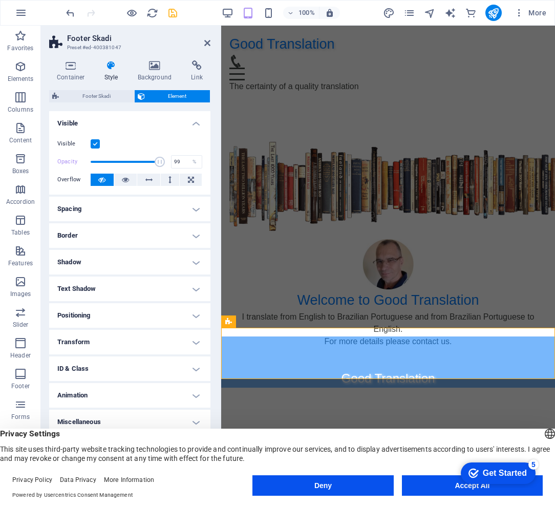
type input "100"
drag, startPoint x: 127, startPoint y: 162, endPoint x: 163, endPoint y: 165, distance: 35.5
click at [163, 165] on span at bounding box center [163, 162] width 10 height 10
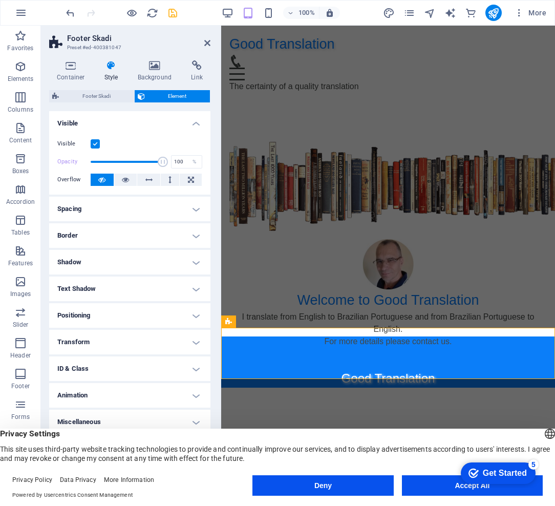
click at [93, 143] on label at bounding box center [95, 143] width 9 height 9
click at [0, 0] on input "Visible" at bounding box center [0, 0] width 0 height 0
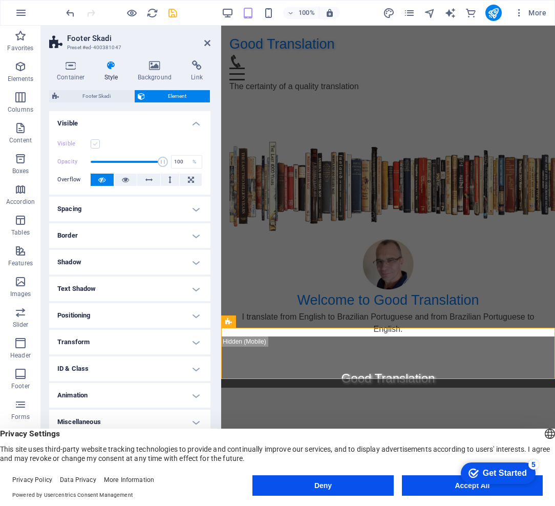
click at [94, 145] on label at bounding box center [95, 143] width 9 height 9
click at [0, 0] on input "Visible" at bounding box center [0, 0] width 0 height 0
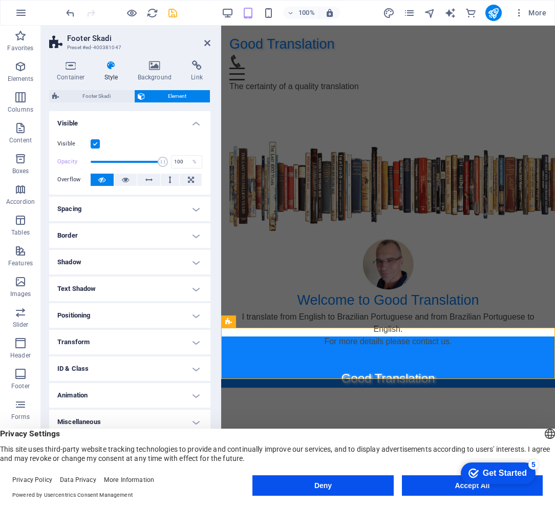
click at [196, 315] on h4 "Positioning" at bounding box center [129, 315] width 161 height 25
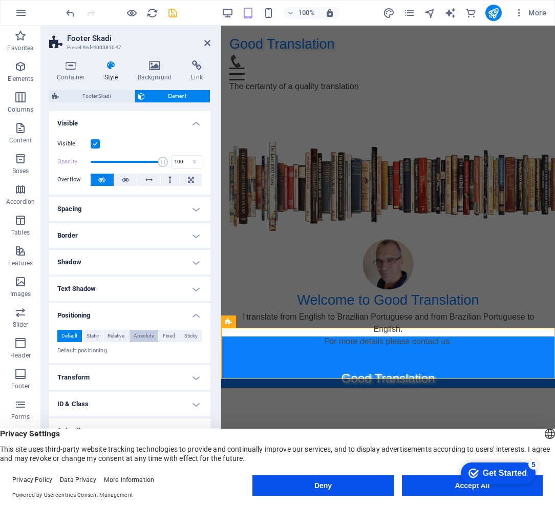
click at [144, 336] on span "Absolute" at bounding box center [144, 336] width 20 height 12
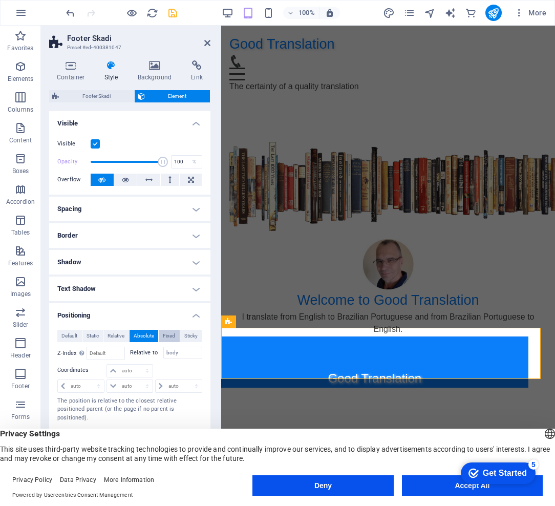
click at [165, 338] on span "Fixed" at bounding box center [169, 336] width 12 height 12
click at [138, 388] on select "auto px rem % em" at bounding box center [129, 386] width 45 height 12
select select "px"
click at [137, 380] on select "auto px rem % em" at bounding box center [129, 386] width 45 height 12
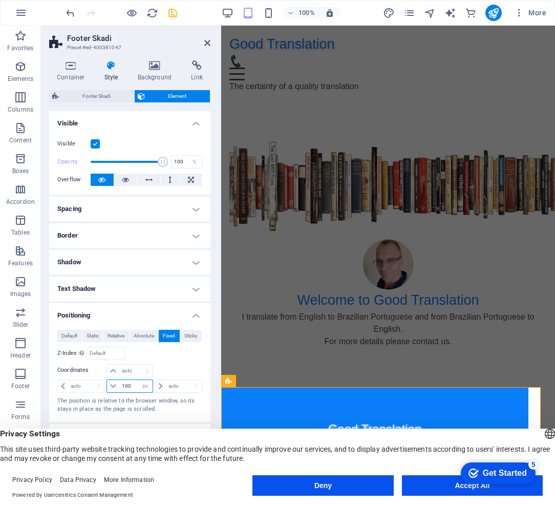
click at [132, 385] on input "100" at bounding box center [135, 386] width 33 height 12
type input "1"
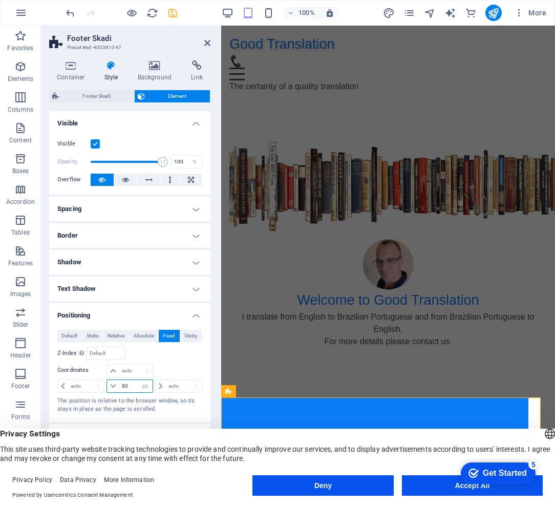
type input "80"
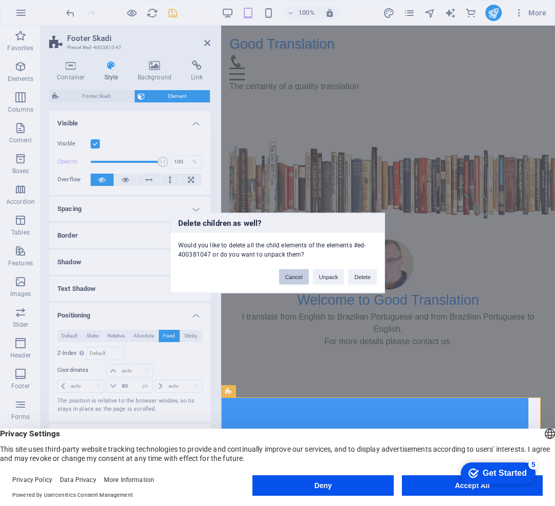
click at [302, 276] on button "Cancel" at bounding box center [294, 276] width 30 height 15
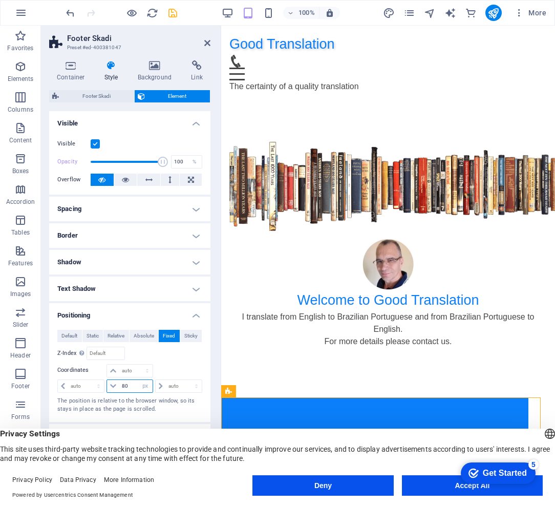
click at [136, 387] on input "80" at bounding box center [135, 386] width 33 height 12
type input "8"
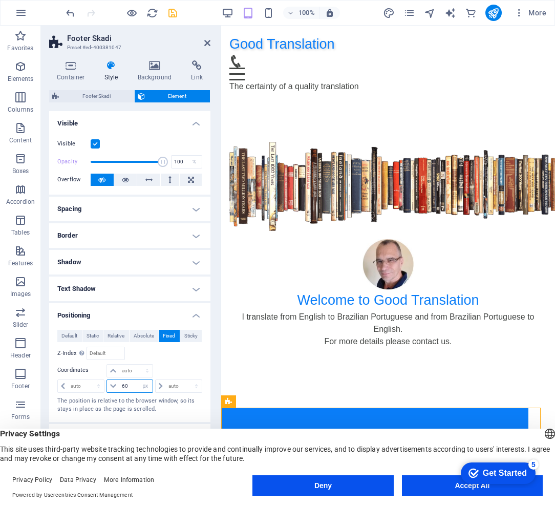
type input "6"
type input "0"
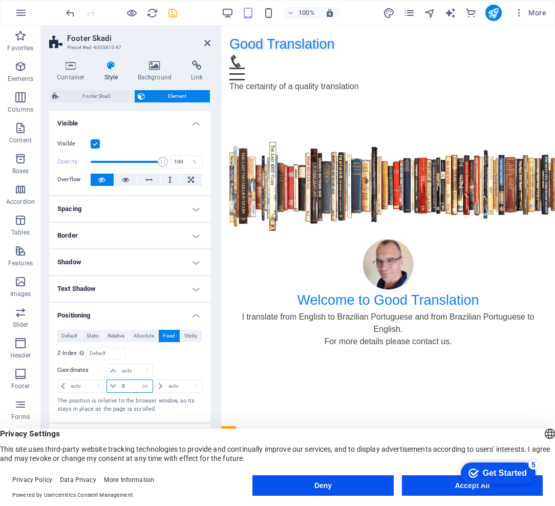
click at [136, 387] on input "0" at bounding box center [135, 386] width 33 height 12
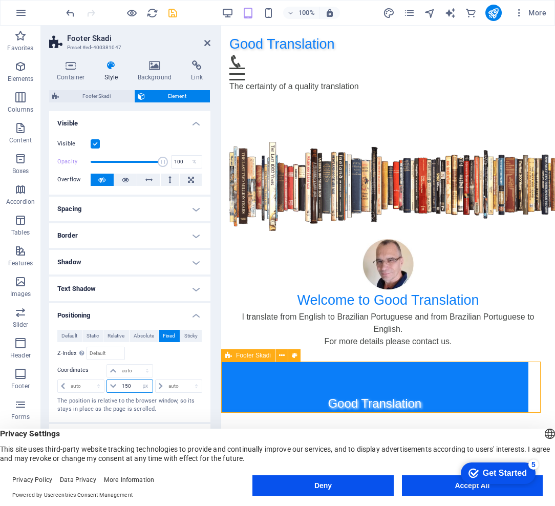
type input "150"
click at [281, 380] on div "Good Translation [EMAIL_ADDRESS][PERSON_NAME][DOMAIN_NAME] | Legal Notice | Pri…" at bounding box center [374, 386] width 307 height 51
click at [172, 14] on icon "save" at bounding box center [173, 13] width 12 height 12
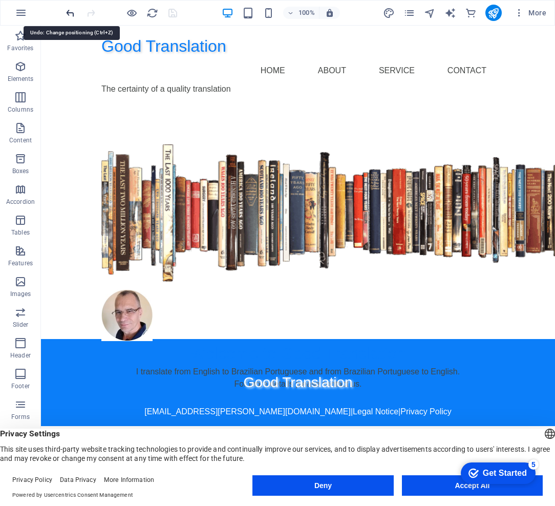
click at [66, 14] on icon "undo" at bounding box center [70, 13] width 12 height 12
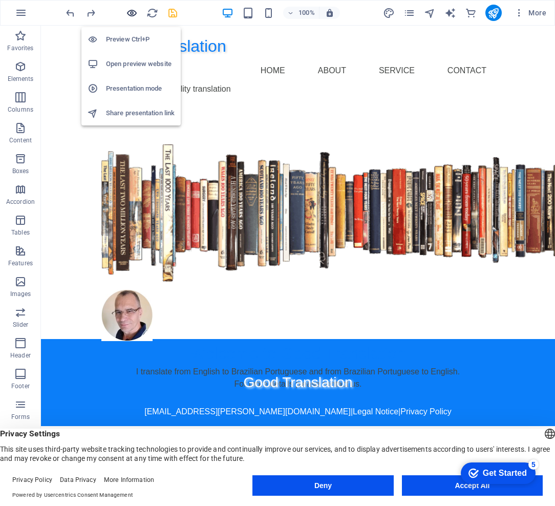
click at [133, 14] on icon "button" at bounding box center [132, 13] width 12 height 12
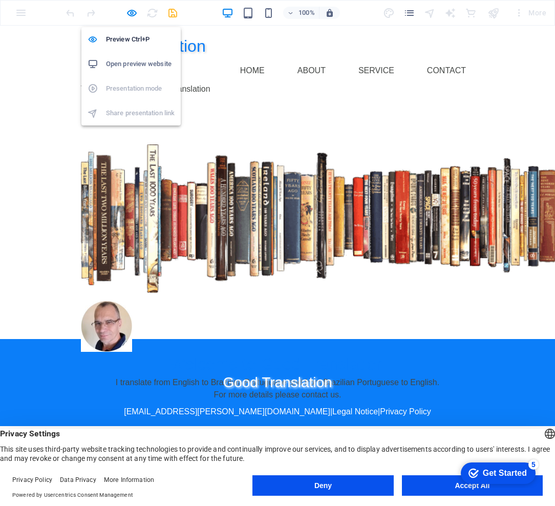
click at [131, 61] on h6 "Open preview website" at bounding box center [140, 64] width 69 height 12
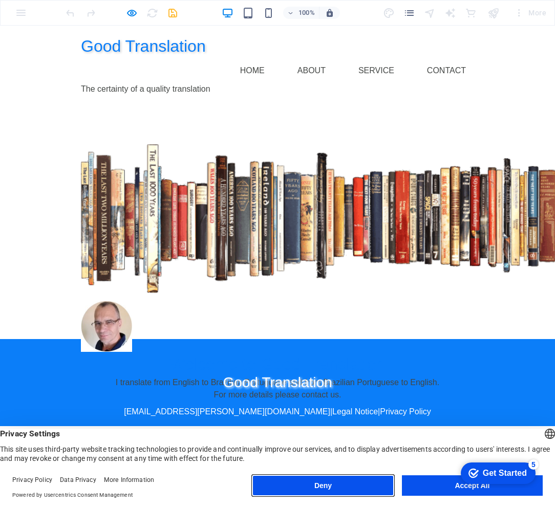
click at [322, 488] on button "Deny" at bounding box center [322, 485] width 141 height 20
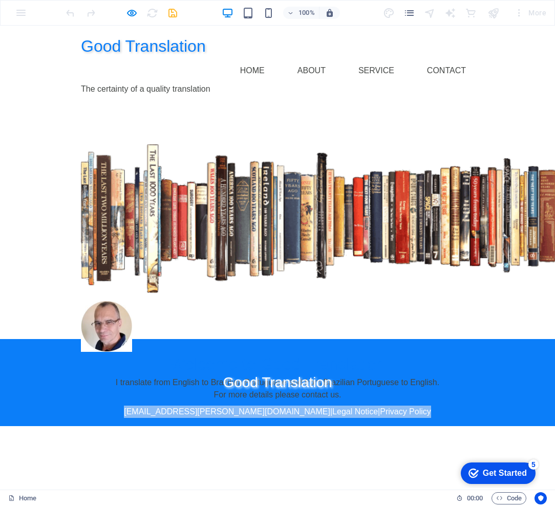
drag, startPoint x: 383, startPoint y: 339, endPoint x: 392, endPoint y: 390, distance: 51.4
click at [392, 390] on div "Good Translation [EMAIL_ADDRESS][PERSON_NAME][DOMAIN_NAME] | Legal Notice | Pri…" at bounding box center [277, 382] width 555 height 87
click at [436, 393] on figure at bounding box center [277, 399] width 409 height 12
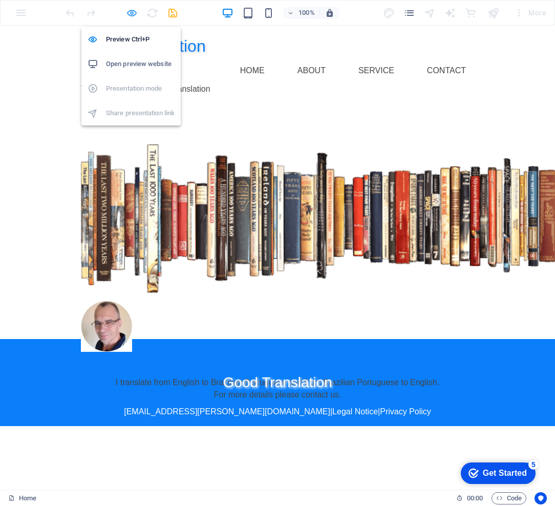
click at [130, 11] on icon "button" at bounding box center [132, 13] width 12 height 12
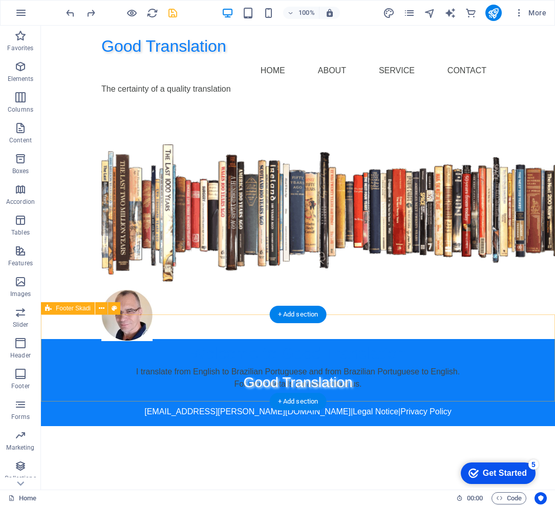
click at [398, 339] on div "Good Translation [EMAIL_ADDRESS][PERSON_NAME][DOMAIN_NAME] | Legal Notice | Pri…" at bounding box center [298, 382] width 514 height 87
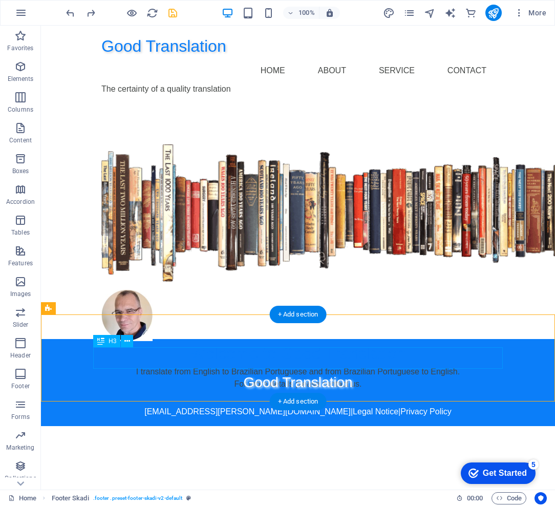
click at [461, 372] on div "Good Translation" at bounding box center [297, 382] width 409 height 21
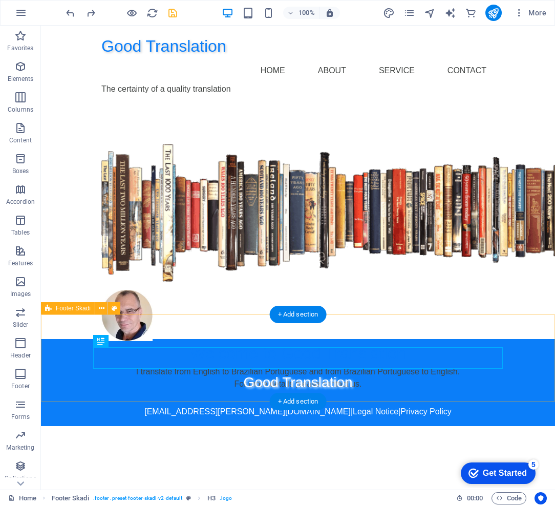
click at [71, 339] on div "Good Translation [EMAIL_ADDRESS][PERSON_NAME][DOMAIN_NAME] | Legal Notice | Pri…" at bounding box center [298, 382] width 514 height 87
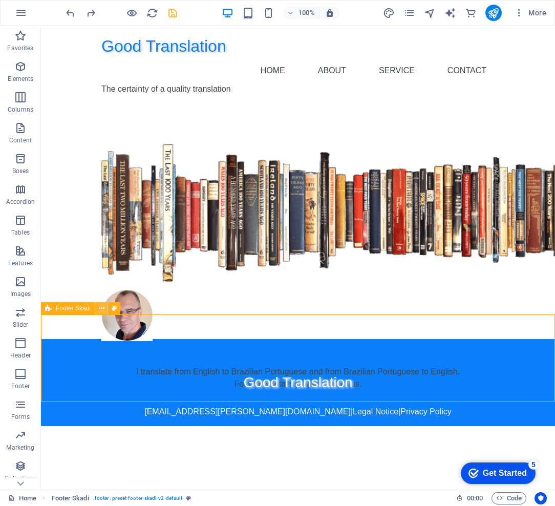
click at [101, 311] on icon at bounding box center [102, 308] width 6 height 11
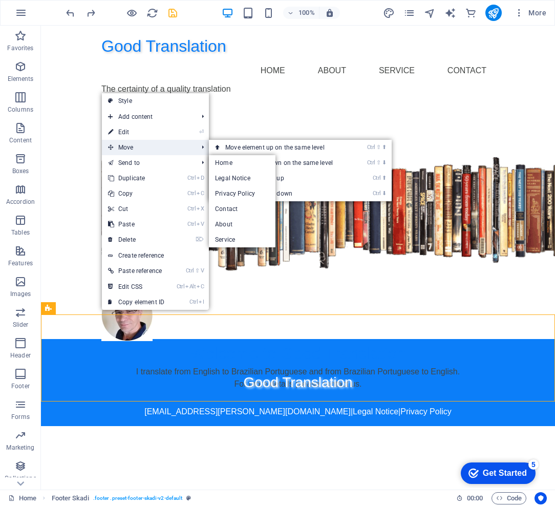
click at [134, 147] on span "Move" at bounding box center [148, 147] width 92 height 15
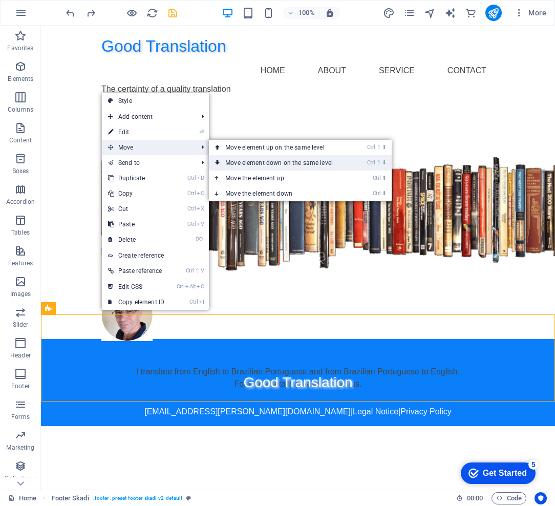
click at [270, 165] on link "Ctrl ⇧ ⬇ Move element down on the same level" at bounding box center [281, 162] width 144 height 15
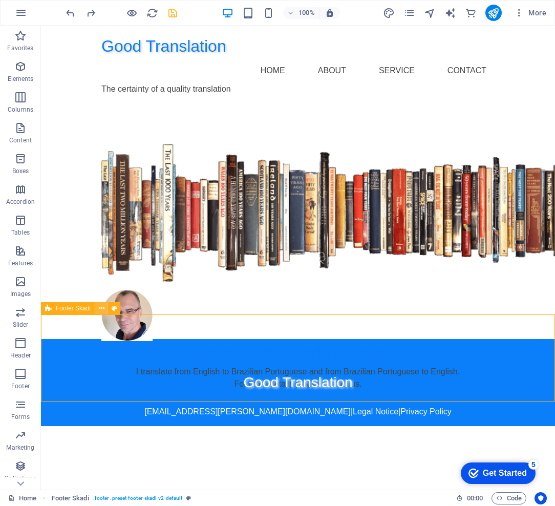
click at [100, 308] on icon at bounding box center [102, 308] width 6 height 11
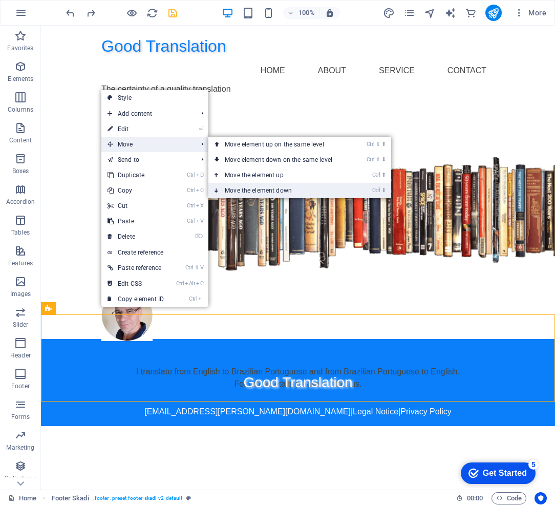
click at [254, 188] on link "Ctrl ⬇ Move the element down" at bounding box center [280, 190] width 144 height 15
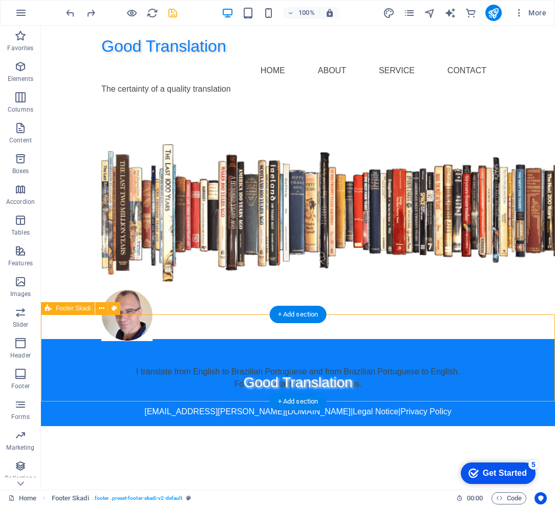
drag, startPoint x: 501, startPoint y: 329, endPoint x: 502, endPoint y: 361, distance: 32.2
click at [502, 361] on div "Good Translation [EMAIL_ADDRESS][PERSON_NAME][DOMAIN_NAME] | Legal Notice | Pri…" at bounding box center [298, 382] width 514 height 87
click at [501, 339] on div "Good Translation [EMAIL_ADDRESS][PERSON_NAME][DOMAIN_NAME] | Legal Notice | Pri…" at bounding box center [298, 382] width 514 height 87
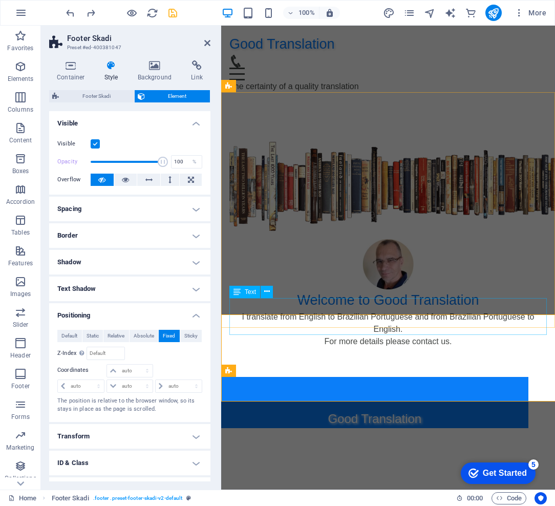
type input "120"
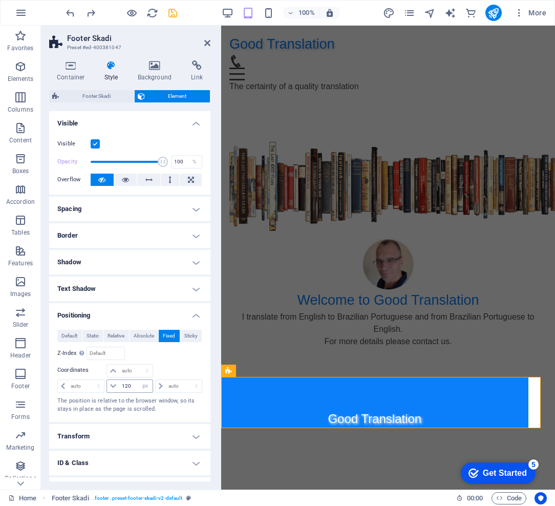
click at [111, 384] on icon at bounding box center [113, 386] width 6 height 6
click at [140, 385] on select "auto px rem % em" at bounding box center [145, 386] width 14 height 12
select select "auto"
click at [138, 380] on select "auto px rem % em" at bounding box center [145, 386] width 14 height 12
select select "DISABLED_OPTION_VALUE"
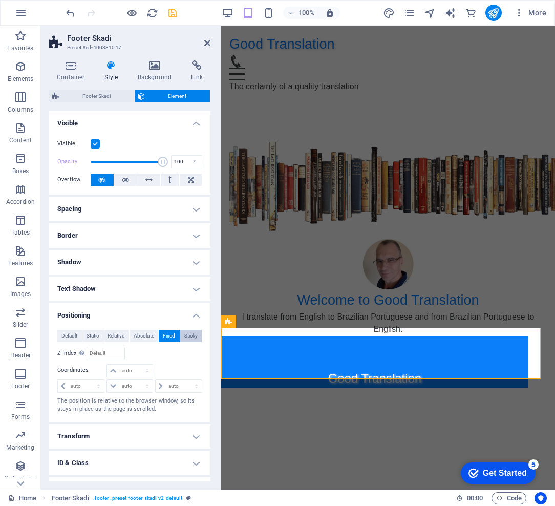
click at [190, 332] on span "Sticky" at bounding box center [190, 336] width 13 height 12
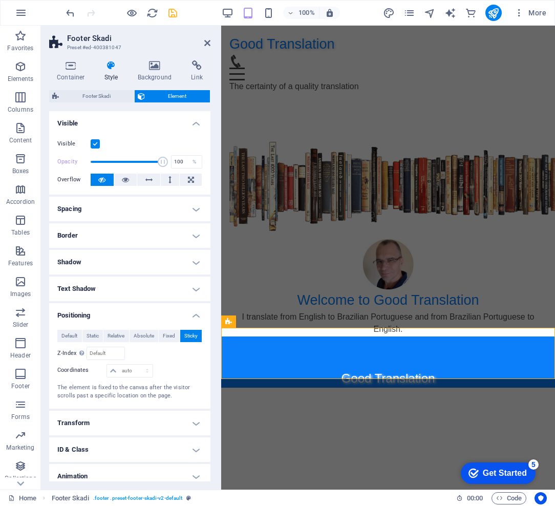
click at [339, 387] on html "Good Translation Home About Service Contact The certainty of a quality translat…" at bounding box center [388, 207] width 334 height 362
click at [64, 334] on span "Default" at bounding box center [69, 336] width 16 height 12
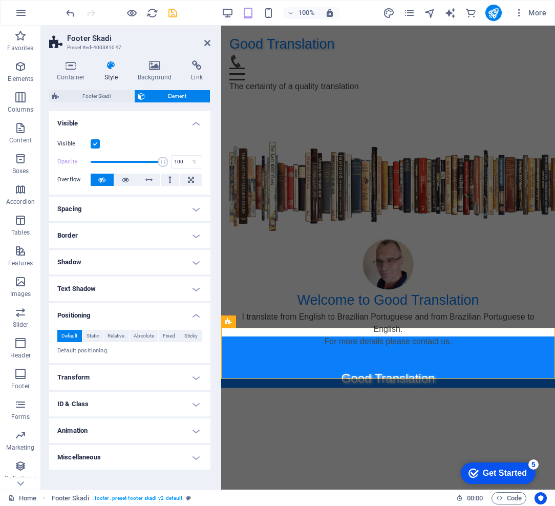
click at [194, 315] on h4 "Positioning" at bounding box center [129, 312] width 161 height 18
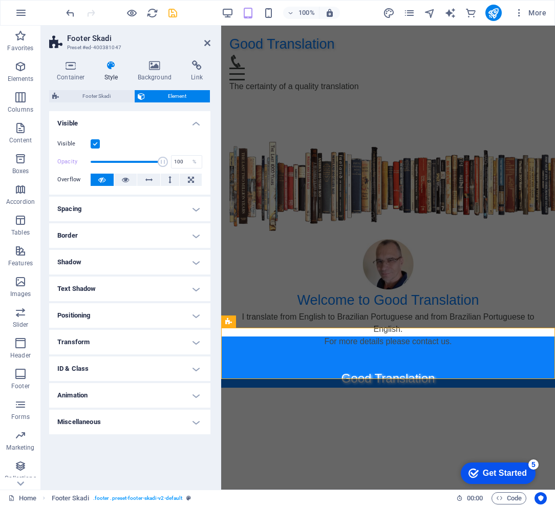
click at [305, 387] on html "Good Translation Home About Service Contact The certainty of a quality translat…" at bounding box center [388, 207] width 334 height 362
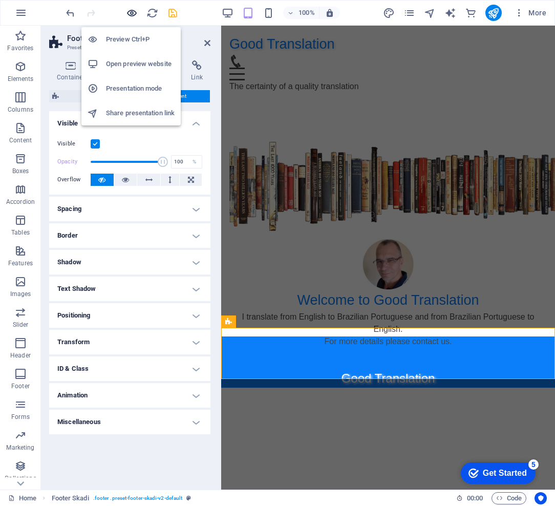
click at [129, 15] on icon "button" at bounding box center [132, 13] width 12 height 12
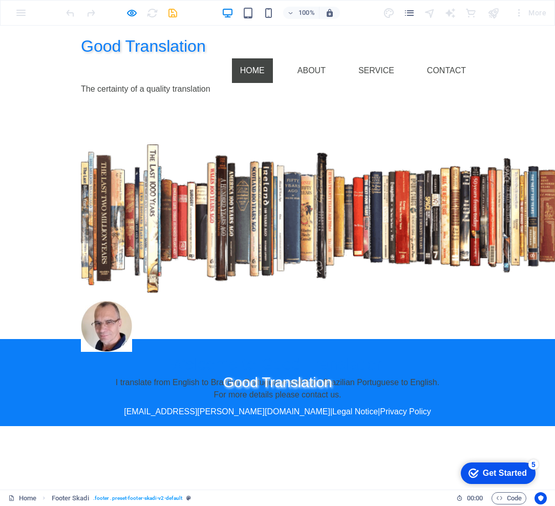
click at [259, 58] on link "Home" at bounding box center [252, 70] width 41 height 25
click at [317, 58] on link "About" at bounding box center [311, 70] width 45 height 25
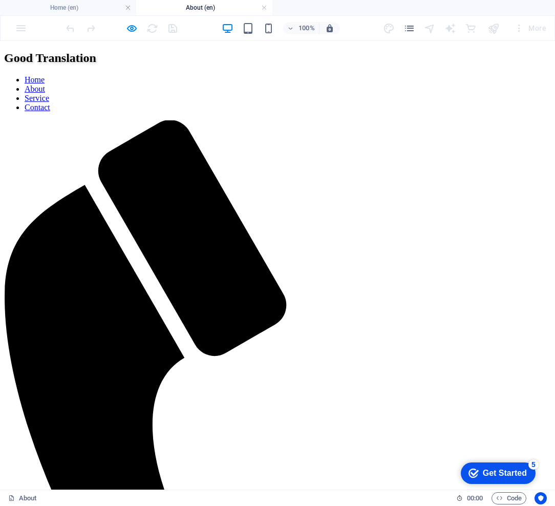
click at [379, 75] on nav "Home About Service Contact" at bounding box center [277, 93] width 547 height 37
drag, startPoint x: 377, startPoint y: 68, endPoint x: 379, endPoint y: 59, distance: 9.1
click at [378, 75] on nav "Home About Service Contact" at bounding box center [277, 93] width 547 height 37
click at [379, 75] on nav "Home About Service Contact" at bounding box center [277, 93] width 547 height 37
click at [450, 75] on nav "Home About Service Contact" at bounding box center [277, 93] width 547 height 37
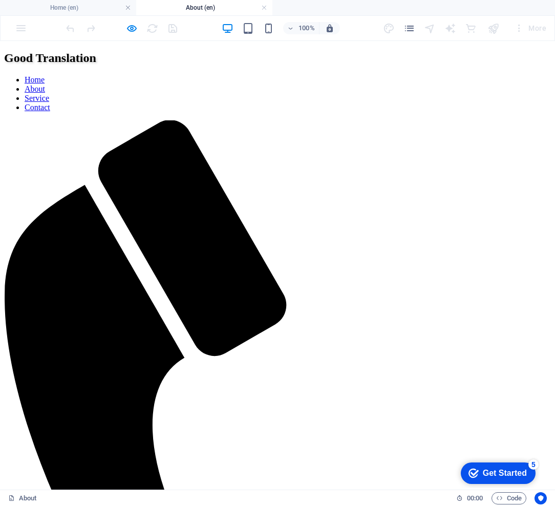
click at [448, 75] on nav "Home About Service Contact" at bounding box center [277, 93] width 547 height 37
click at [367, 75] on nav "Home About Service Contact" at bounding box center [277, 93] width 547 height 37
click at [133, 76] on h6 "Open preview website" at bounding box center [140, 79] width 69 height 12
click at [381, 75] on nav "Home About Service Contact" at bounding box center [277, 93] width 547 height 37
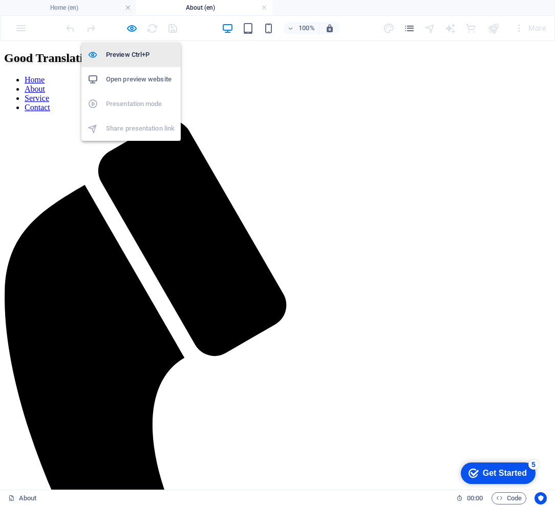
click at [134, 55] on h6 "Preview Ctrl+P" at bounding box center [140, 55] width 69 height 12
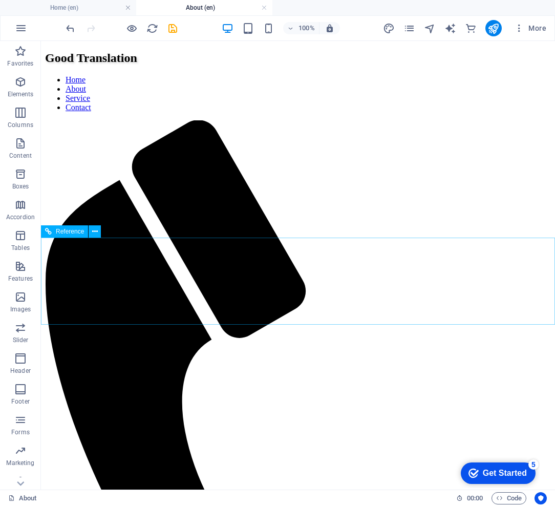
click at [69, 233] on span "Reference" at bounding box center [70, 231] width 28 height 6
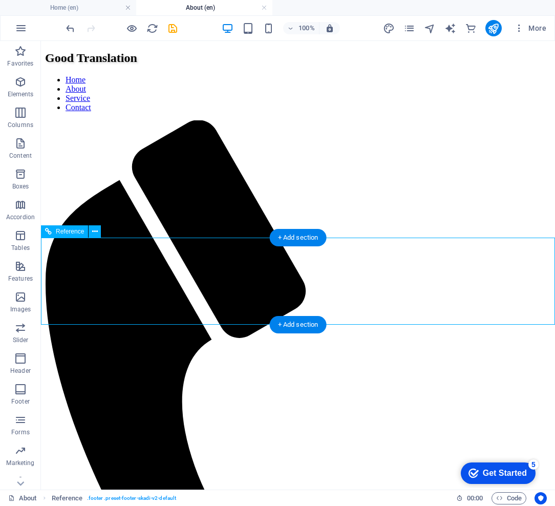
drag, startPoint x: 110, startPoint y: 274, endPoint x: 68, endPoint y: 249, distance: 49.2
click at [71, 230] on span "Reference" at bounding box center [70, 231] width 28 height 6
click at [92, 231] on icon at bounding box center [95, 231] width 6 height 11
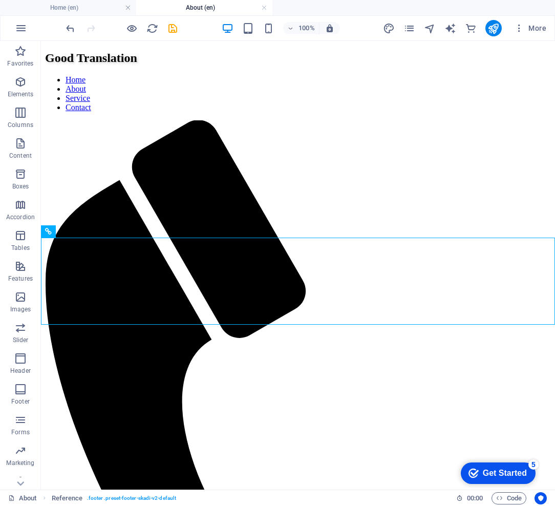
click at [448, 373] on html "Good Translation Home About Service Contact The certainty of a quality translat…" at bounding box center [298, 497] width 514 height 913
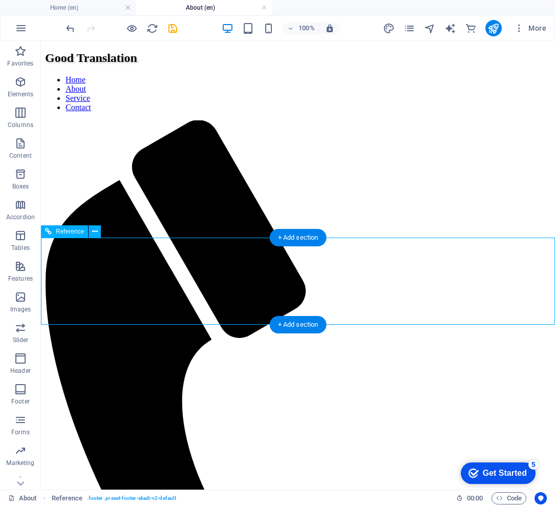
drag, startPoint x: 460, startPoint y: 287, endPoint x: 279, endPoint y: 287, distance: 180.1
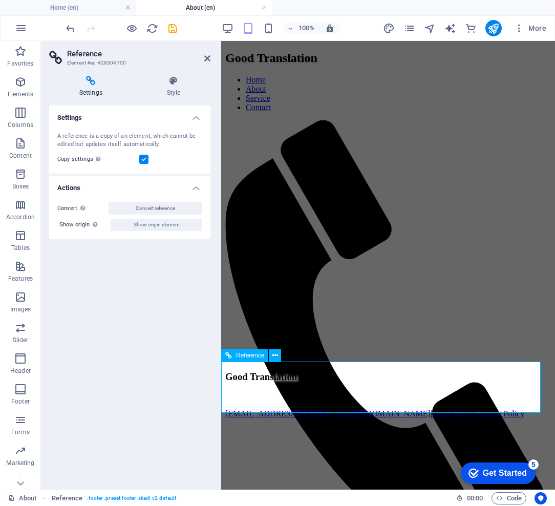
click at [483, 386] on div "Good Translation [EMAIL_ADDRESS][PERSON_NAME][DOMAIN_NAME] | Legal Notice | Pri…" at bounding box center [374, 386] width 299 height 51
click at [207, 58] on icon at bounding box center [207, 58] width 6 height 8
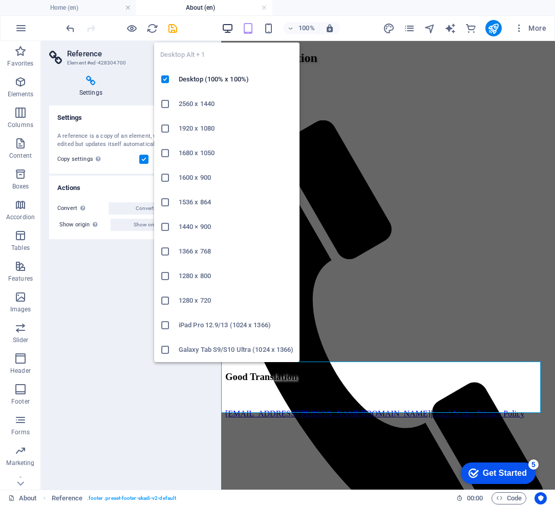
click at [226, 27] on icon "button" at bounding box center [228, 29] width 12 height 12
click at [193, 76] on h6 "Desktop (100% x 100%)" at bounding box center [236, 79] width 115 height 12
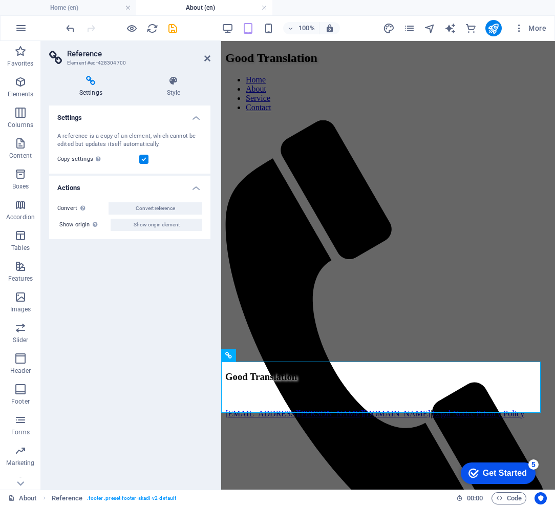
click at [394, 300] on html "Good Translation Home About Service Contact The certainty of a quality translat…" at bounding box center [388, 341] width 334 height 600
click at [181, 334] on div "Settings A reference is a copy of an element, which cannot be edited but update…" at bounding box center [129, 293] width 161 height 376
click at [149, 300] on div "Settings A reference is a copy of an element, which cannot be edited but update…" at bounding box center [129, 293] width 161 height 376
drag, startPoint x: 206, startPoint y: 59, endPoint x: 165, endPoint y: 18, distance: 58.3
click at [206, 59] on icon at bounding box center [207, 58] width 6 height 8
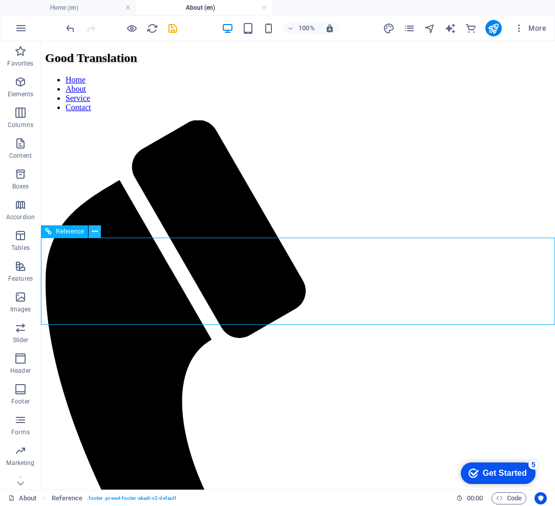
click at [90, 231] on button at bounding box center [95, 231] width 12 height 12
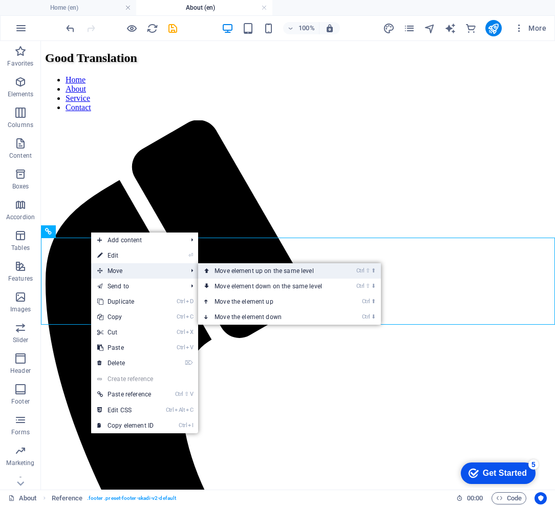
drag, startPoint x: 224, startPoint y: 270, endPoint x: 183, endPoint y: 229, distance: 57.5
click at [224, 270] on link "Ctrl ⇧ ⬆ Move element up on the same level" at bounding box center [270, 270] width 144 height 15
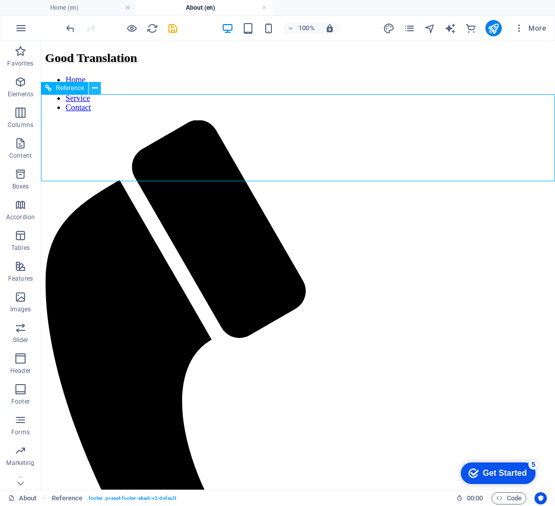
click at [95, 88] on icon at bounding box center [95, 88] width 6 height 11
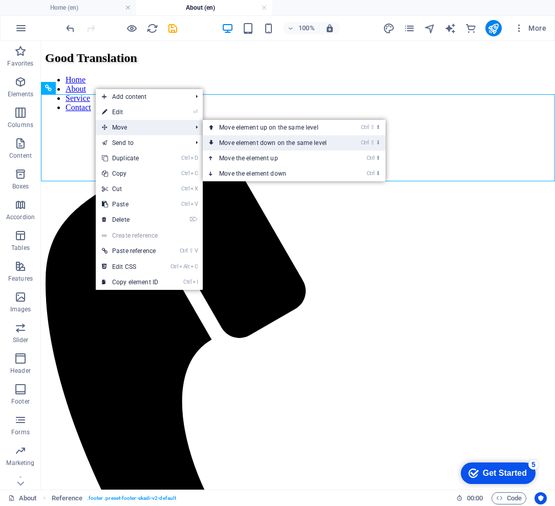
click at [275, 146] on link "Ctrl ⇧ ⬇ Move element down on the same level" at bounding box center [275, 142] width 144 height 15
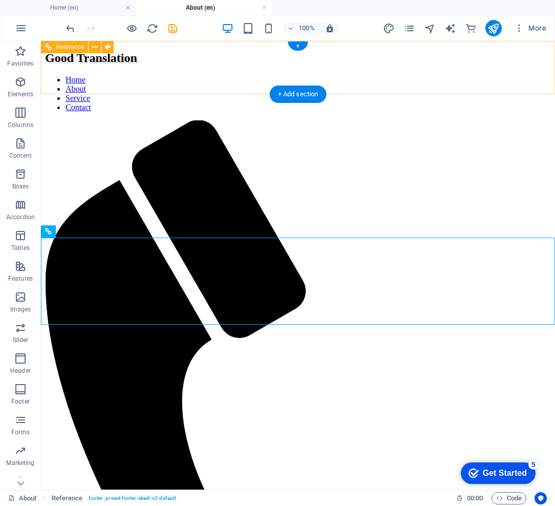
click at [408, 75] on nav "Home About Service Contact" at bounding box center [298, 93] width 506 height 37
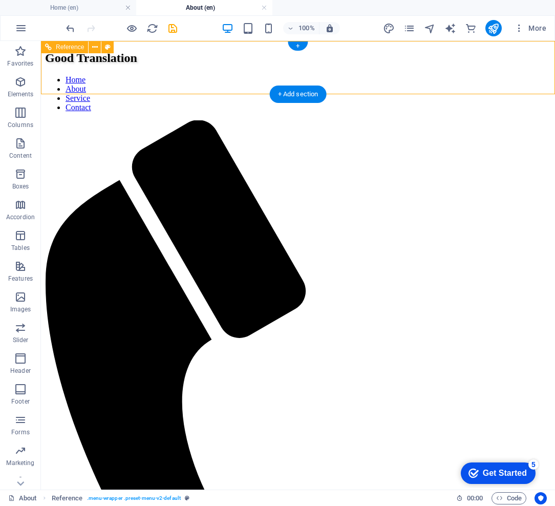
click at [403, 75] on nav "Home About Service Contact" at bounding box center [298, 93] width 506 height 37
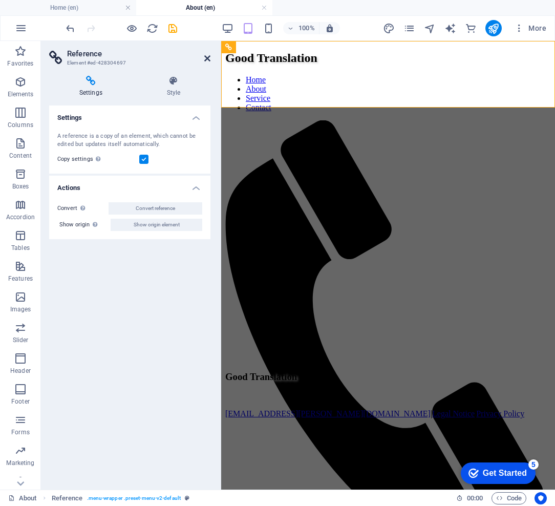
click at [207, 58] on icon at bounding box center [207, 58] width 6 height 8
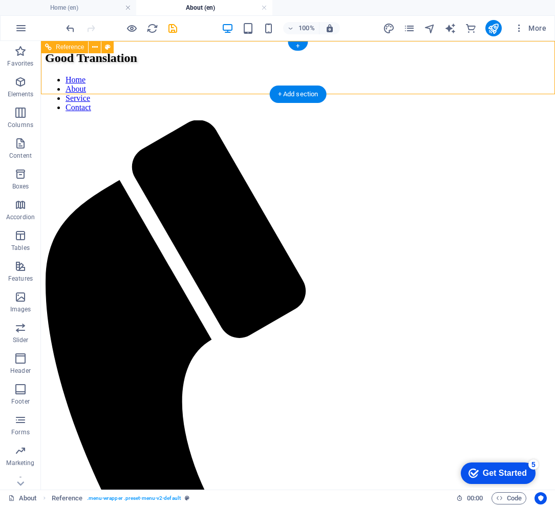
click at [279, 75] on nav "Home About Service Contact" at bounding box center [298, 93] width 506 height 37
click at [281, 75] on nav "Home About Service Contact" at bounding box center [298, 93] width 506 height 37
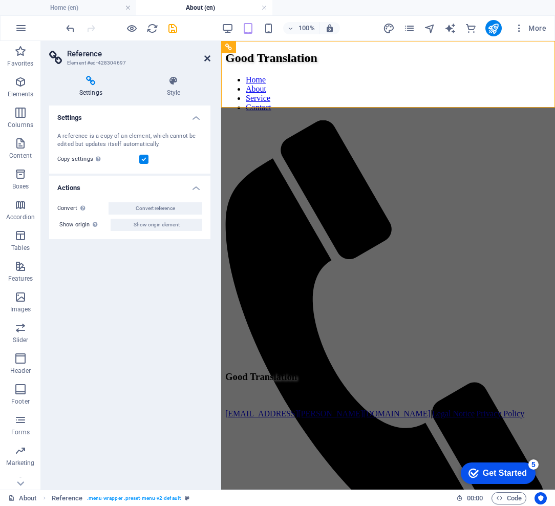
click at [207, 59] on icon at bounding box center [207, 58] width 6 height 8
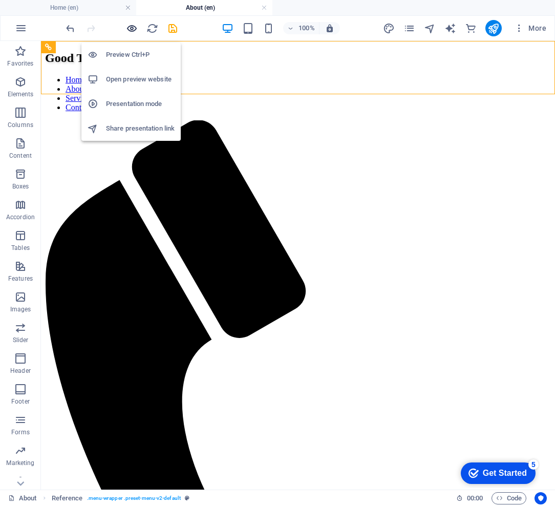
click at [130, 30] on icon "button" at bounding box center [132, 29] width 12 height 12
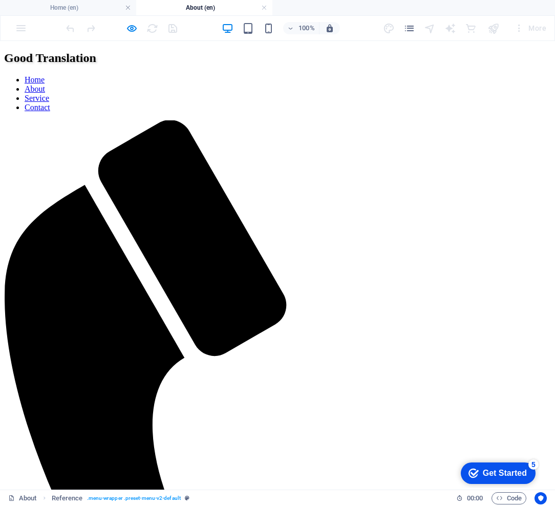
click at [45, 75] on link "Home" at bounding box center [35, 79] width 20 height 9
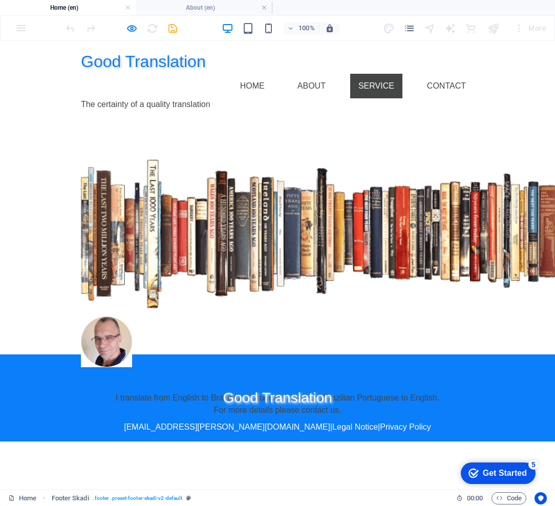
click at [392, 74] on link "Service" at bounding box center [376, 86] width 52 height 25
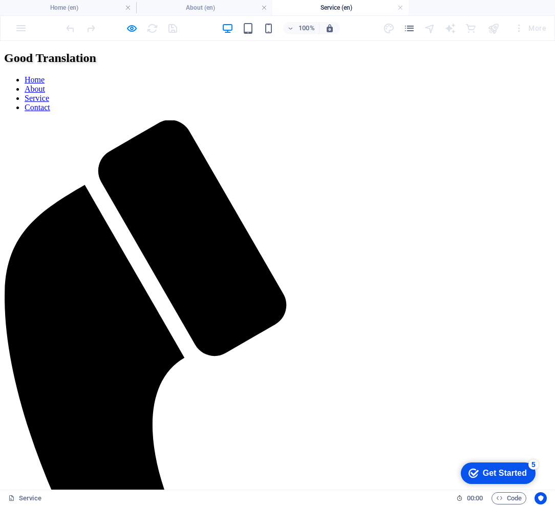
click at [454, 75] on nav "Home About Service Contact" at bounding box center [277, 93] width 547 height 37
click at [446, 75] on nav "Home About Service Contact" at bounding box center [277, 93] width 547 height 37
drag, startPoint x: 446, startPoint y: 62, endPoint x: 454, endPoint y: 61, distance: 8.7
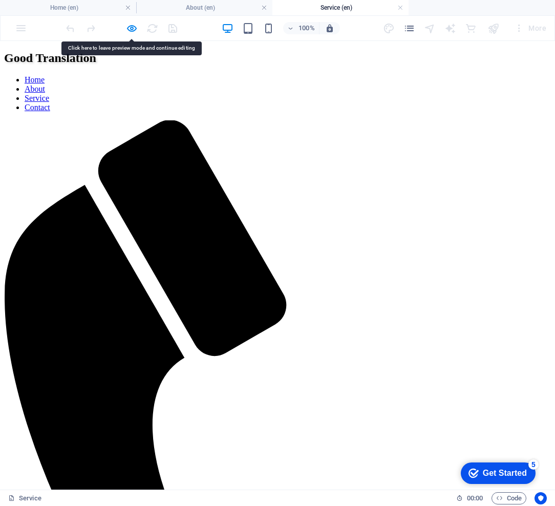
click at [454, 75] on nav "Home About Service Contact" at bounding box center [277, 93] width 547 height 37
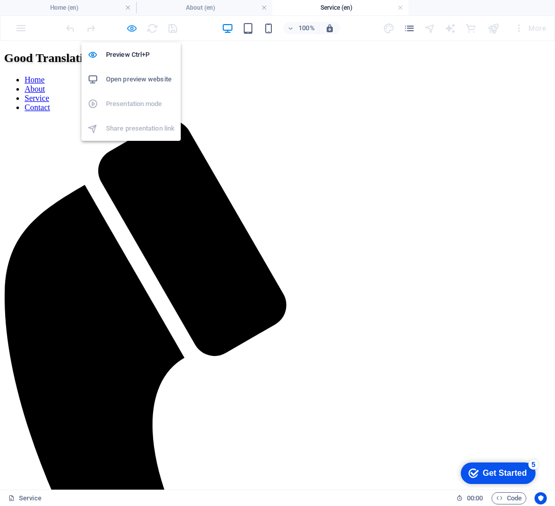
click at [132, 29] on icon "button" at bounding box center [132, 29] width 12 height 12
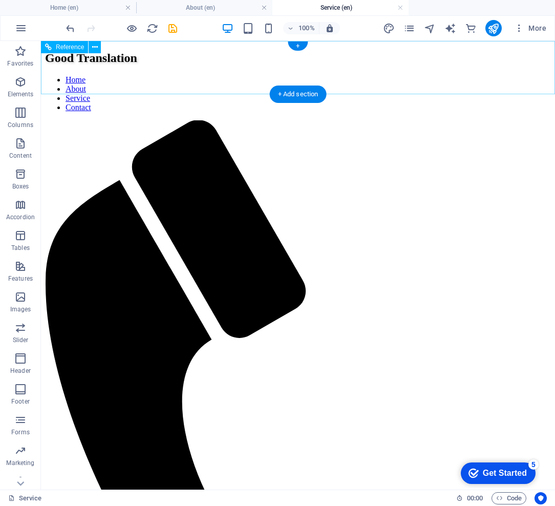
click at [471, 75] on nav "Home About Service Contact" at bounding box center [298, 93] width 506 height 37
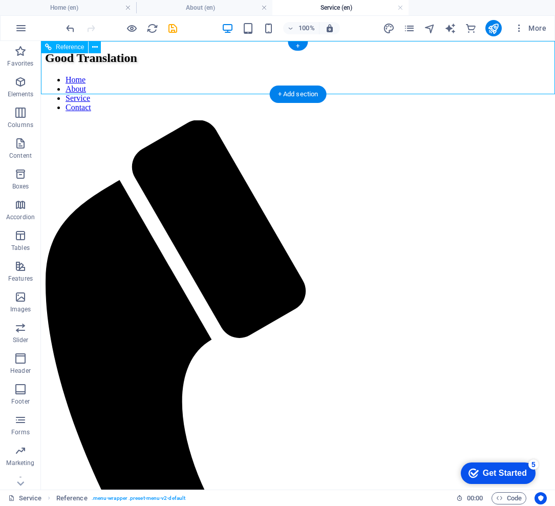
click at [471, 75] on nav "Home About Service Contact" at bounding box center [298, 93] width 506 height 37
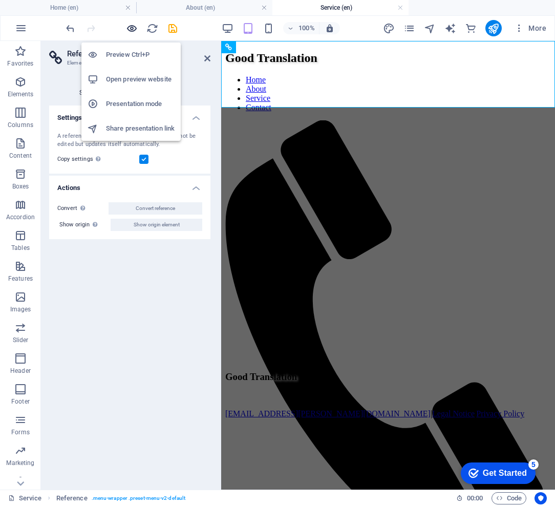
click at [131, 29] on icon "button" at bounding box center [132, 29] width 12 height 12
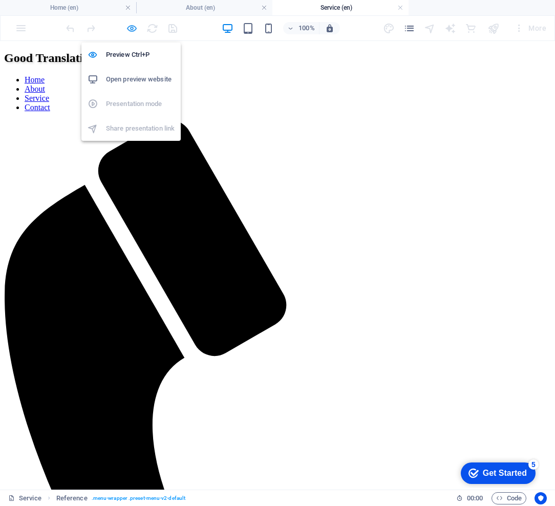
click at [131, 29] on icon "button" at bounding box center [132, 29] width 12 height 12
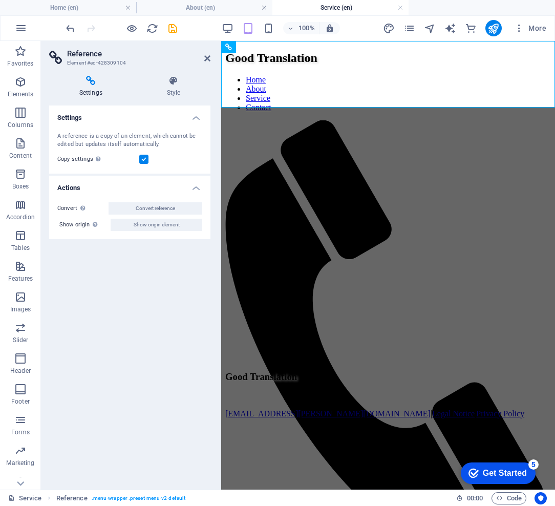
click at [398, 258] on html "Good Translation Home About Service Contact The certainty of a quality translat…" at bounding box center [388, 336] width 334 height 591
click at [239, 10] on h4 "About (en)" at bounding box center [204, 7] width 136 height 11
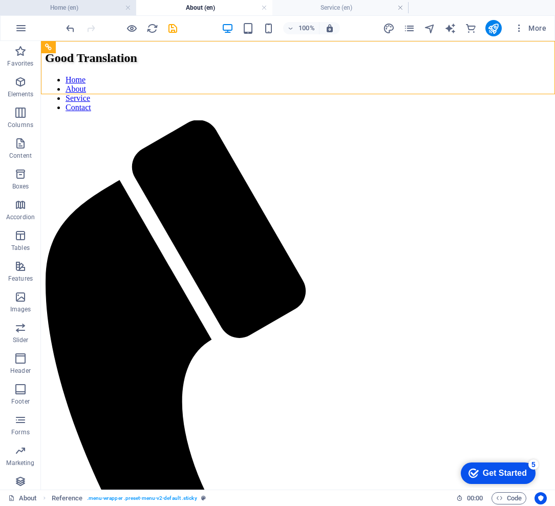
click at [108, 9] on h4 "Home (en)" at bounding box center [68, 7] width 136 height 11
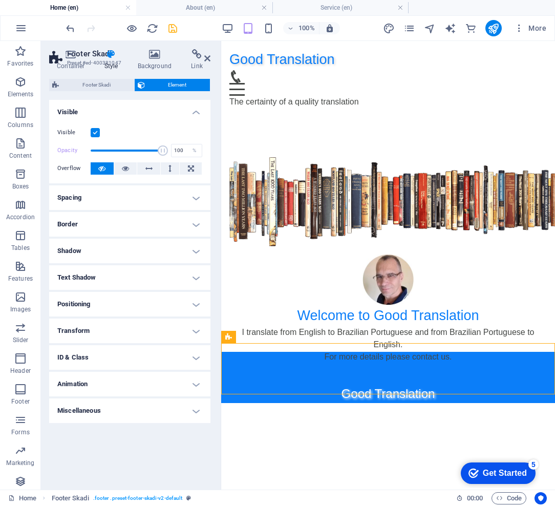
drag, startPoint x: 449, startPoint y: 379, endPoint x: 229, endPoint y: 355, distance: 220.9
click at [241, 358] on div "Good Translation [EMAIL_ADDRESS][PERSON_NAME][DOMAIN_NAME] | Legal Notice | Pri…" at bounding box center [388, 377] width 334 height 51
drag, startPoint x: 450, startPoint y: 378, endPoint x: 252, endPoint y: 336, distance: 203.0
click at [282, 337] on icon at bounding box center [282, 337] width 6 height 11
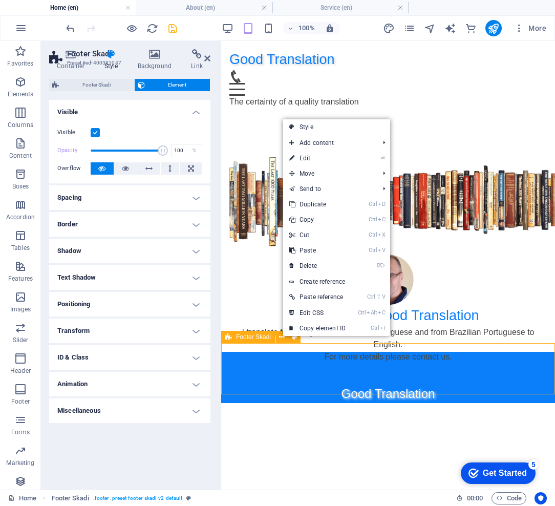
click at [284, 364] on div "Good Translation [EMAIL_ADDRESS][PERSON_NAME][DOMAIN_NAME] | Legal Notice | Pri…" at bounding box center [388, 377] width 334 height 51
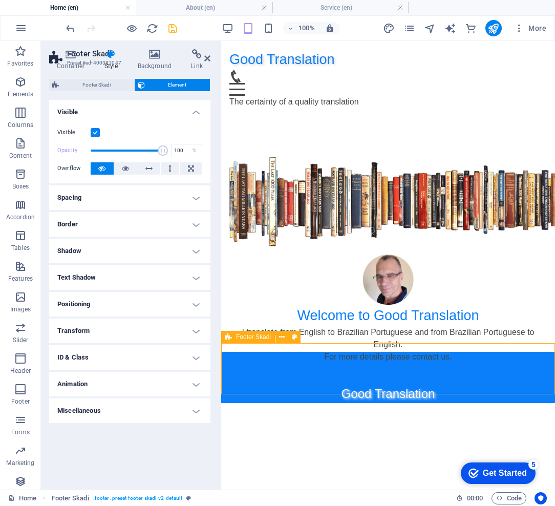
click at [284, 364] on div "Good Translation [EMAIL_ADDRESS][PERSON_NAME][DOMAIN_NAME] | Legal Notice | Pri…" at bounding box center [388, 377] width 334 height 51
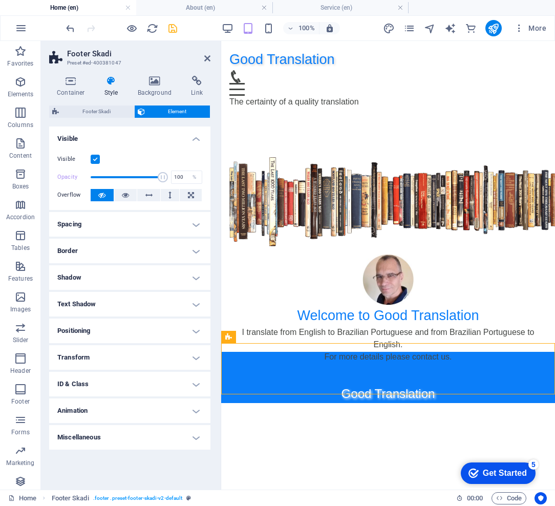
click at [194, 227] on h4 "Spacing" at bounding box center [129, 224] width 161 height 25
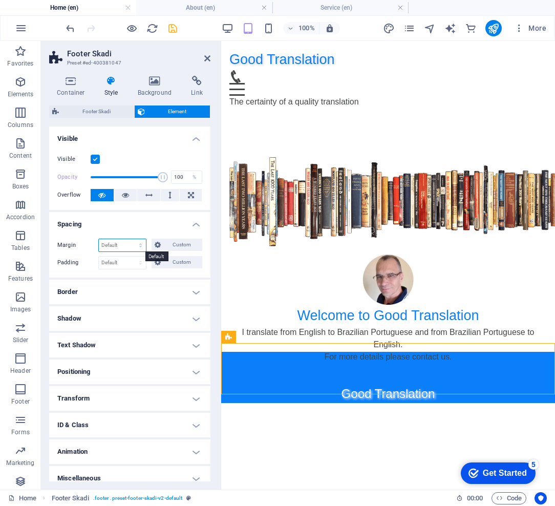
click at [125, 246] on select "Default auto px % rem vw vh Custom" at bounding box center [122, 245] width 47 height 12
click at [99, 239] on select "Default auto px % rem vw vh Custom" at bounding box center [122, 245] width 47 height 12
click at [127, 242] on select "Default auto px % rem vw vh Custom" at bounding box center [122, 245] width 47 height 12
select select "px"
click at [131, 239] on select "Default auto px % rem vw vh Custom" at bounding box center [122, 245] width 47 height 12
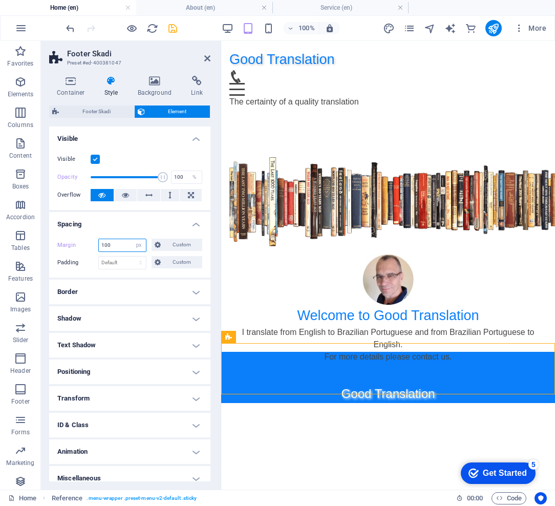
type input "100"
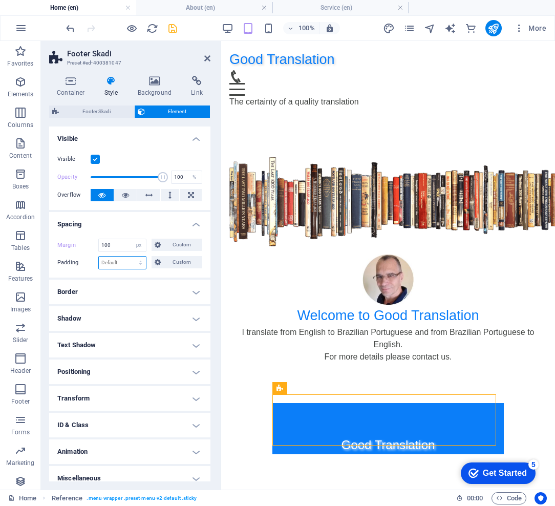
click at [131, 265] on select "Default px rem % vh vw Custom" at bounding box center [122, 262] width 47 height 12
select select "px"
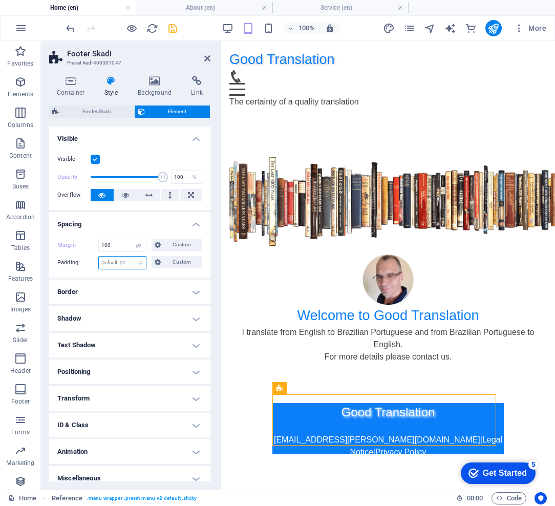
click at [131, 256] on select "Default px rem % vh vw Custom" at bounding box center [122, 262] width 47 height 12
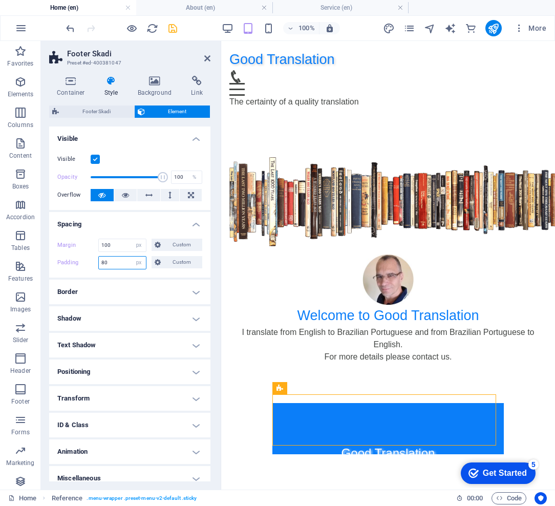
click at [120, 267] on input "80" at bounding box center [122, 262] width 47 height 12
type input "8"
type input "0"
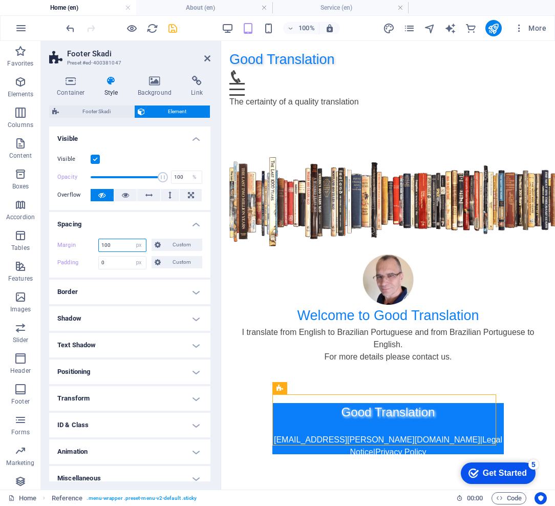
click at [114, 248] on input "100" at bounding box center [122, 245] width 47 height 12
type input "10"
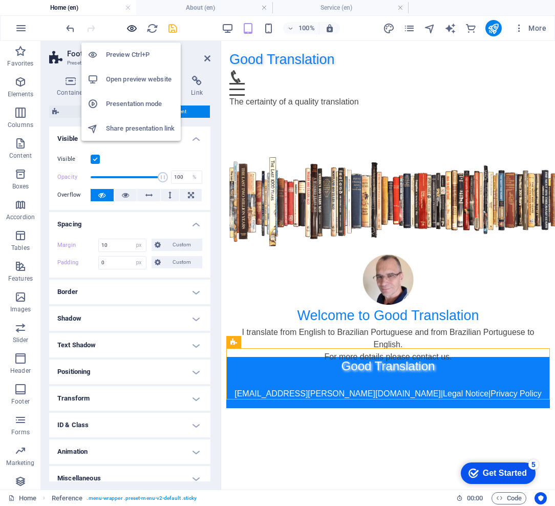
click at [130, 28] on icon "button" at bounding box center [132, 29] width 12 height 12
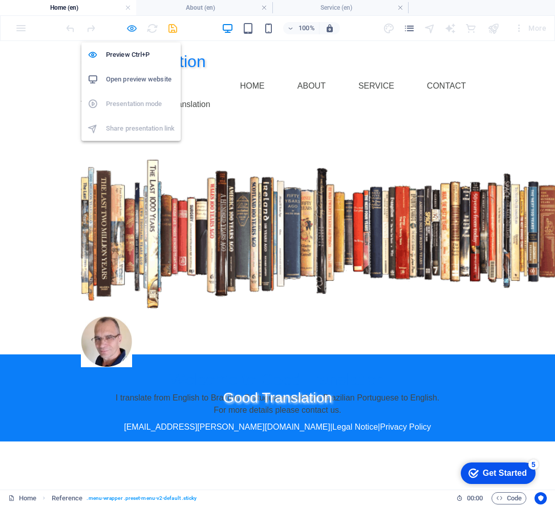
click at [129, 28] on icon "button" at bounding box center [132, 29] width 12 height 12
select select "px"
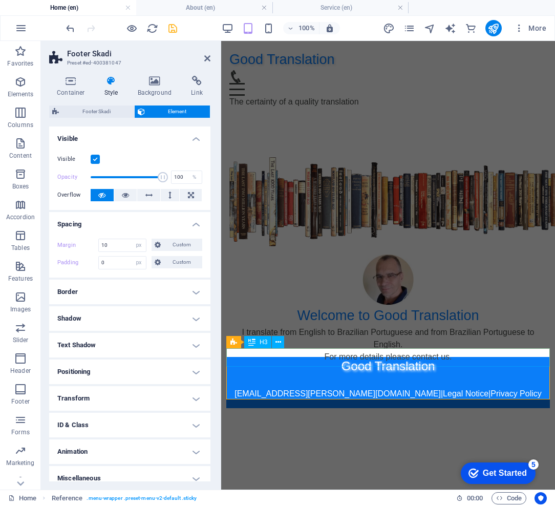
click at [460, 358] on div "Good Translation" at bounding box center [387, 366] width 323 height 18
click at [544, 357] on div "Good Translation" at bounding box center [387, 366] width 323 height 18
drag, startPoint x: 532, startPoint y: 349, endPoint x: 703, endPoint y: 355, distance: 170.5
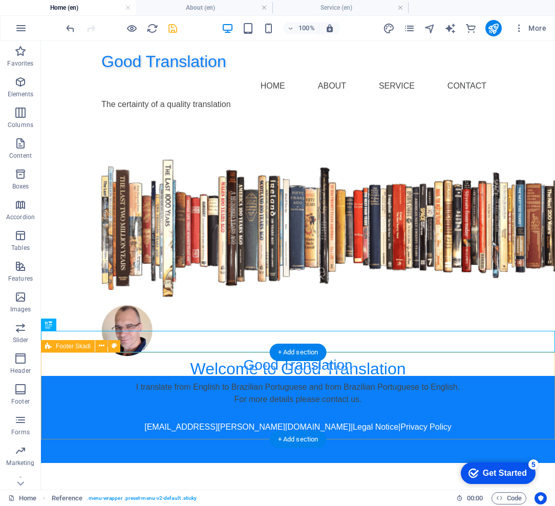
click at [522, 376] on div "[EMAIL_ADDRESS][PERSON_NAME][DOMAIN_NAME] | Legal Notice | Privacy Policy" at bounding box center [298, 419] width 514 height 87
click at [420, 377] on div "[EMAIL_ADDRESS][PERSON_NAME][DOMAIN_NAME] | Legal Notice | Privacy Policy" at bounding box center [298, 419] width 514 height 87
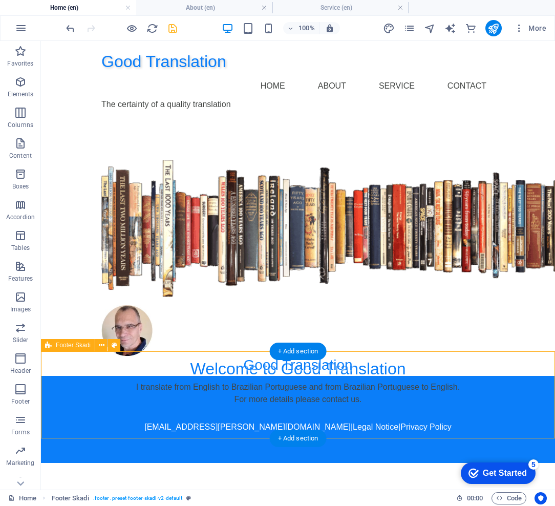
click at [56, 376] on div "[EMAIL_ADDRESS][PERSON_NAME][DOMAIN_NAME] | Legal Notice | Privacy Policy" at bounding box center [298, 419] width 514 height 87
select select "px"
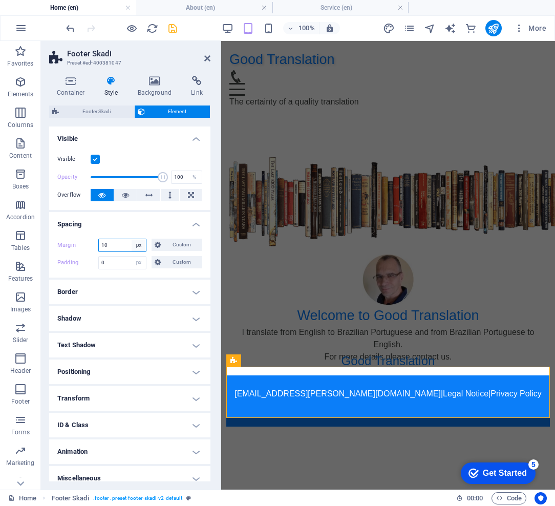
click at [140, 246] on select "Default auto px % rem vw vh Custom" at bounding box center [139, 245] width 14 height 12
select select "default"
click at [132, 239] on select "Default auto px % rem vw vh Custom" at bounding box center [139, 245] width 14 height 12
select select "DISABLED_OPTION_VALUE"
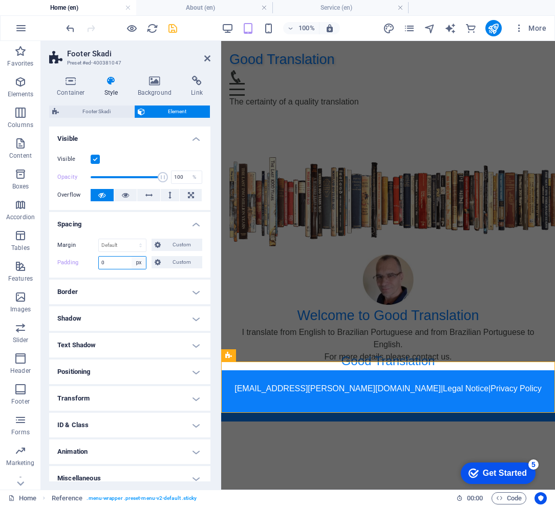
click at [141, 264] on select "Default px rem % vh vw Custom" at bounding box center [139, 262] width 14 height 12
select select "default"
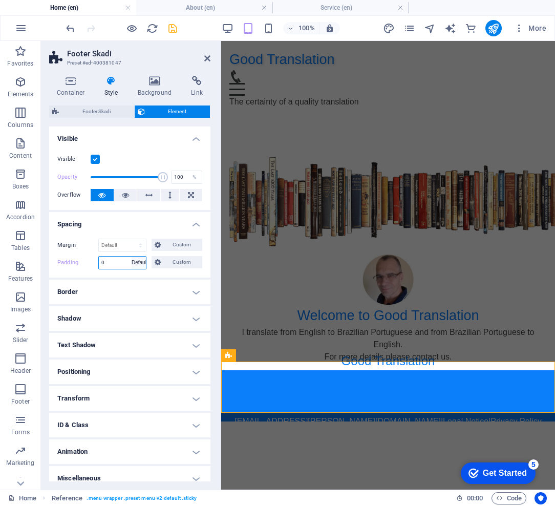
click at [132, 256] on select "Default px rem % vh vw Custom" at bounding box center [139, 262] width 14 height 12
select select "DISABLED_OPTION_VALUE"
click at [387, 421] on html "Good Translation Home About Service Contact The certainty of a quality translat…" at bounding box center [388, 231] width 334 height 380
click at [510, 379] on div "[EMAIL_ADDRESS][PERSON_NAME][DOMAIN_NAME] | Legal Notice | Privacy Policy" at bounding box center [388, 395] width 334 height 51
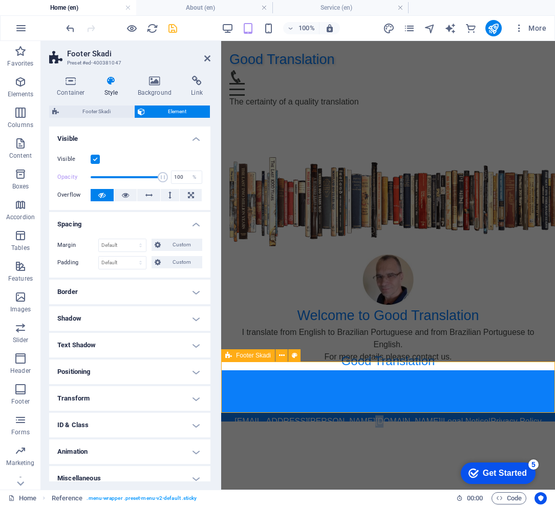
click at [510, 379] on div "[EMAIL_ADDRESS][PERSON_NAME][DOMAIN_NAME] | Legal Notice | Privacy Policy" at bounding box center [388, 395] width 334 height 51
click at [124, 29] on div at bounding box center [121, 28] width 115 height 16
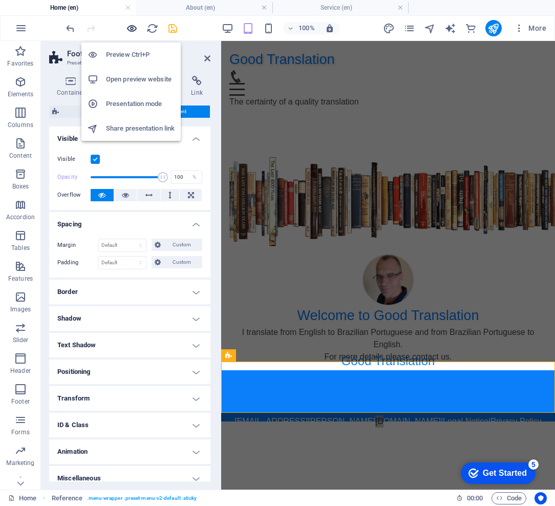
click at [135, 29] on icon "button" at bounding box center [132, 29] width 12 height 12
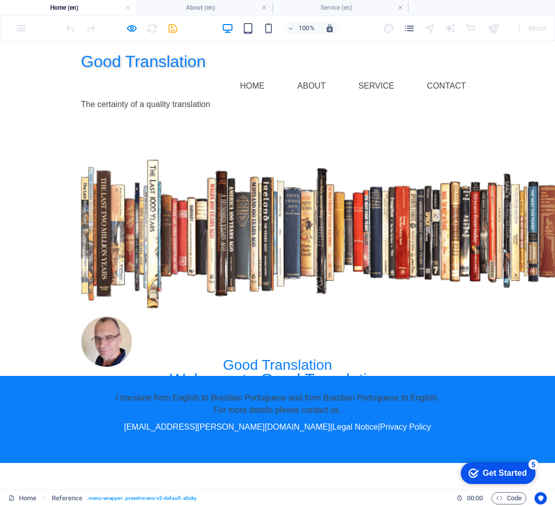
click at [491, 300] on div "Welcome to Good Translation I translate from English to Brazilian Portuguese an…" at bounding box center [277, 236] width 555 height 235
click at [291, 404] on p "For more details please contact us." at bounding box center [277, 410] width 393 height 12
click at [507, 250] on div "Welcome to Good Translation I translate from English to Brazilian Portuguese an…" at bounding box center [277, 236] width 555 height 235
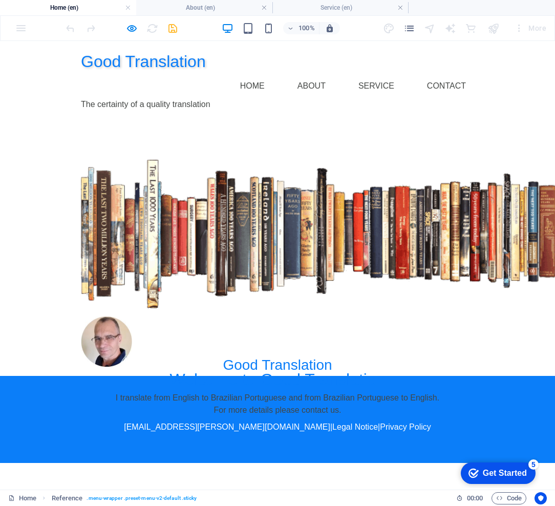
click at [81, 316] on img at bounding box center [106, 341] width 51 height 51
click at [245, 316] on figure at bounding box center [277, 341] width 393 height 51
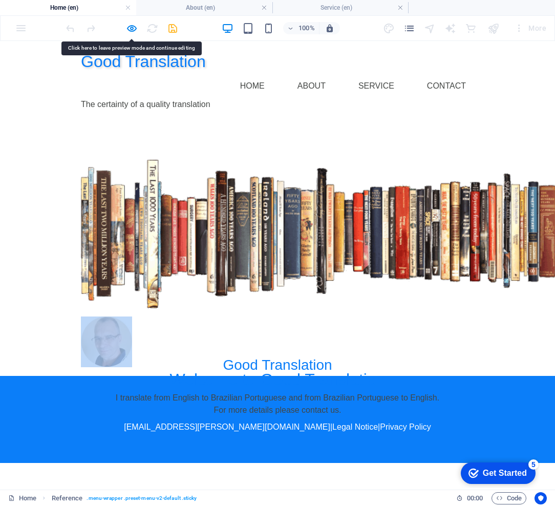
click at [245, 316] on figure at bounding box center [277, 341] width 393 height 51
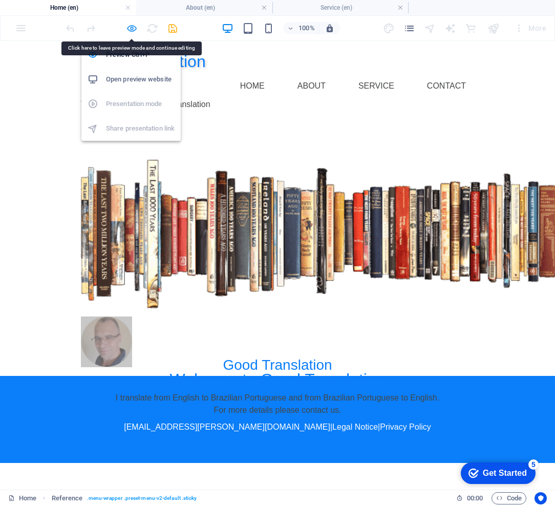
click at [130, 29] on icon "button" at bounding box center [132, 29] width 12 height 12
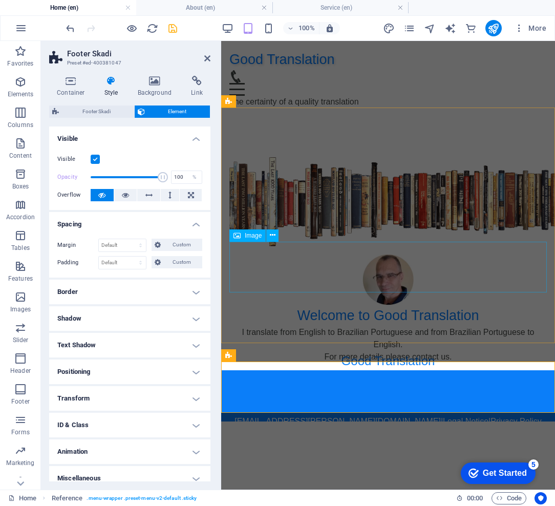
click at [433, 269] on figure at bounding box center [387, 279] width 317 height 51
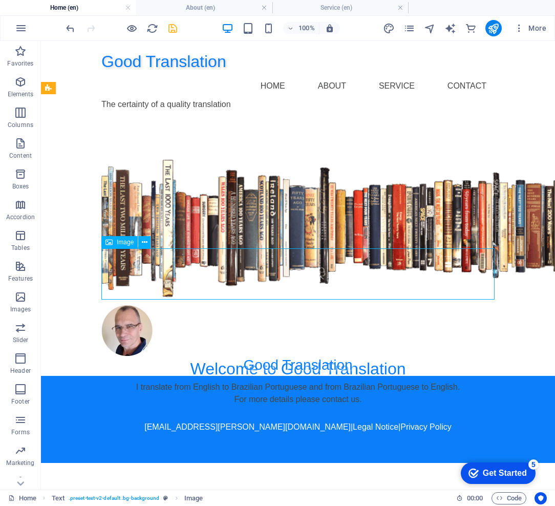
click at [370, 305] on figure at bounding box center [297, 330] width 393 height 51
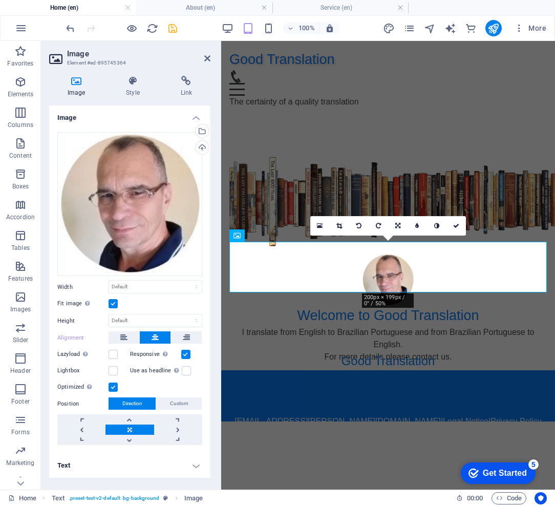
click at [116, 304] on label at bounding box center [112, 303] width 9 height 9
click at [0, 0] on input "Fit image Automatically fit image to a fixed width and height" at bounding box center [0, 0] width 0 height 0
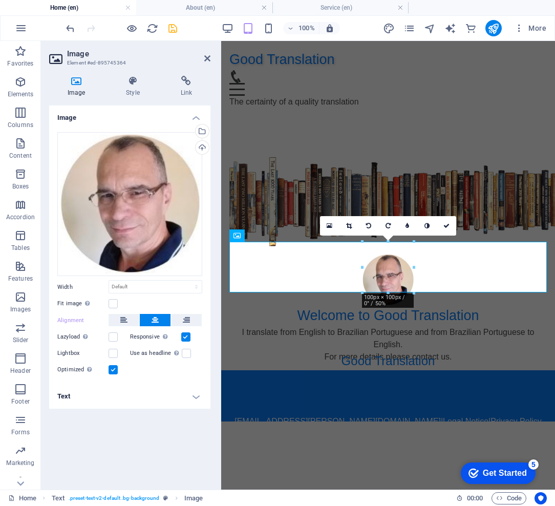
click at [125, 26] on div at bounding box center [121, 28] width 115 height 16
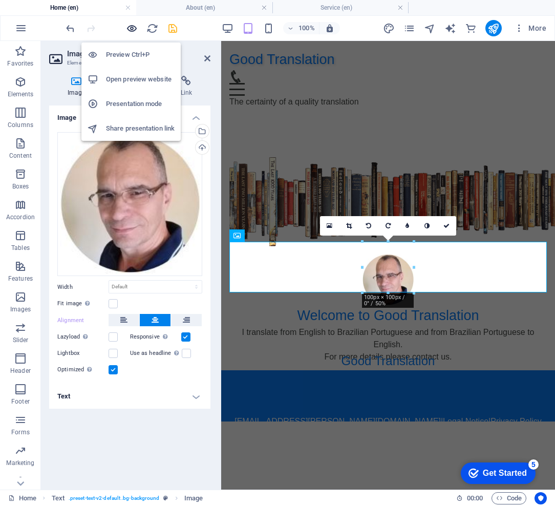
click at [131, 28] on icon "button" at bounding box center [132, 29] width 12 height 12
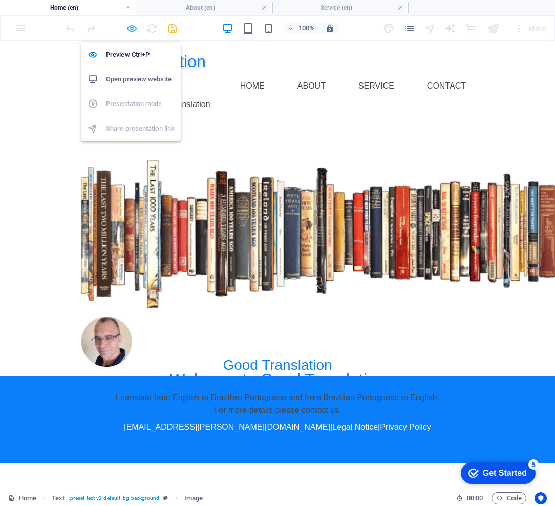
click at [131, 28] on icon "button" at bounding box center [132, 29] width 12 height 12
